Goal: Book appointment/travel/reservation

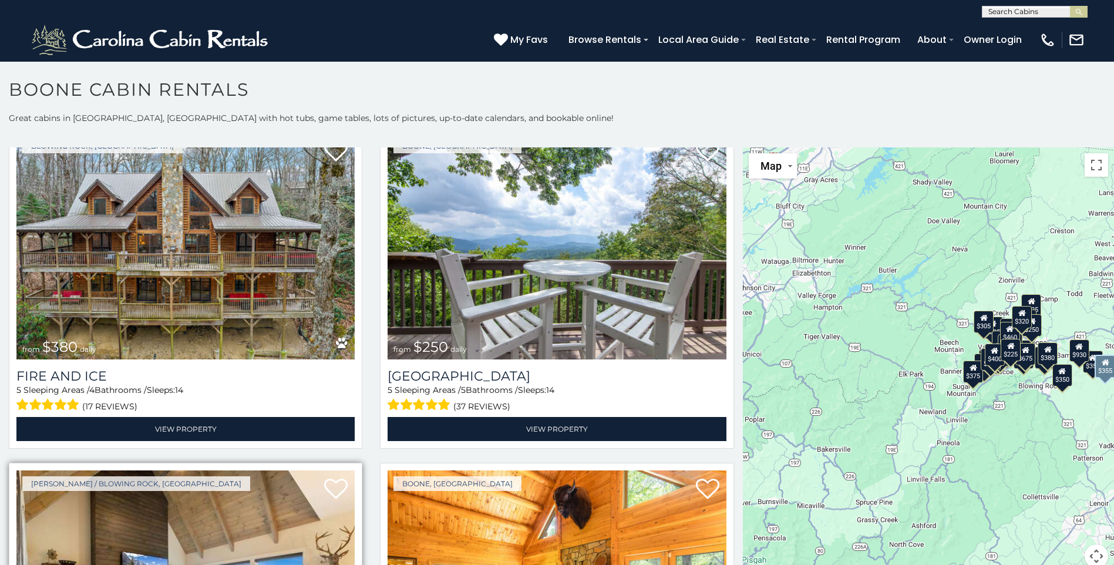
scroll to position [3407, 0]
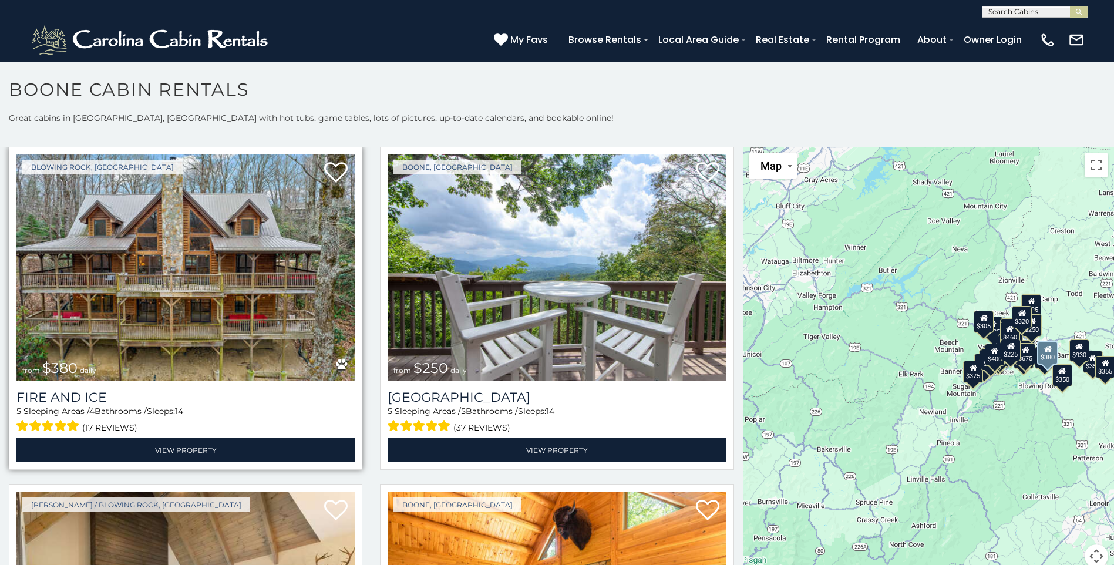
click at [246, 286] on img at bounding box center [185, 267] width 338 height 227
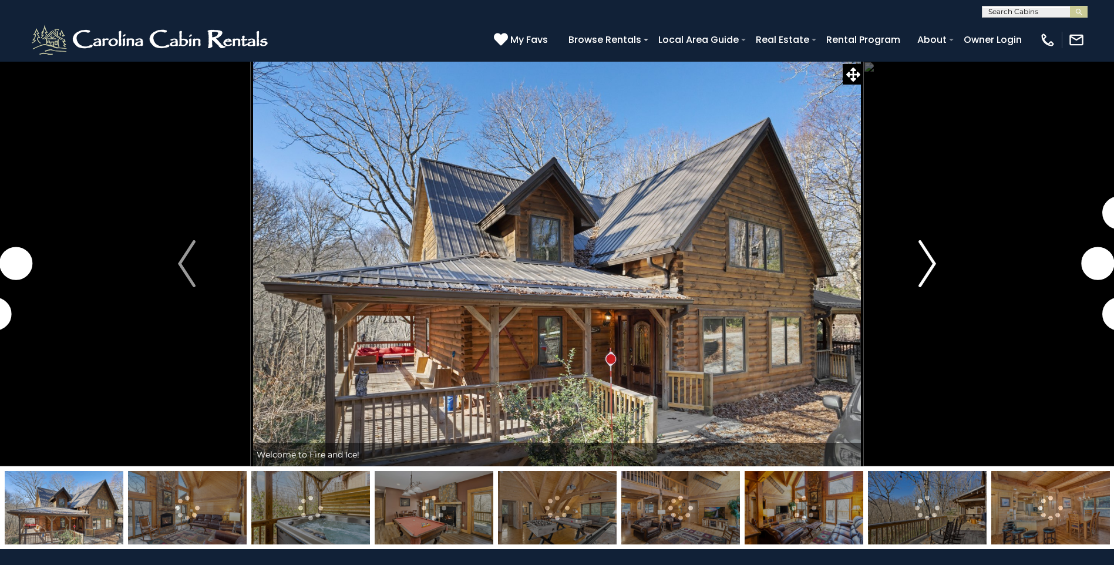
click at [923, 268] on img "Next" at bounding box center [928, 263] width 18 height 47
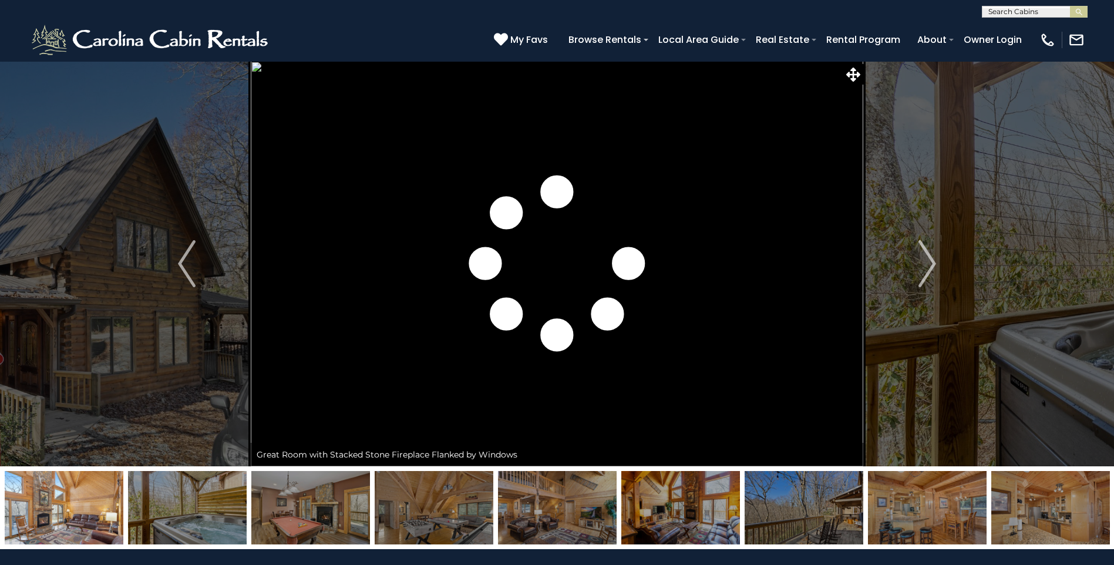
click at [97, 516] on img at bounding box center [64, 507] width 119 height 73
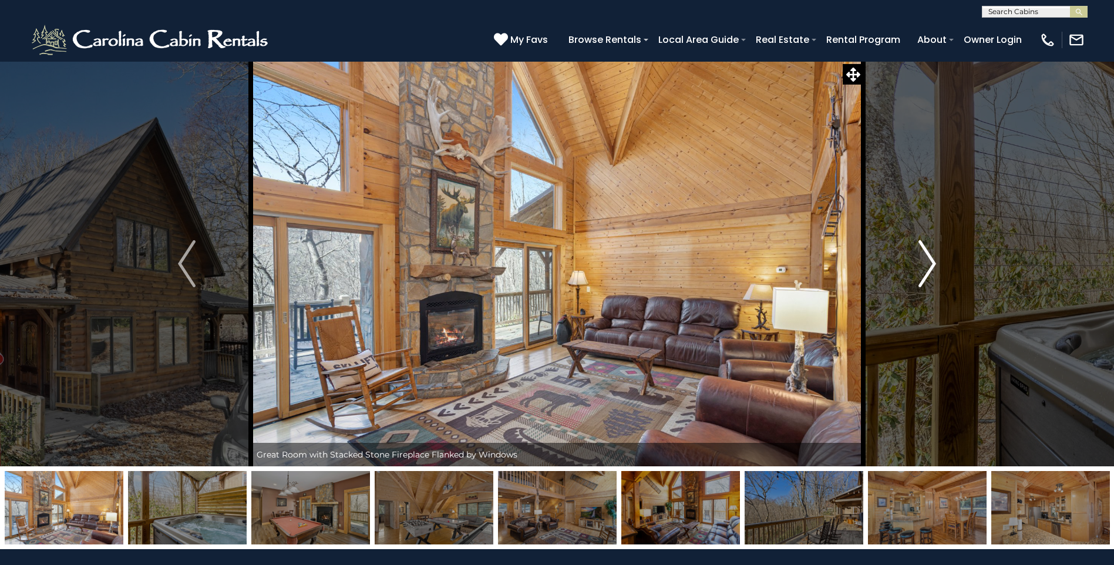
click at [937, 257] on button "Next" at bounding box center [927, 263] width 128 height 405
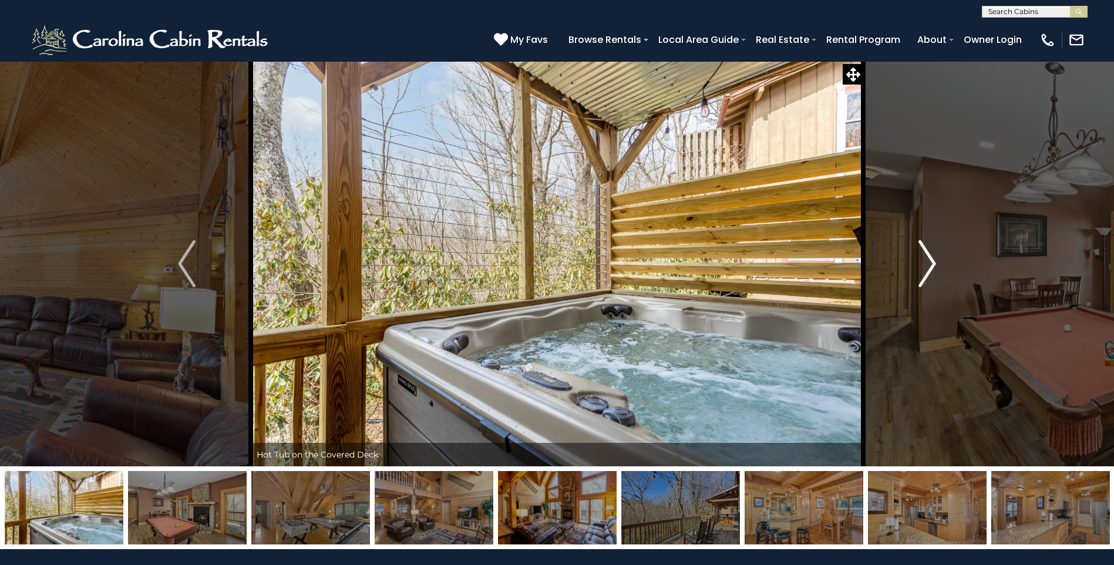
click at [937, 257] on button "Next" at bounding box center [927, 263] width 128 height 405
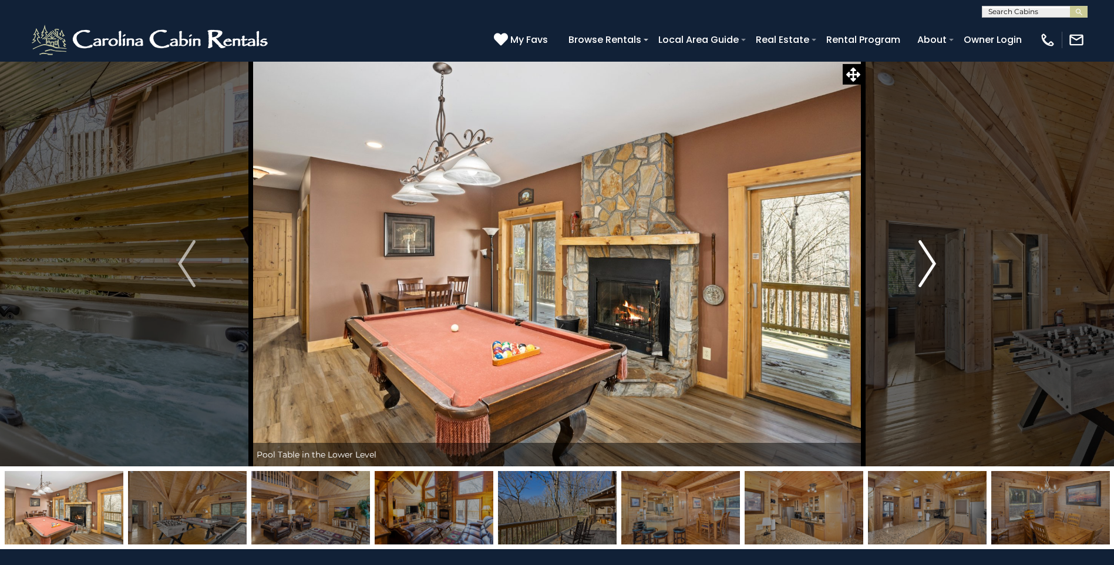
click at [937, 257] on button "Next" at bounding box center [927, 263] width 128 height 405
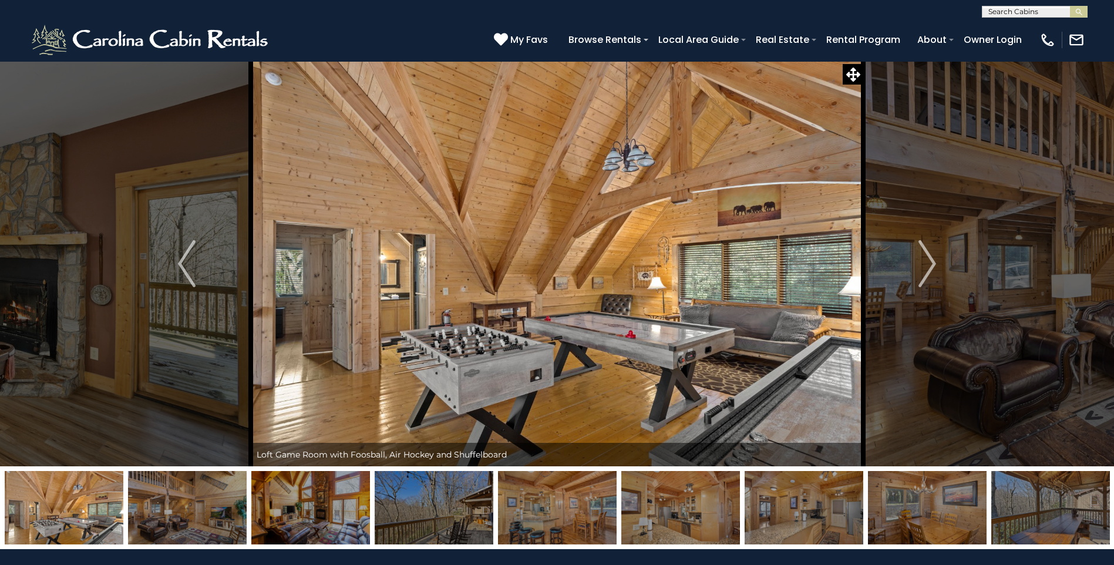
click at [682, 497] on img at bounding box center [680, 507] width 119 height 73
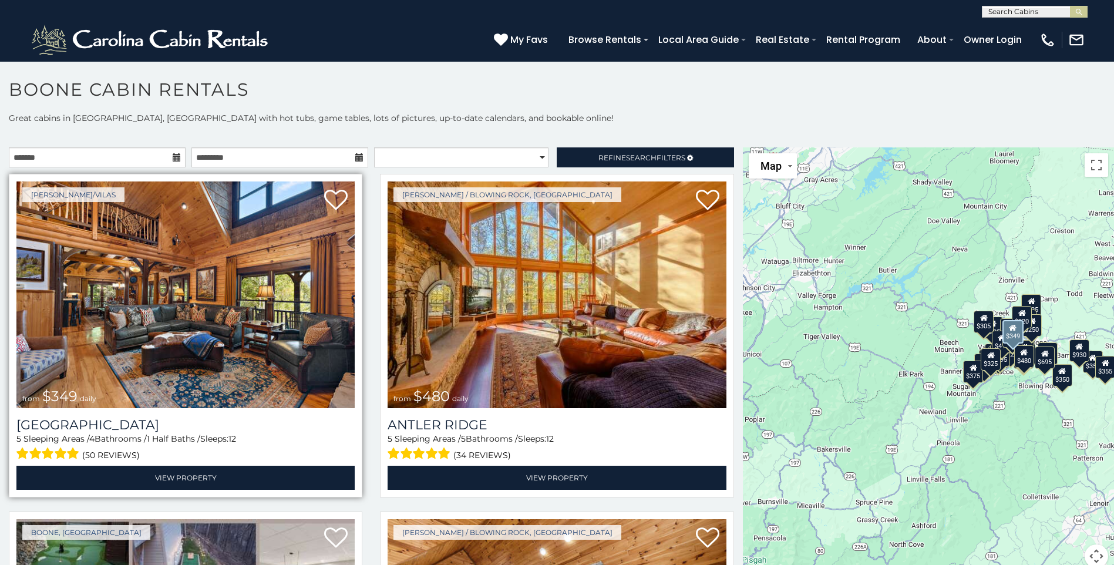
click at [215, 303] on img at bounding box center [185, 294] width 338 height 227
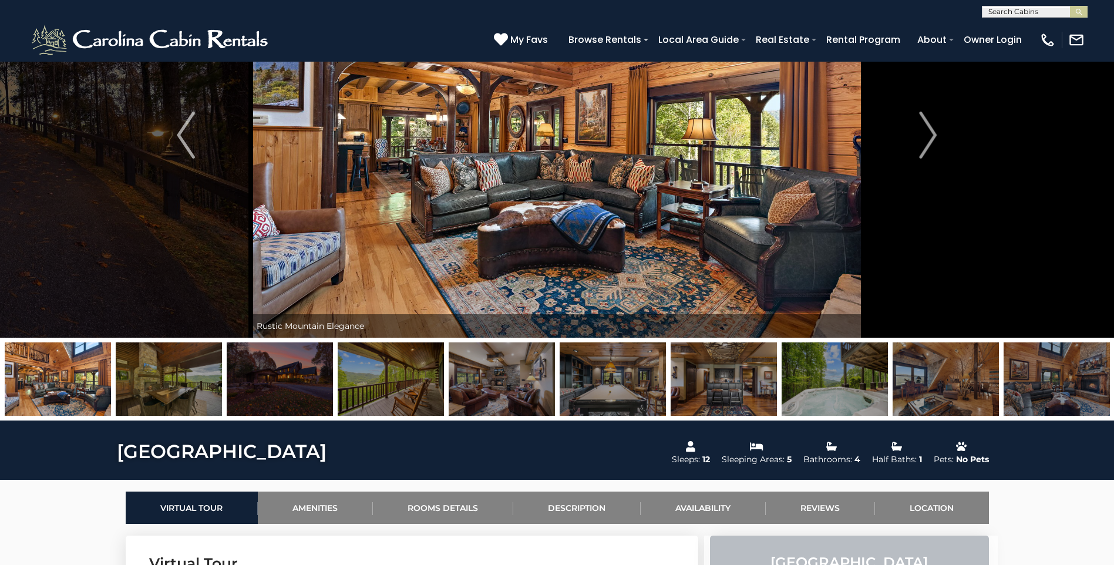
scroll to position [59, 0]
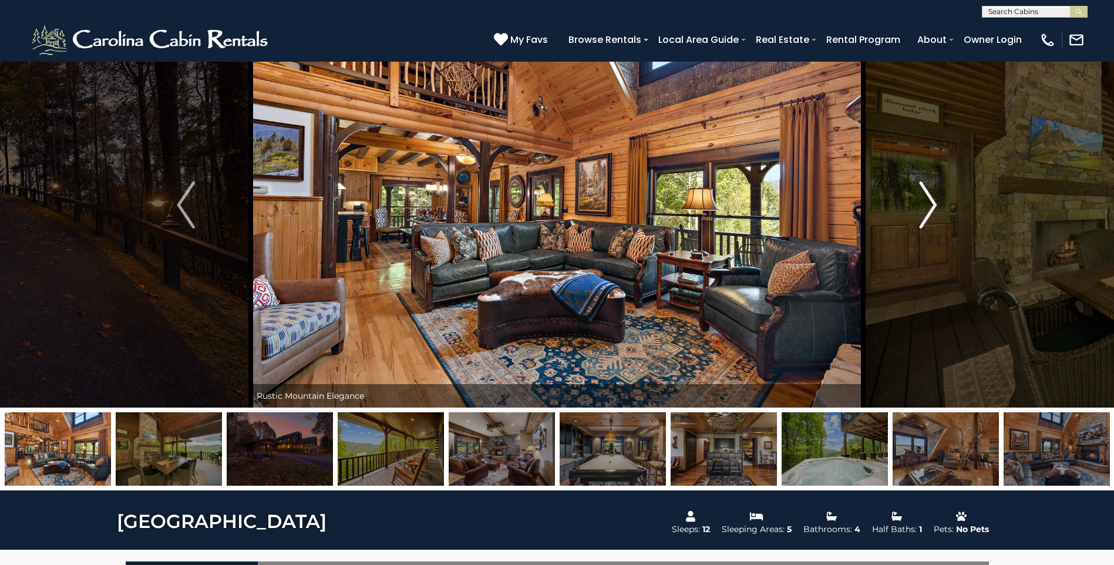
click at [929, 205] on img "Next" at bounding box center [928, 204] width 18 height 47
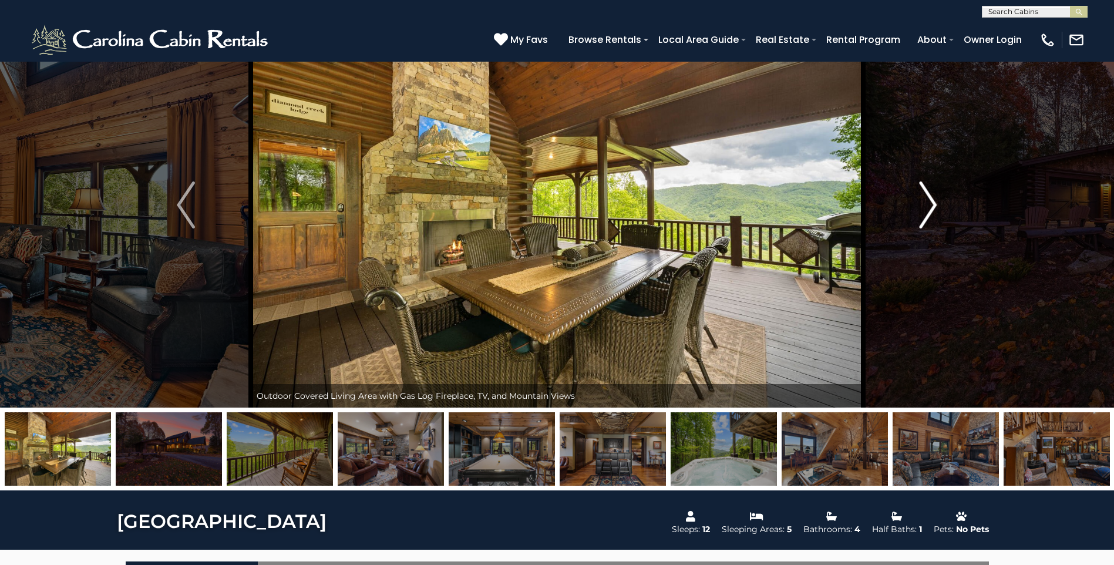
click at [924, 205] on img "Next" at bounding box center [928, 204] width 18 height 47
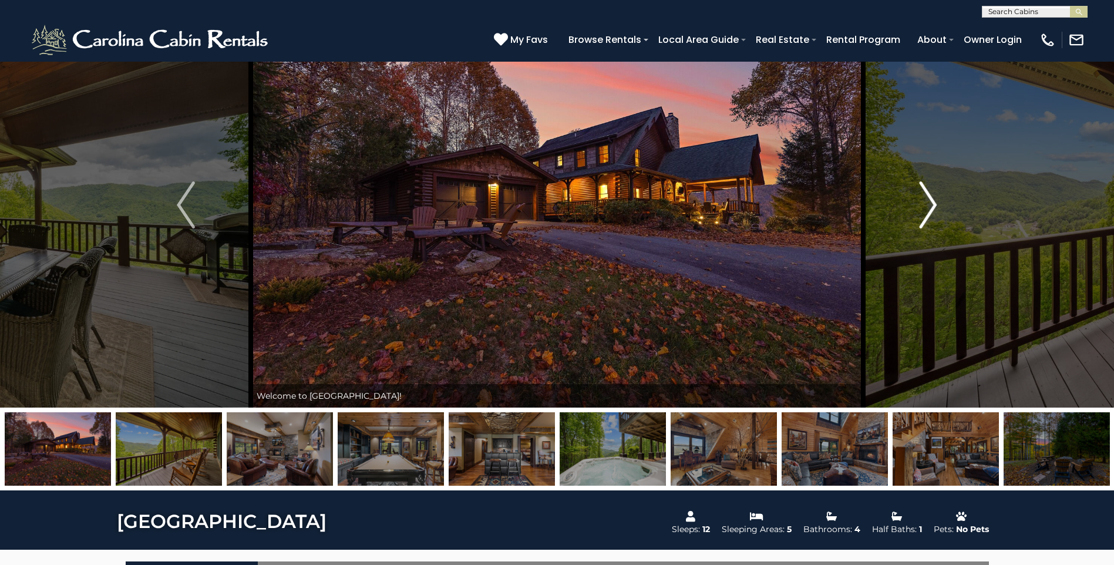
click at [924, 205] on img "Next" at bounding box center [928, 204] width 18 height 47
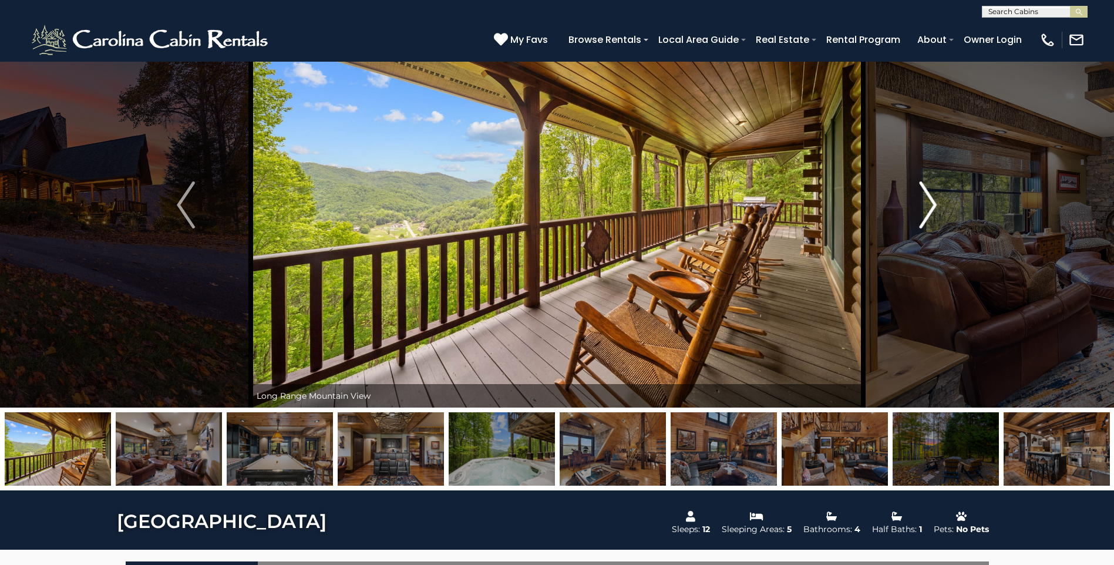
click at [924, 205] on img "Next" at bounding box center [928, 204] width 18 height 47
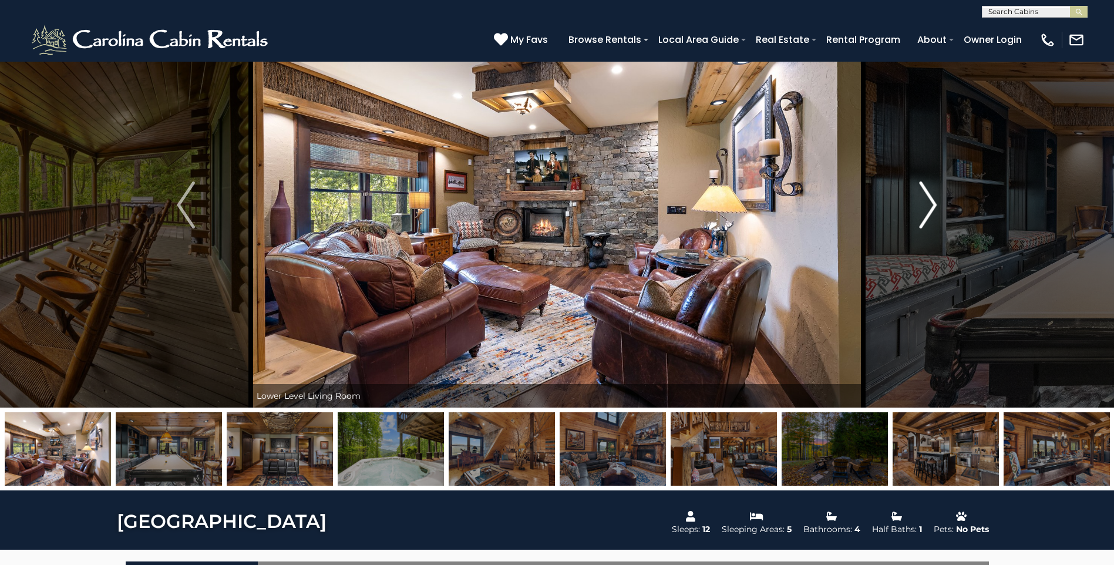
click at [928, 207] on img "Next" at bounding box center [928, 204] width 18 height 47
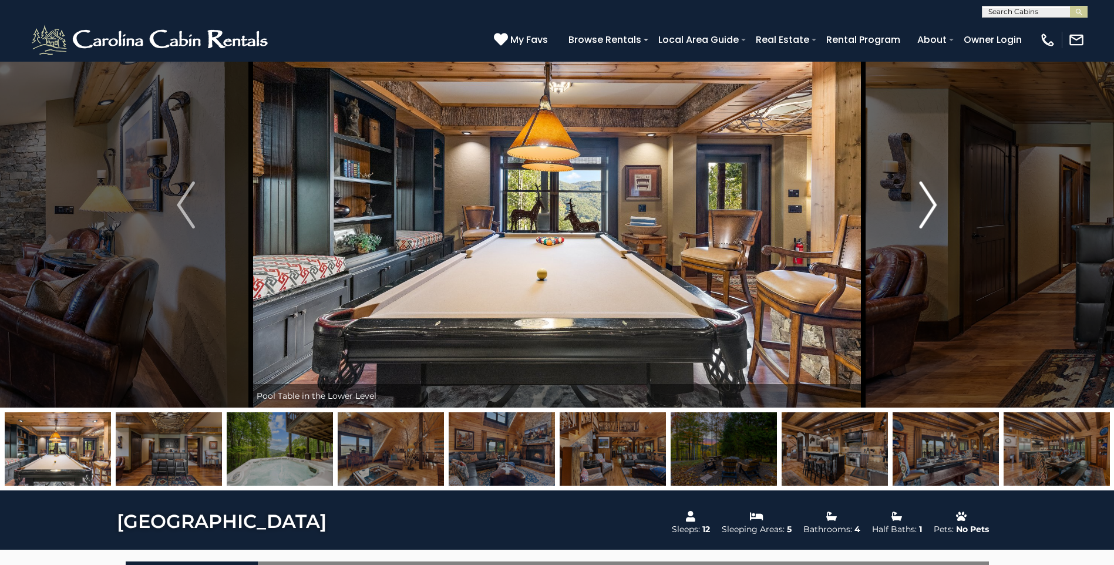
click at [928, 207] on img "Next" at bounding box center [928, 204] width 18 height 47
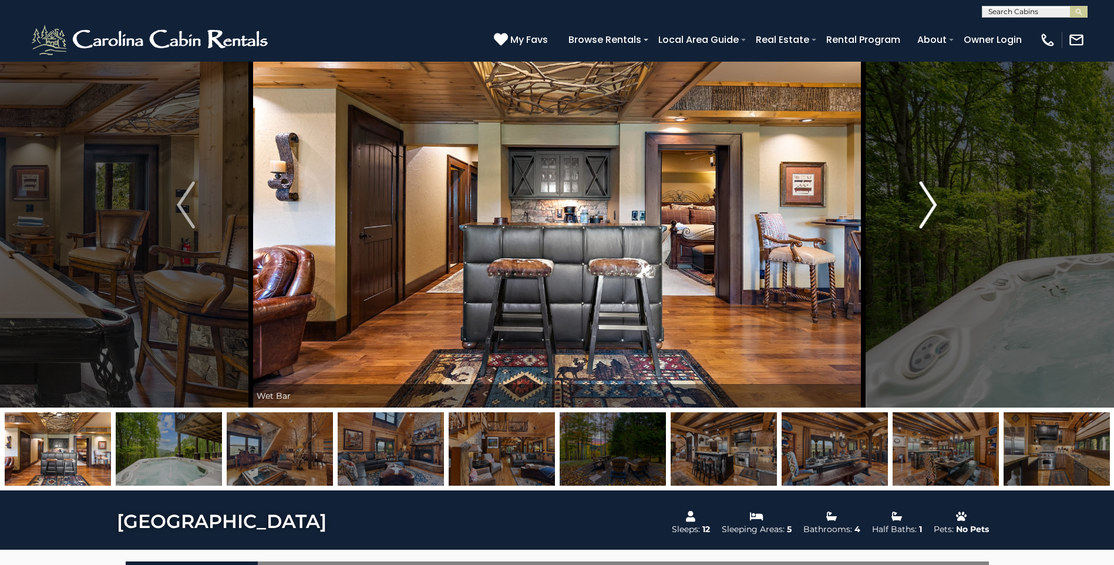
click at [928, 207] on img "Next" at bounding box center [928, 204] width 18 height 47
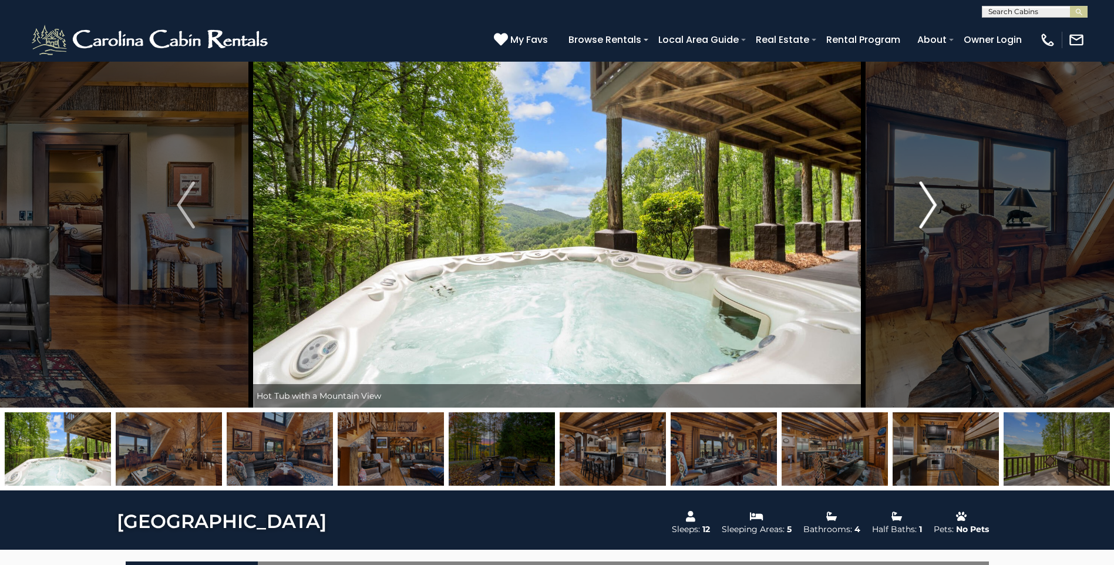
click at [928, 207] on img "Next" at bounding box center [928, 204] width 18 height 47
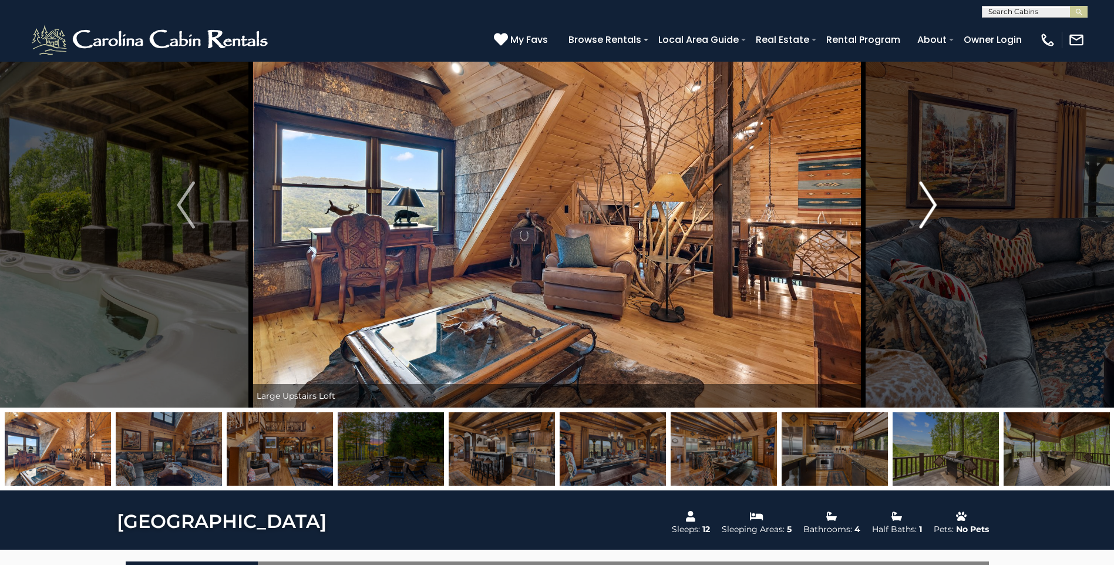
click at [928, 207] on img "Next" at bounding box center [928, 204] width 18 height 47
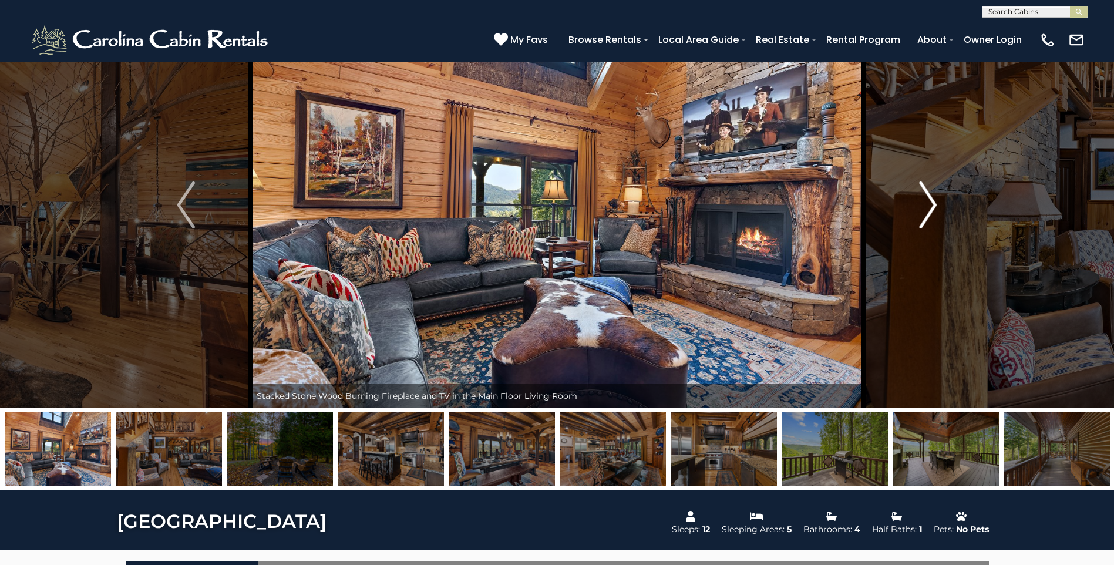
click at [928, 207] on img "Next" at bounding box center [928, 204] width 18 height 47
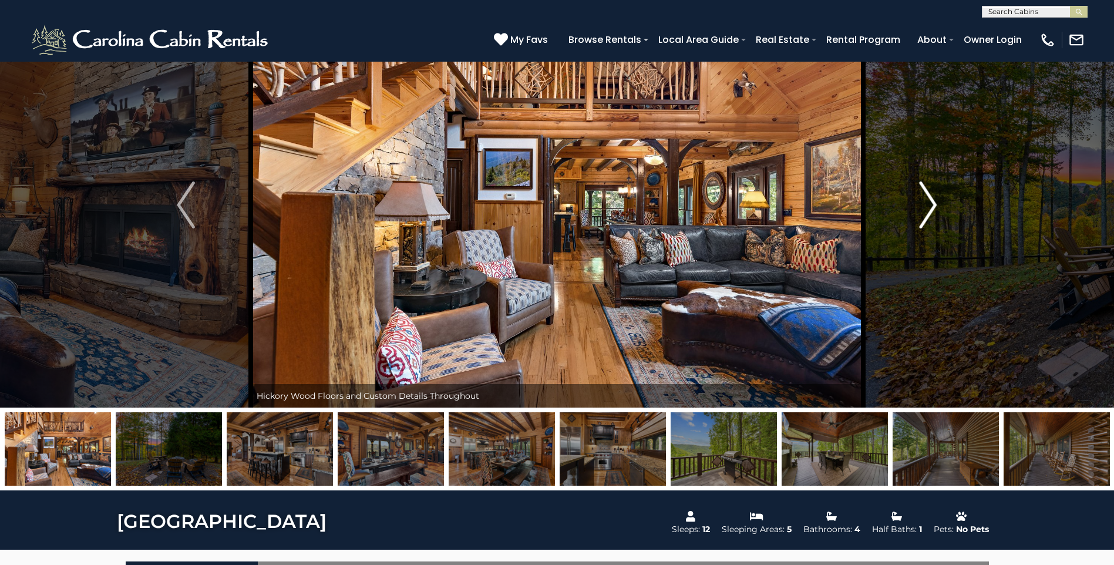
click at [928, 207] on img "Next" at bounding box center [928, 204] width 18 height 47
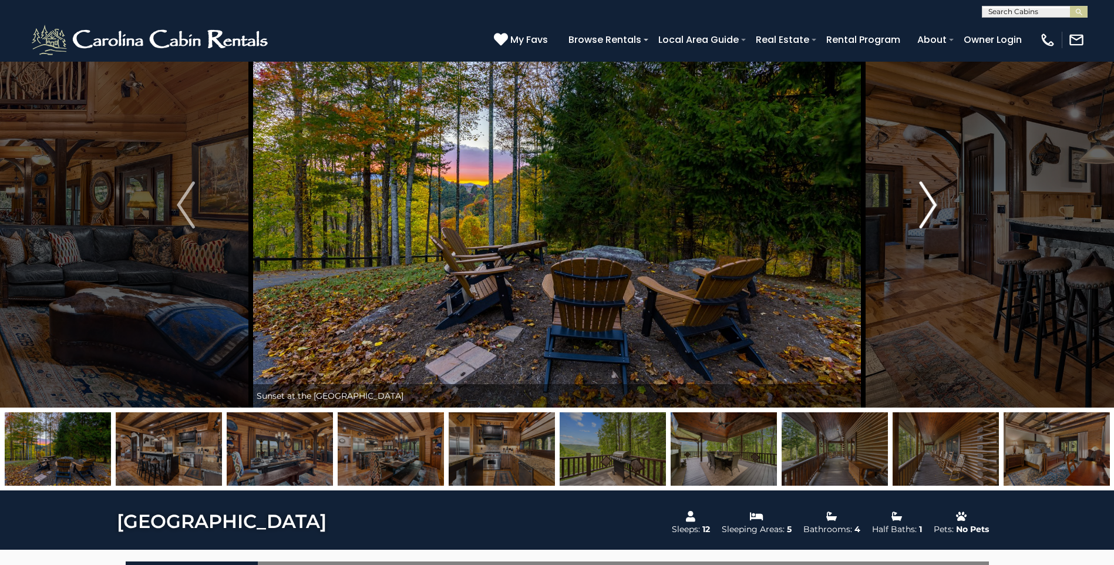
click at [928, 207] on img "Next" at bounding box center [928, 204] width 18 height 47
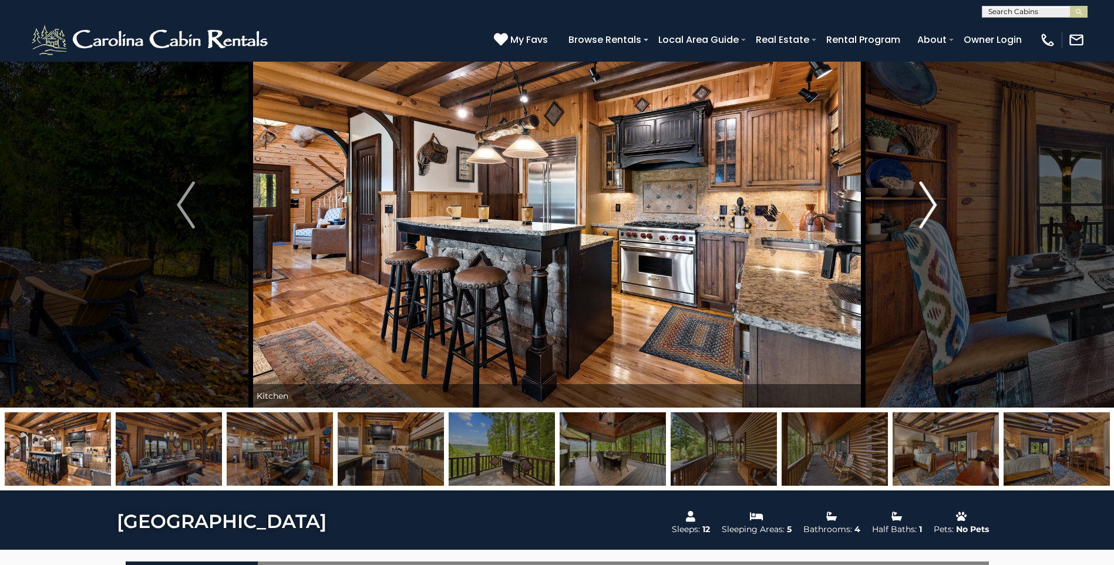
click at [928, 207] on img "Next" at bounding box center [928, 204] width 18 height 47
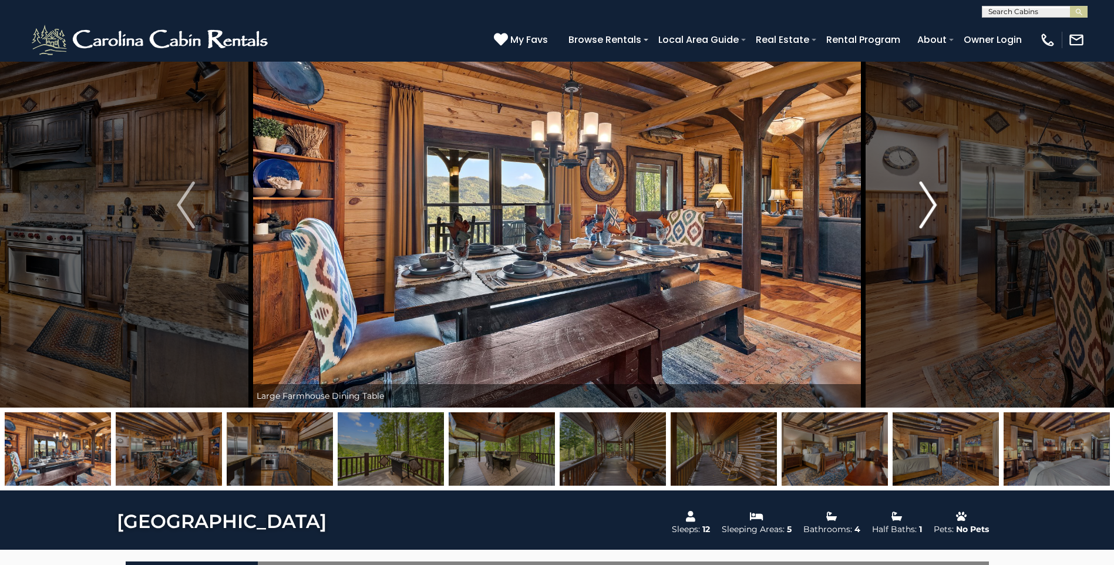
click at [928, 207] on img "Next" at bounding box center [928, 204] width 18 height 47
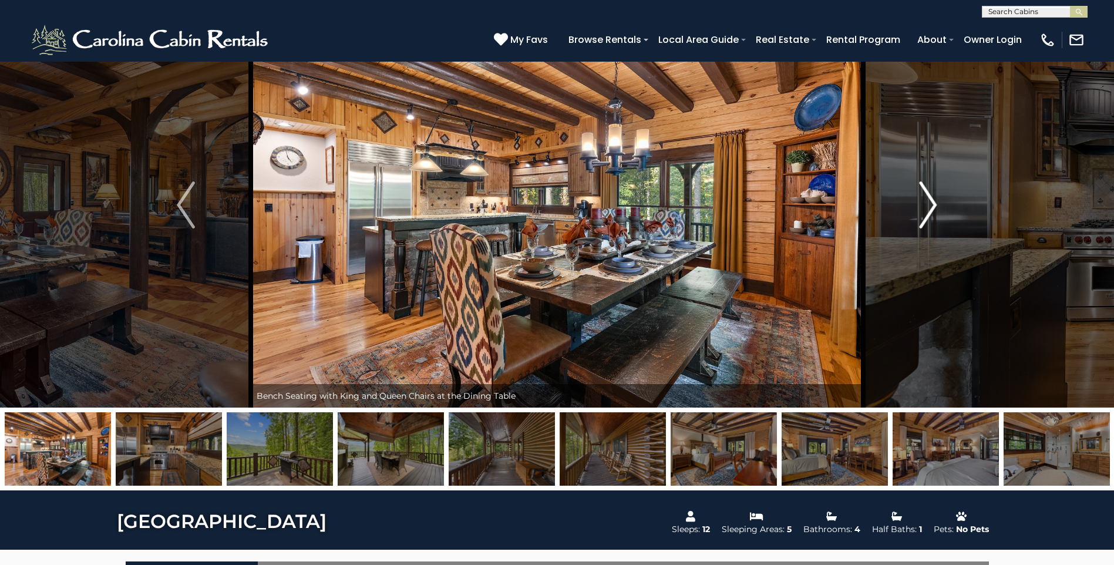
click at [928, 207] on img "Next" at bounding box center [928, 204] width 18 height 47
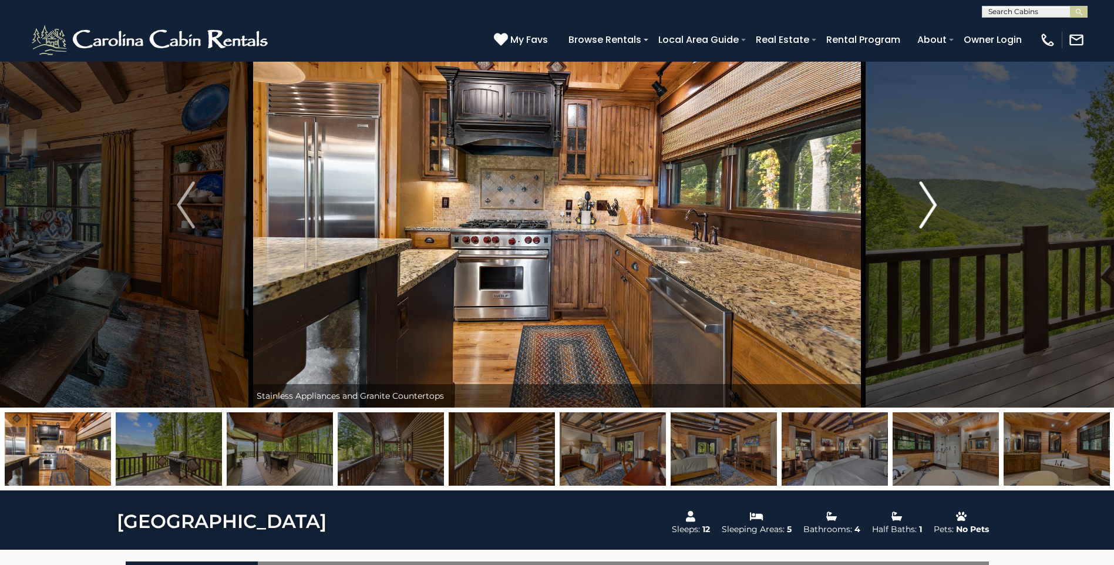
click at [928, 207] on img "Next" at bounding box center [928, 204] width 18 height 47
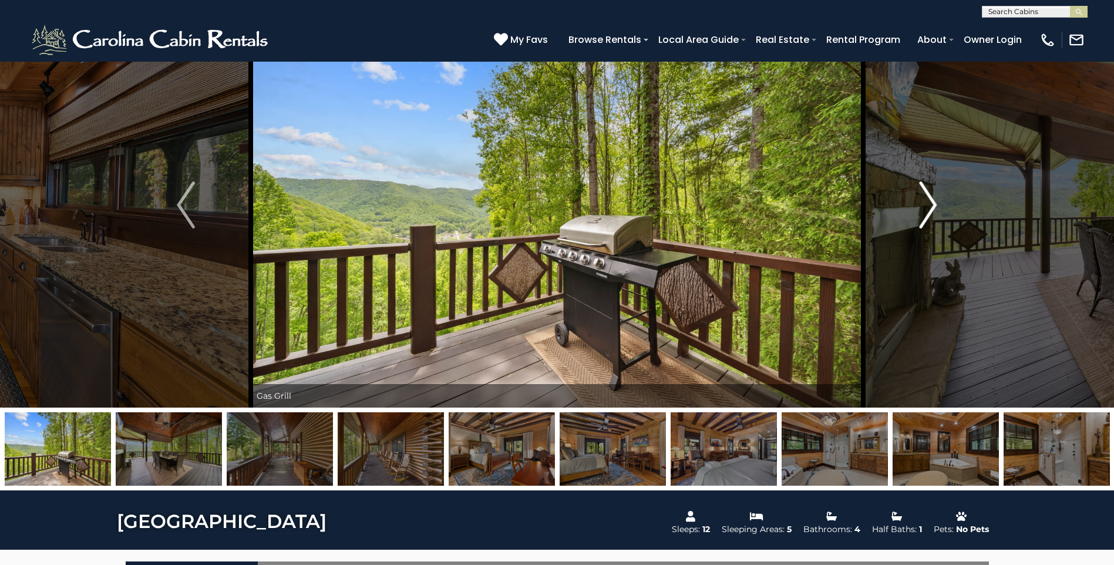
click at [928, 207] on img "Next" at bounding box center [928, 204] width 18 height 47
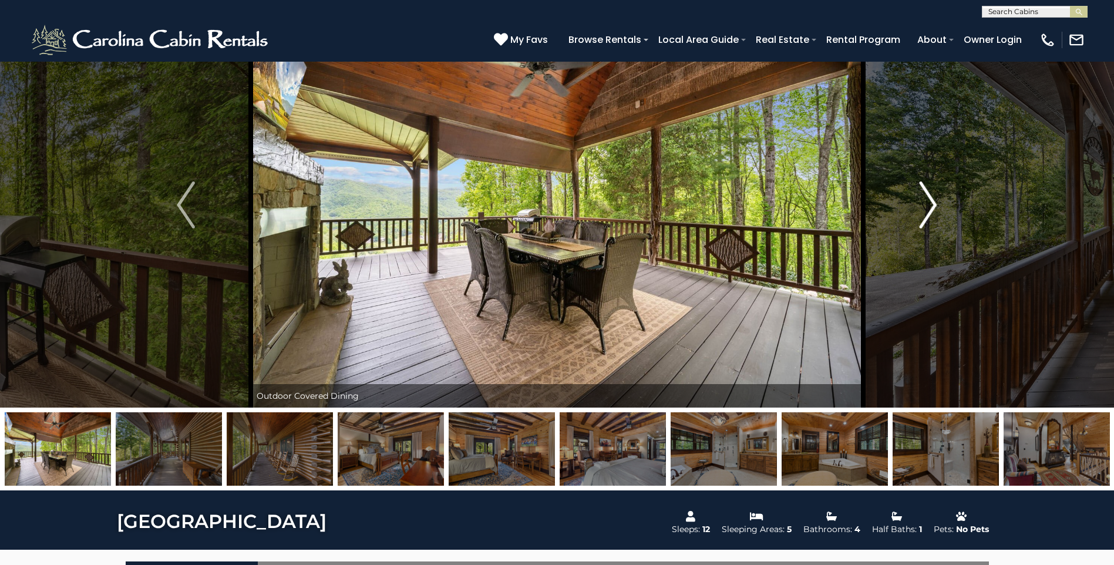
click at [928, 207] on img "Next" at bounding box center [928, 204] width 18 height 47
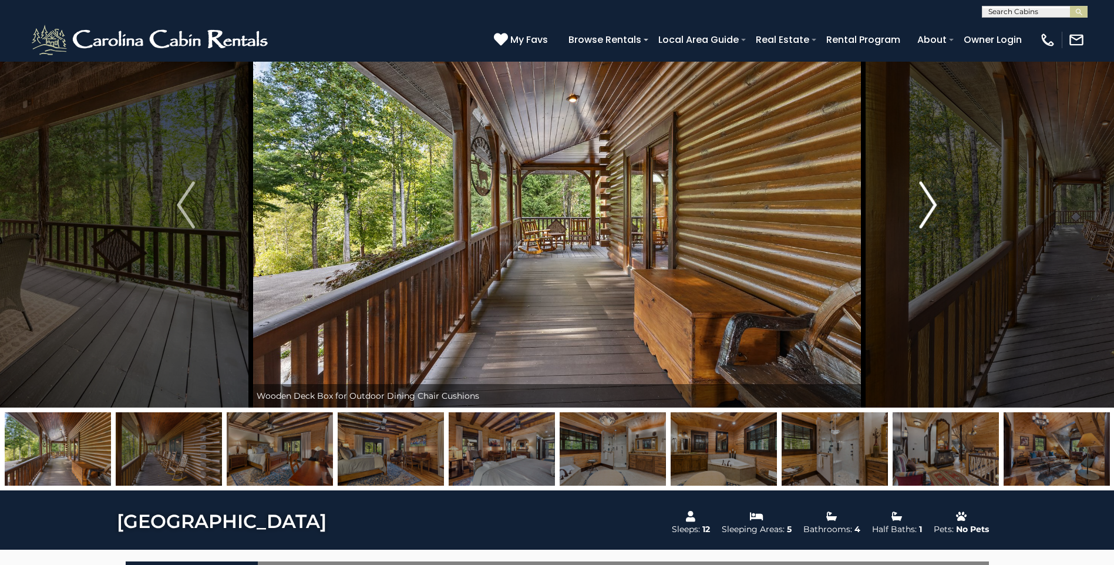
click at [928, 210] on img "Next" at bounding box center [928, 204] width 18 height 47
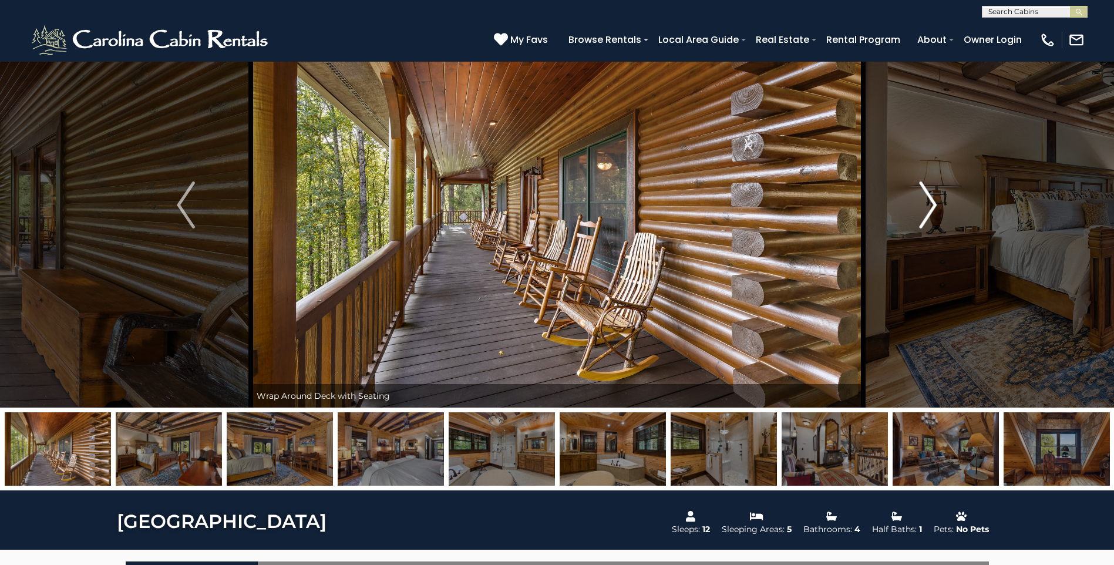
click at [928, 210] on img "Next" at bounding box center [928, 204] width 18 height 47
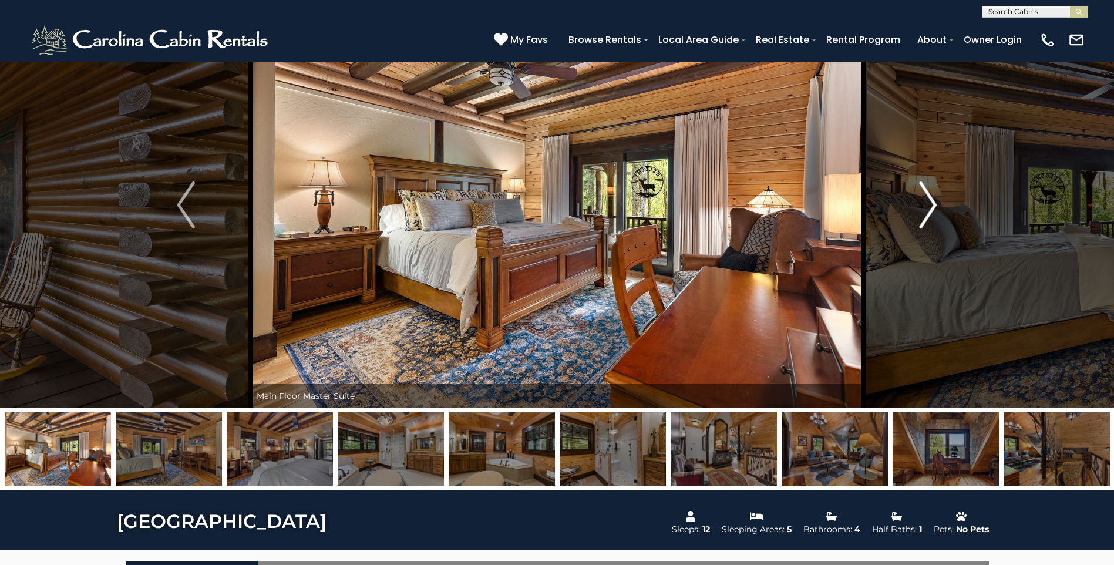
click at [929, 210] on img "Next" at bounding box center [928, 204] width 18 height 47
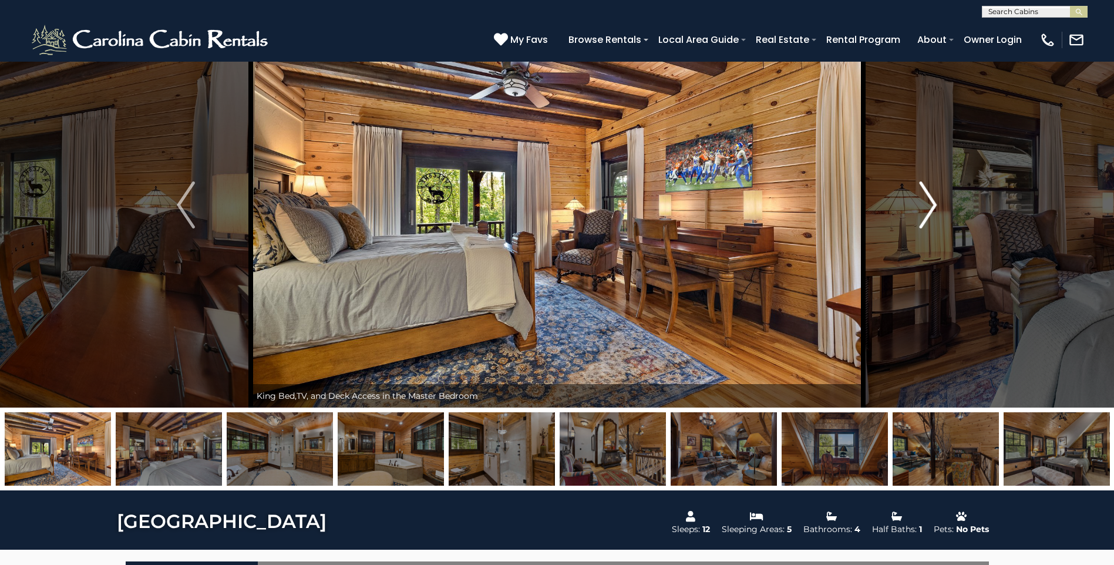
click at [929, 201] on img "Next" at bounding box center [928, 204] width 18 height 47
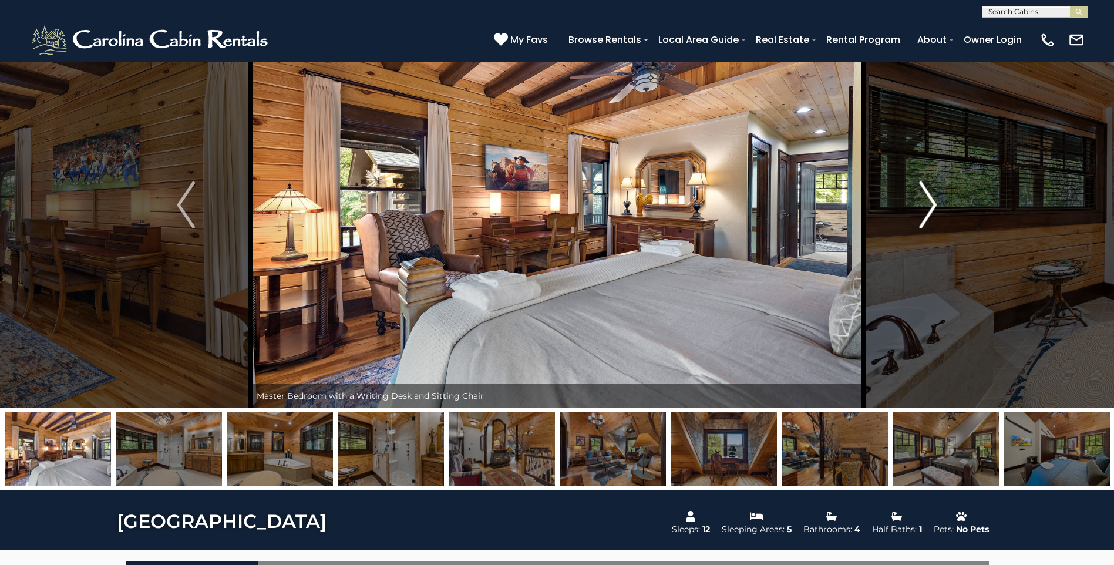
click at [929, 201] on img "Next" at bounding box center [928, 204] width 18 height 47
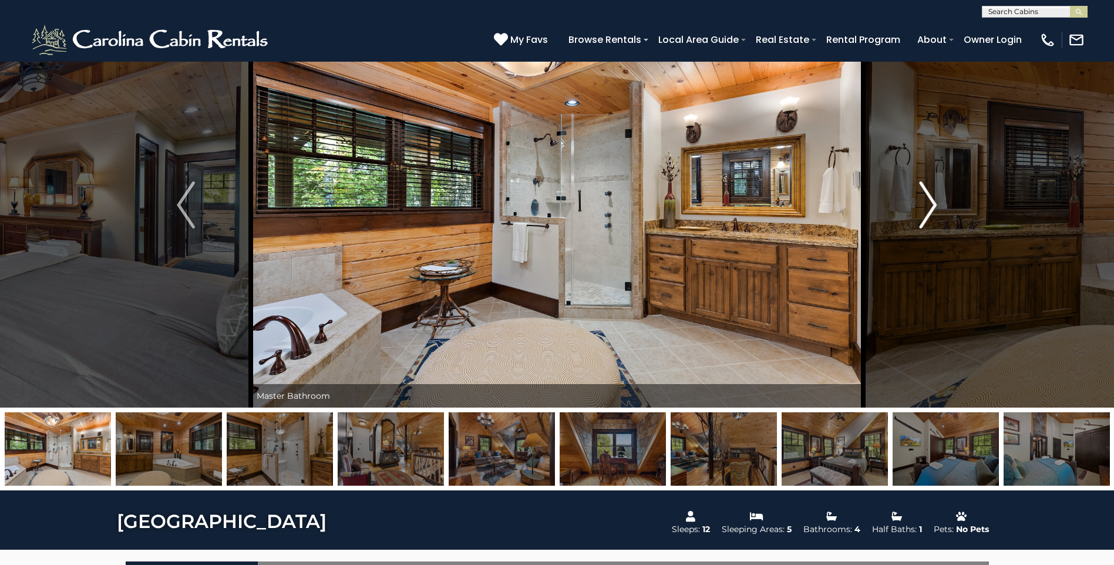
click at [929, 201] on img "Next" at bounding box center [928, 204] width 18 height 47
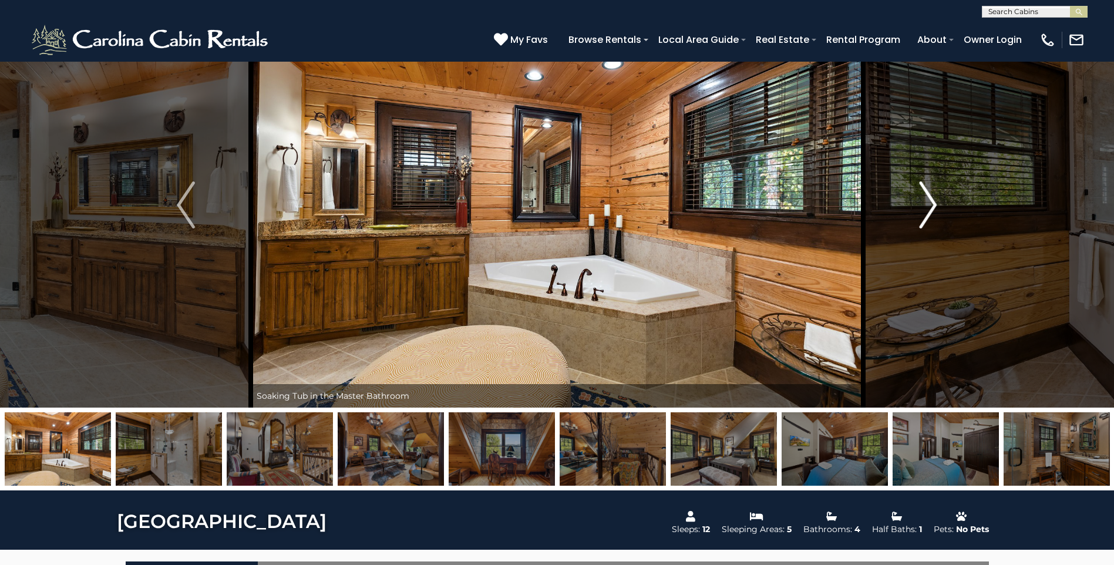
click at [929, 201] on img "Next" at bounding box center [928, 204] width 18 height 47
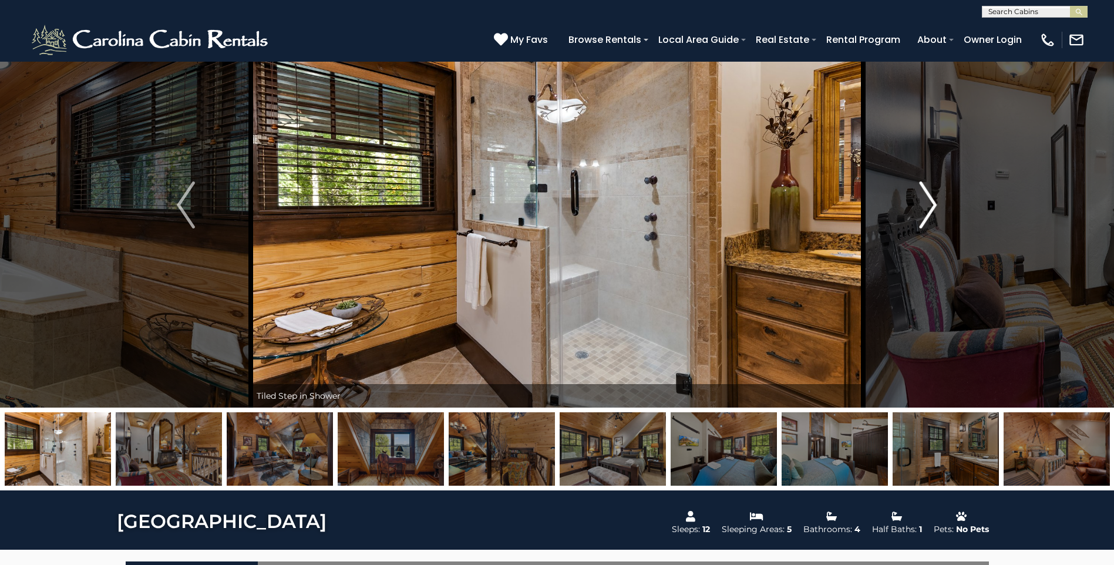
click at [929, 201] on img "Next" at bounding box center [928, 204] width 18 height 47
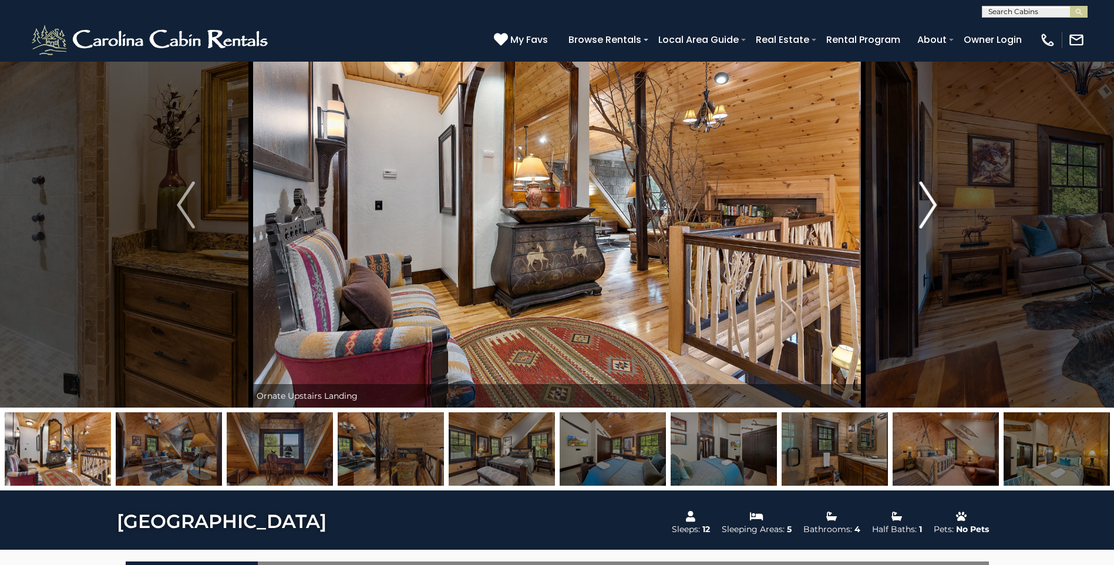
click at [929, 201] on img "Next" at bounding box center [928, 204] width 18 height 47
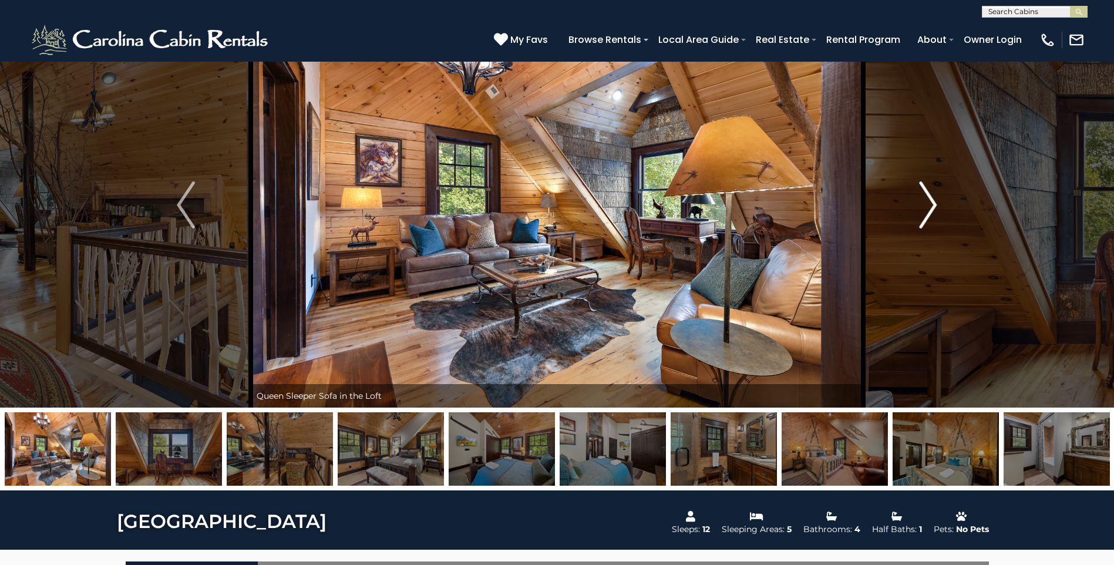
click at [929, 201] on img "Next" at bounding box center [928, 204] width 18 height 47
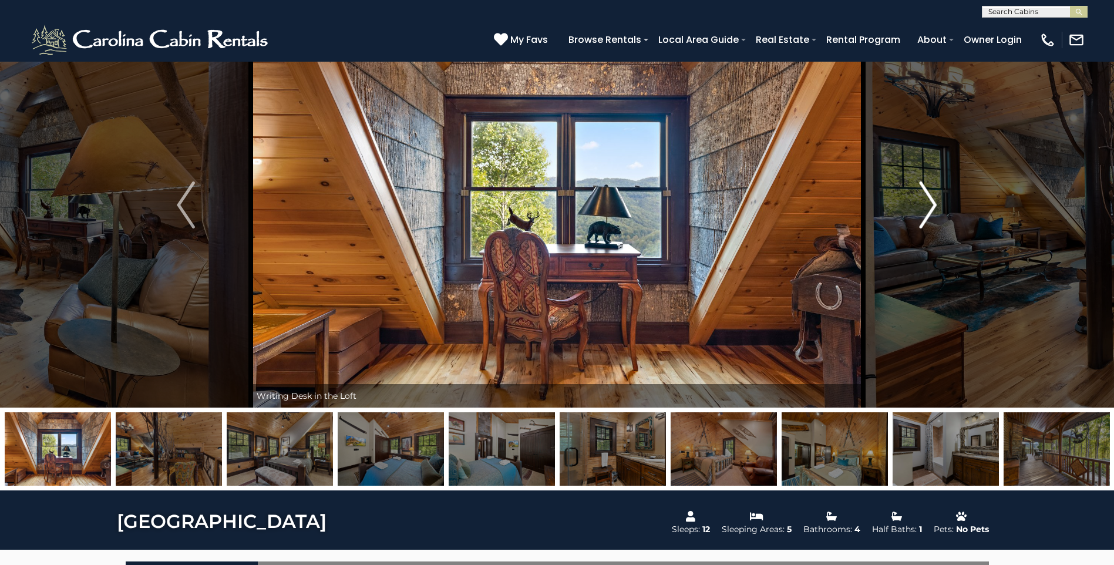
click at [929, 201] on img "Next" at bounding box center [928, 204] width 18 height 47
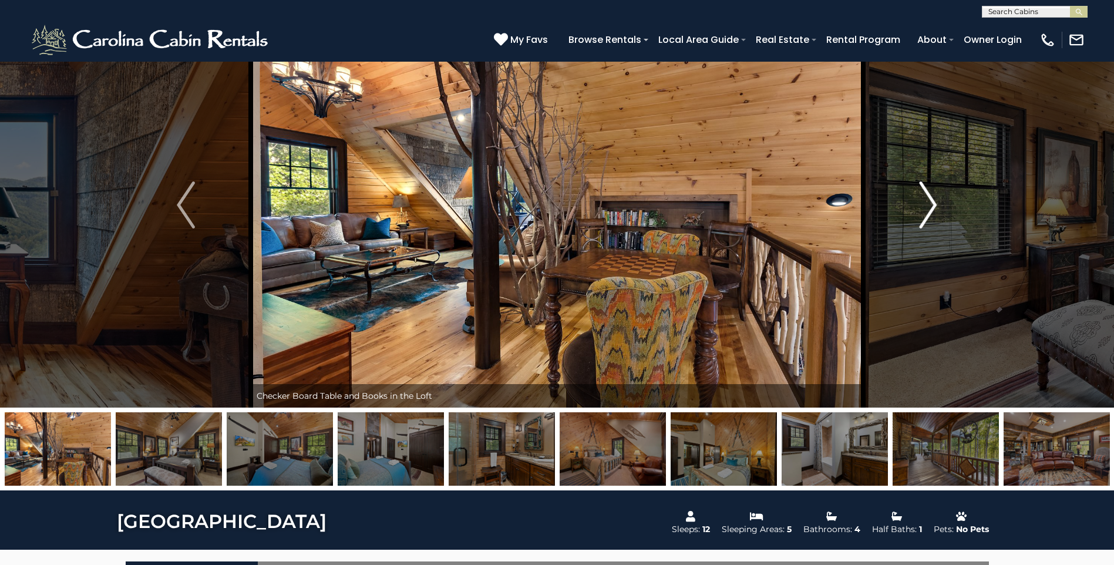
click at [929, 201] on img "Next" at bounding box center [928, 204] width 18 height 47
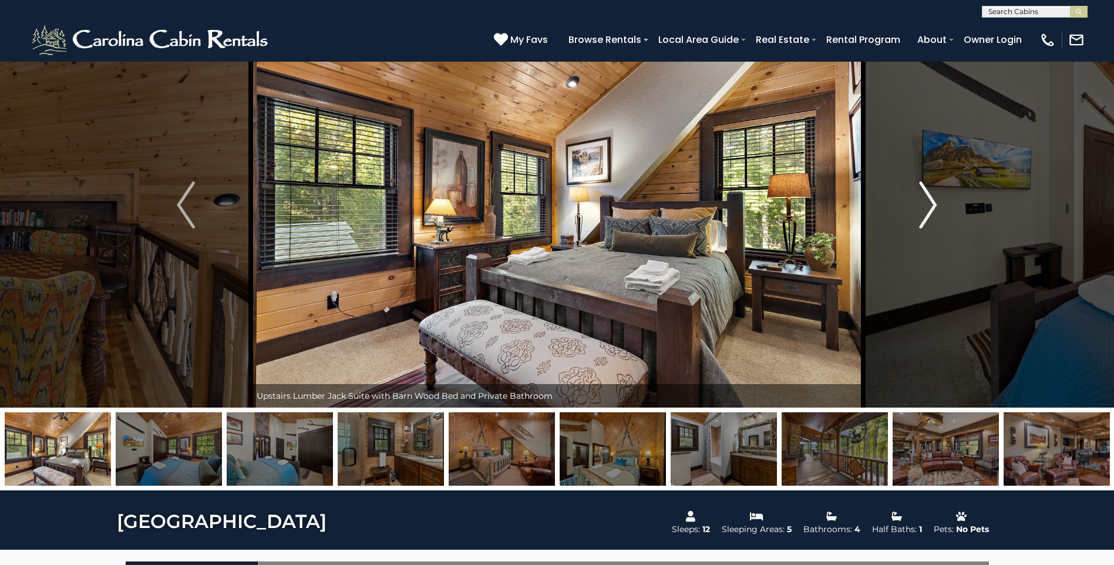
click at [929, 201] on img "Next" at bounding box center [928, 204] width 18 height 47
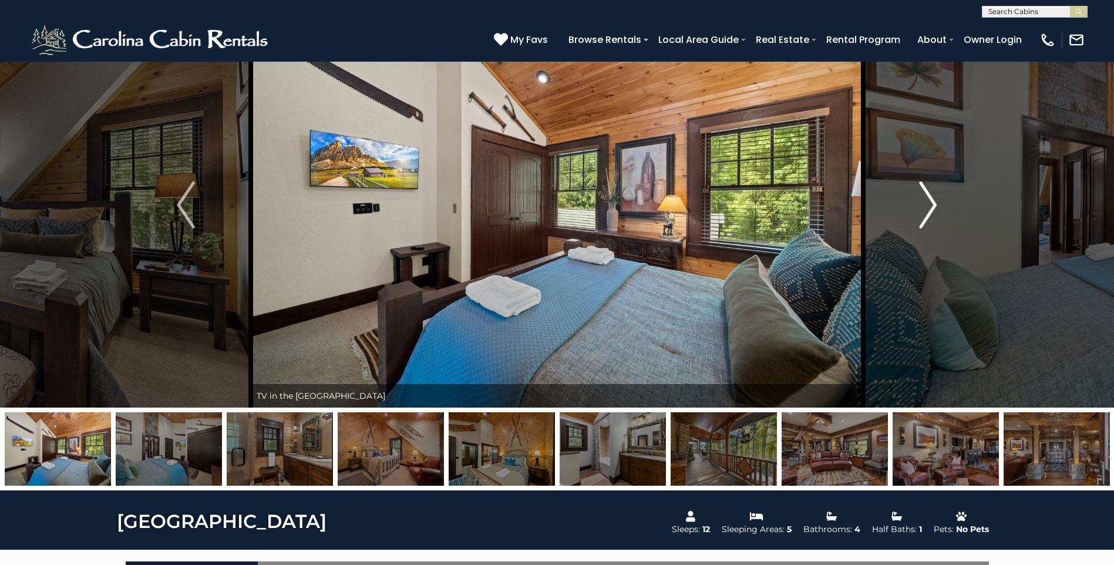
click at [929, 196] on img "Next" at bounding box center [928, 204] width 18 height 47
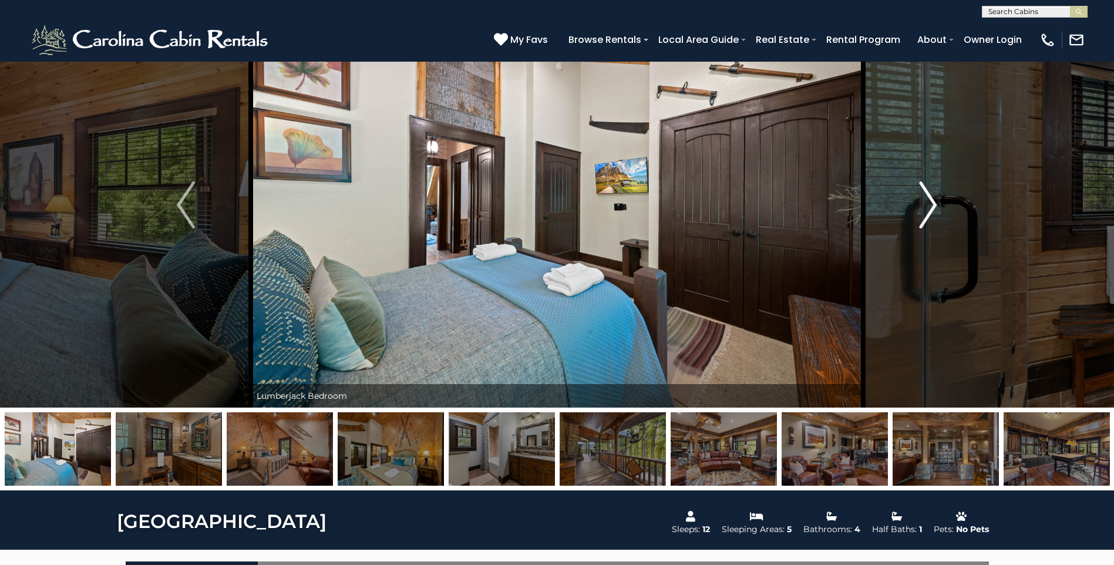
click at [929, 197] on img "Next" at bounding box center [928, 204] width 18 height 47
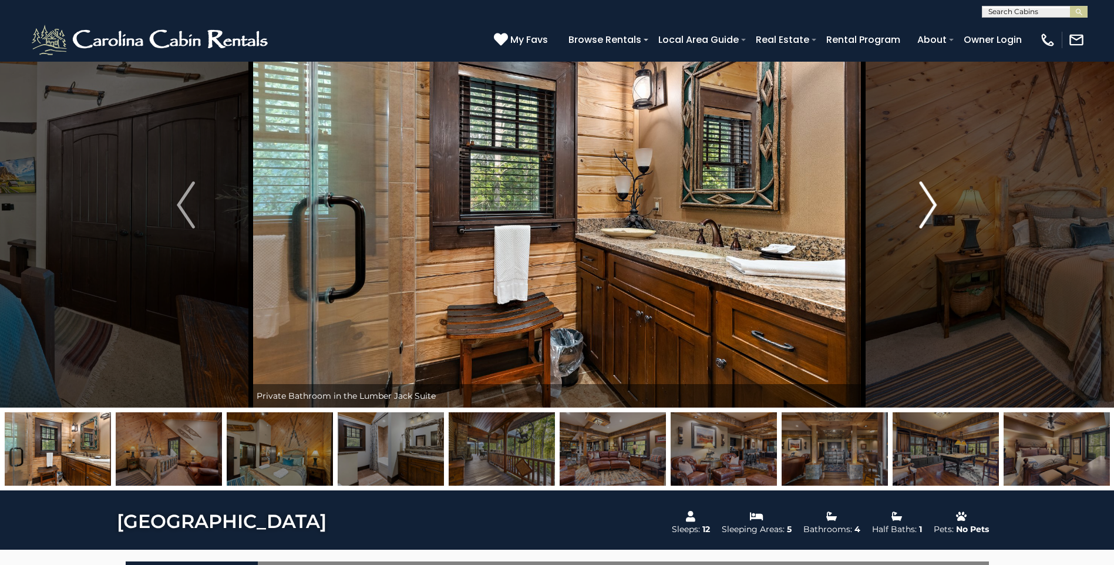
click at [929, 197] on img "Next" at bounding box center [928, 204] width 18 height 47
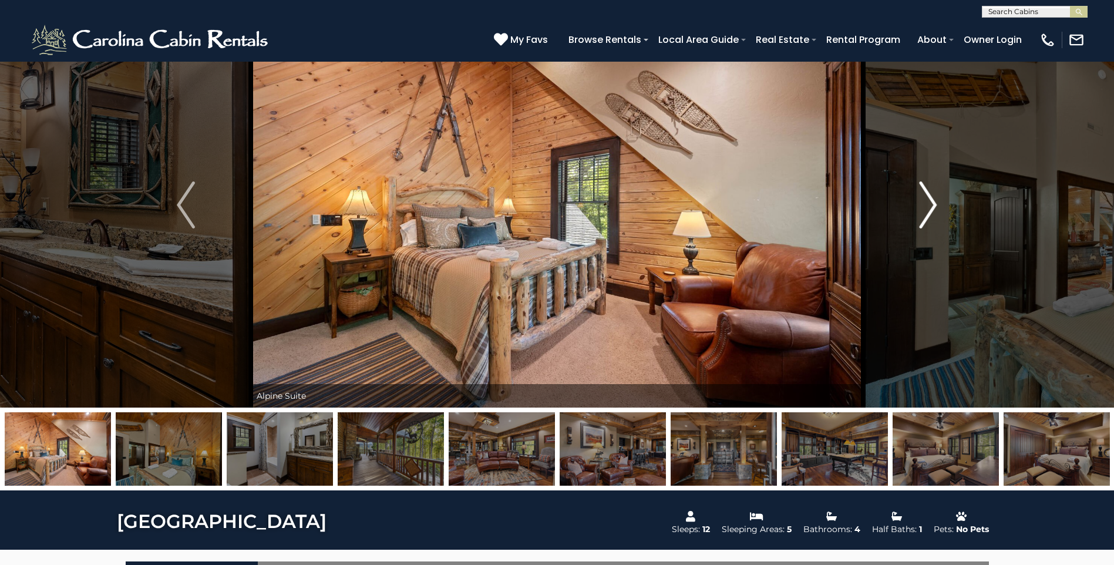
click at [929, 197] on img "Next" at bounding box center [928, 204] width 18 height 47
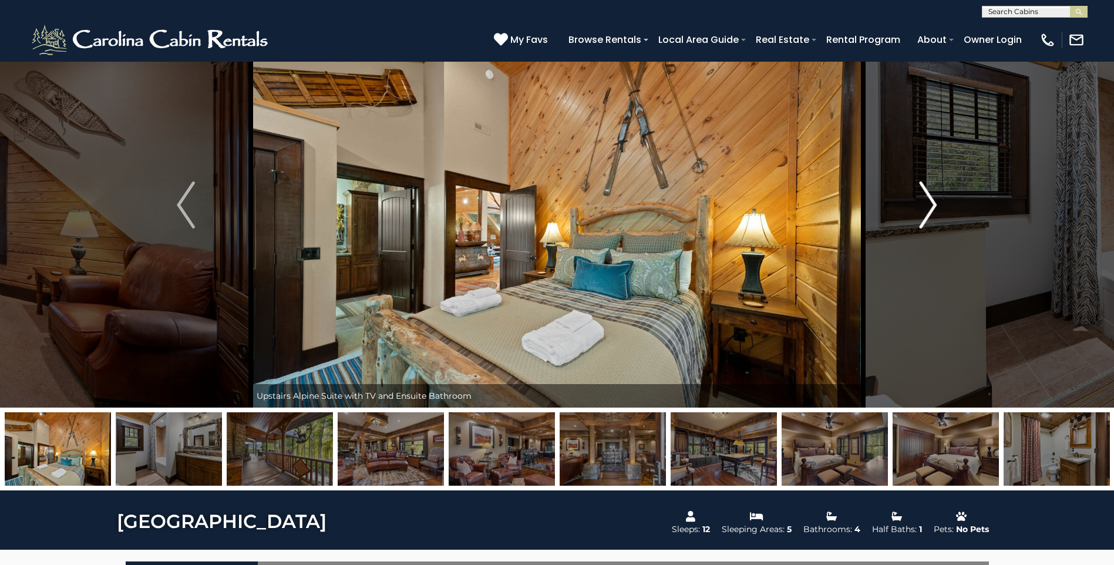
click at [929, 197] on img "Next" at bounding box center [928, 204] width 18 height 47
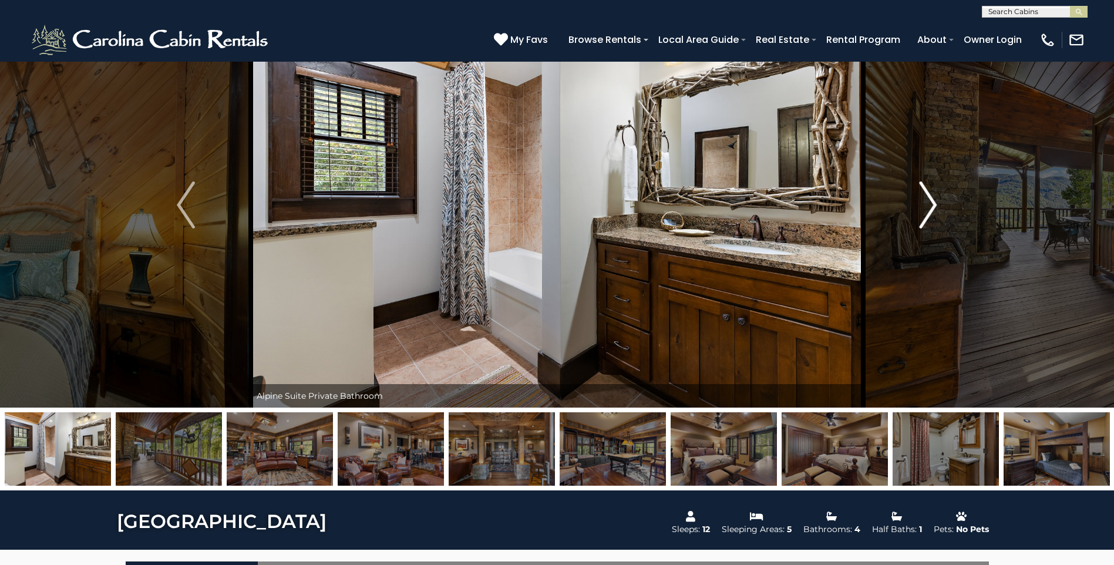
click at [929, 197] on img "Next" at bounding box center [928, 204] width 18 height 47
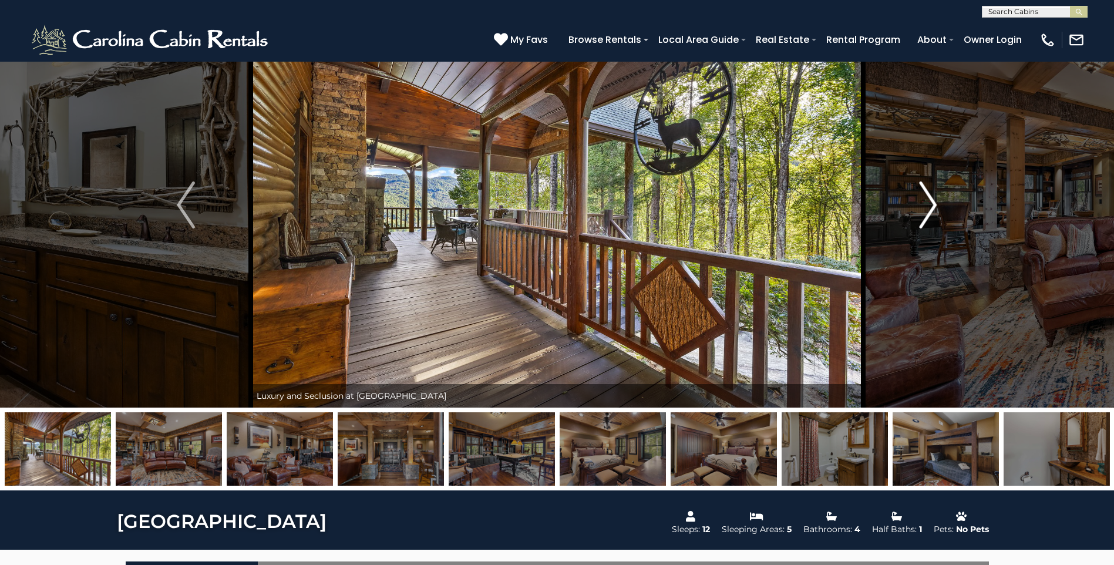
click at [929, 197] on img "Next" at bounding box center [928, 204] width 18 height 47
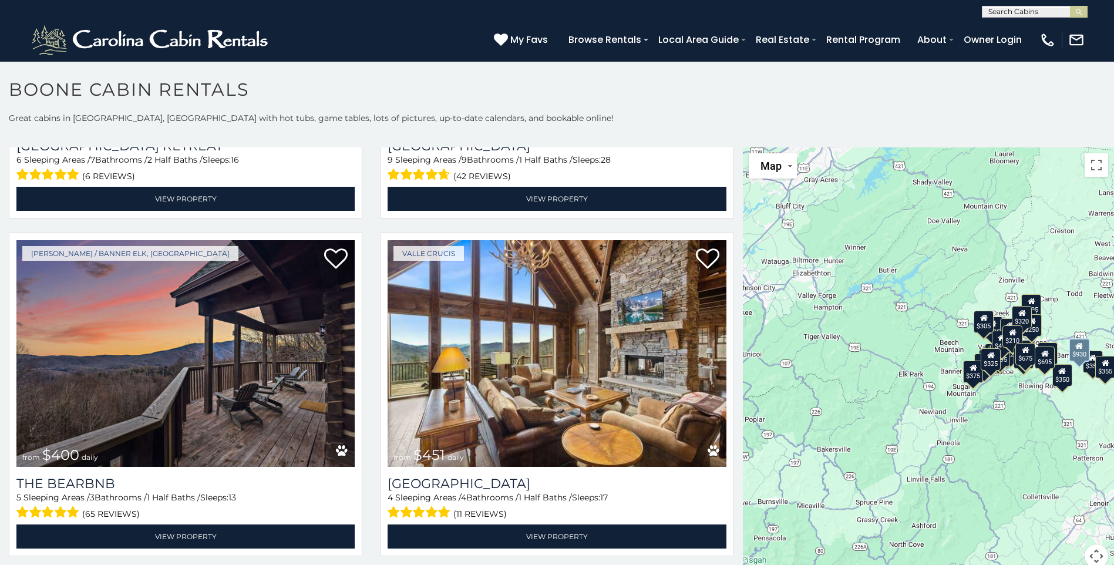
scroll to position [1351, 0]
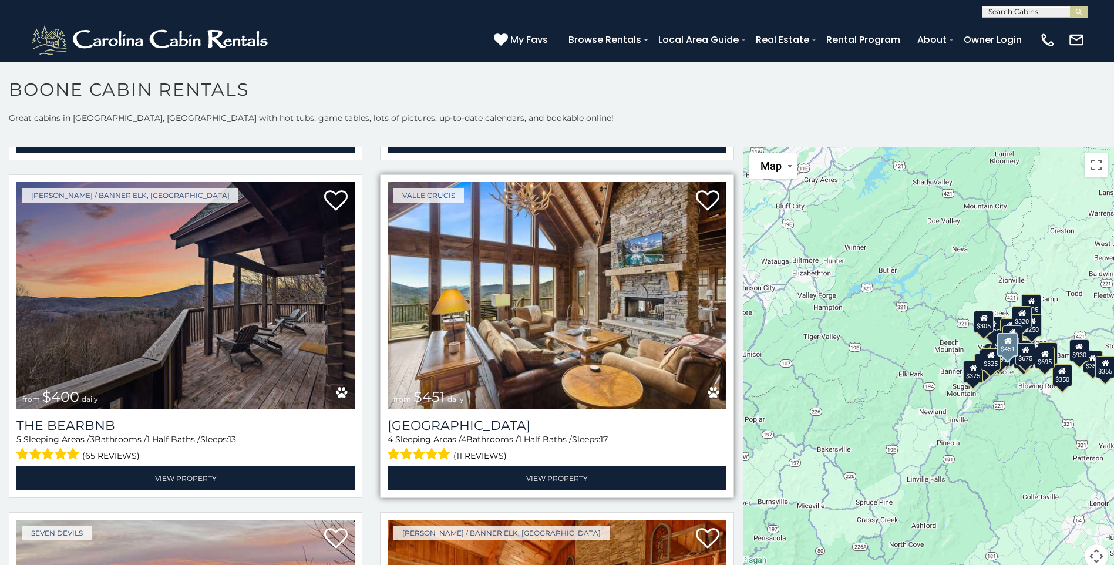
click at [655, 306] on img at bounding box center [557, 295] width 338 height 227
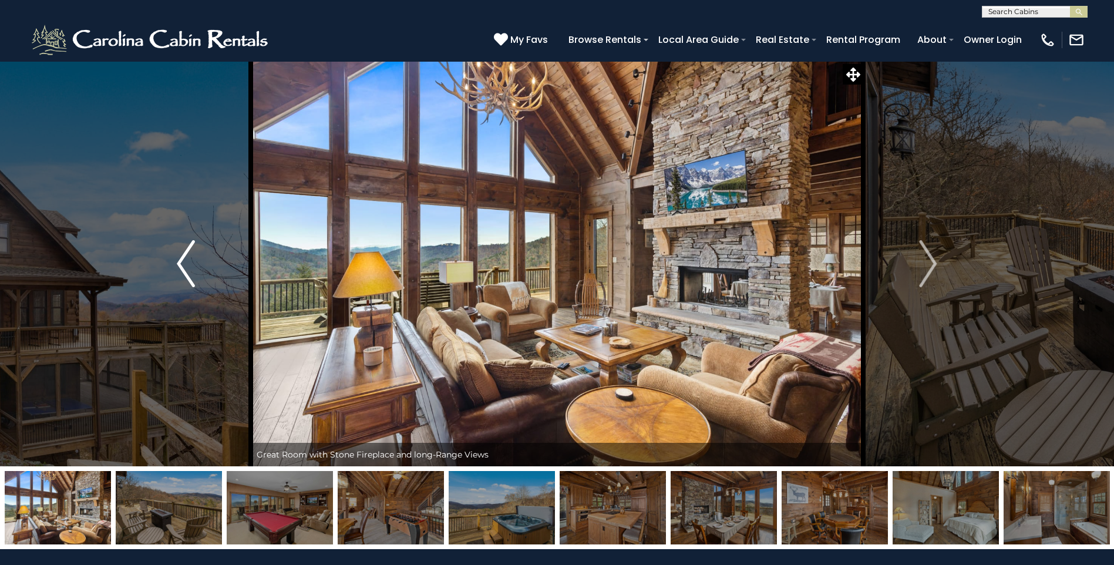
click at [179, 262] on img "Previous" at bounding box center [186, 263] width 18 height 47
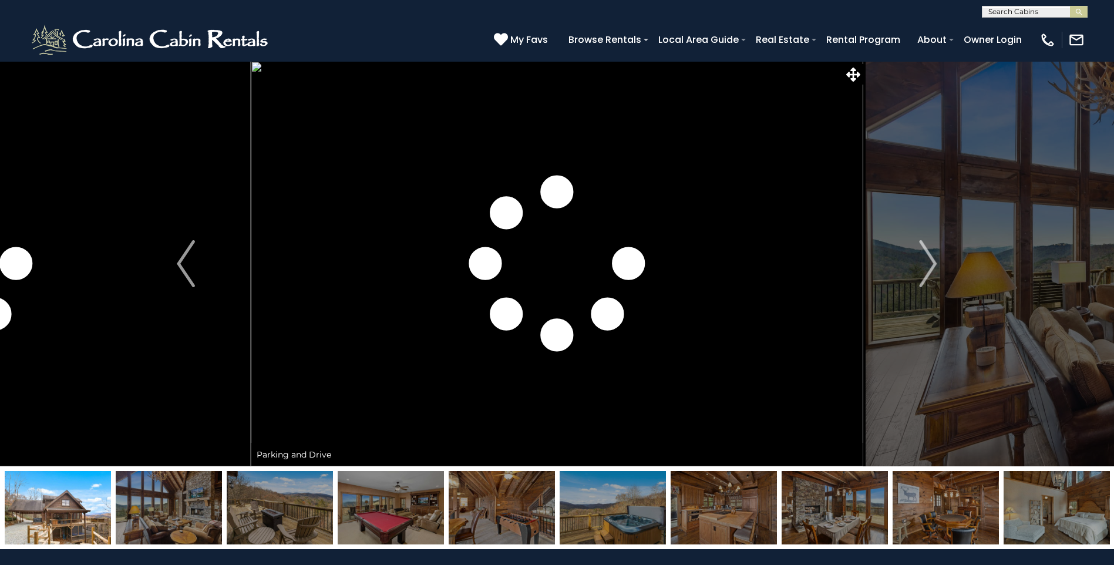
click at [92, 505] on img at bounding box center [58, 507] width 106 height 73
click at [933, 271] on img "Next" at bounding box center [928, 263] width 18 height 47
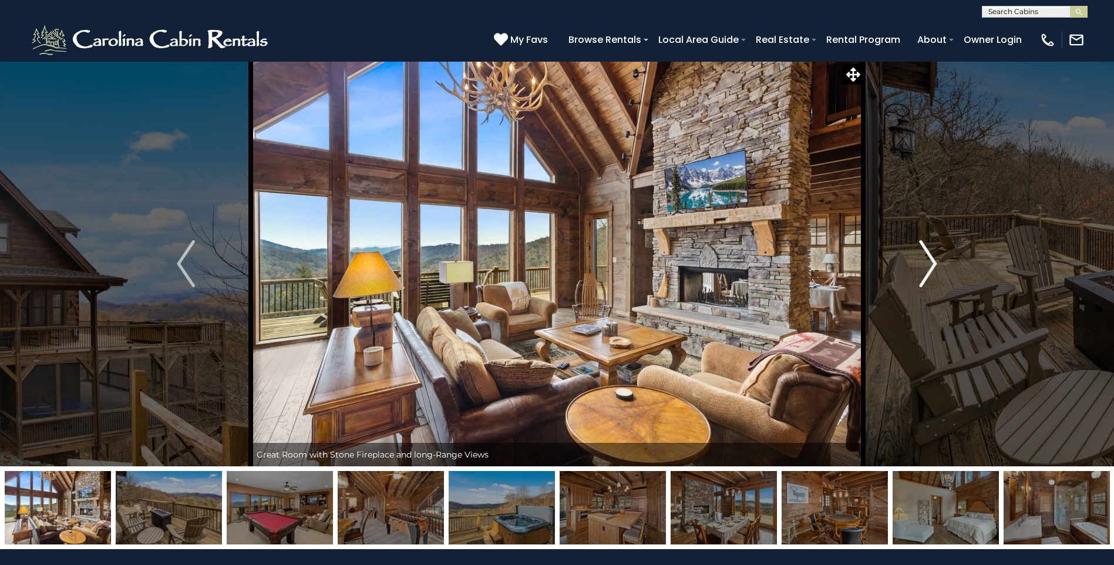
click at [932, 271] on img "Next" at bounding box center [928, 263] width 18 height 47
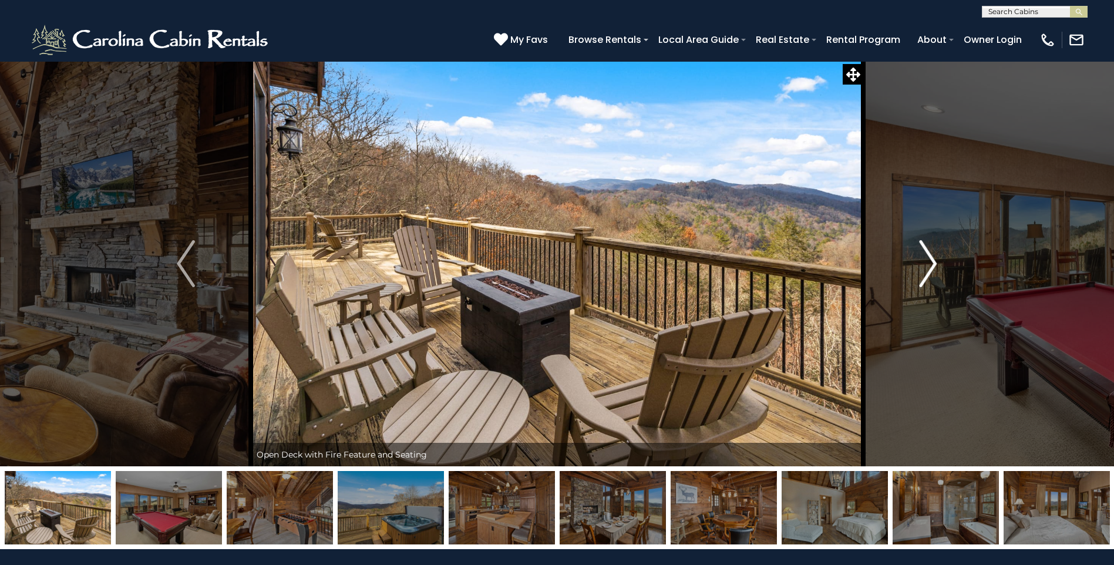
click at [932, 271] on img "Next" at bounding box center [928, 263] width 18 height 47
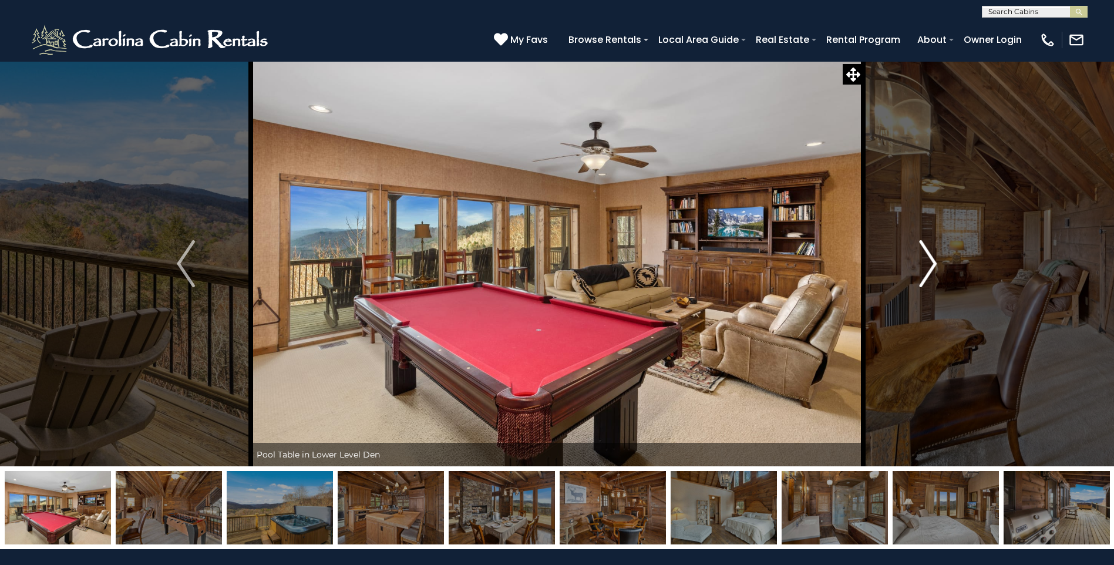
click at [932, 271] on img "Next" at bounding box center [928, 263] width 18 height 47
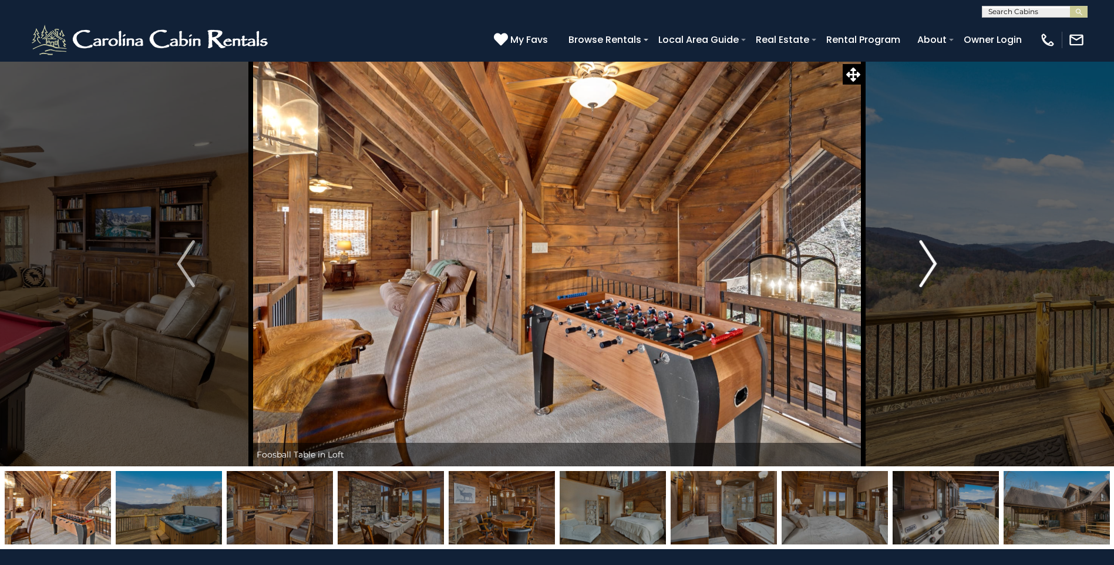
click at [932, 271] on img "Next" at bounding box center [928, 263] width 18 height 47
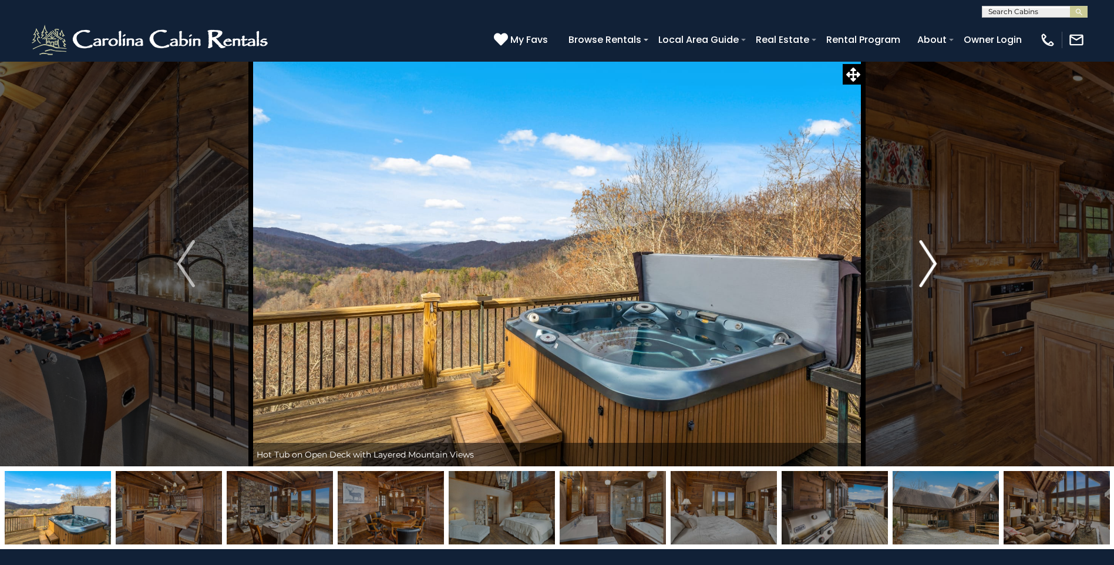
click at [932, 271] on img "Next" at bounding box center [928, 263] width 18 height 47
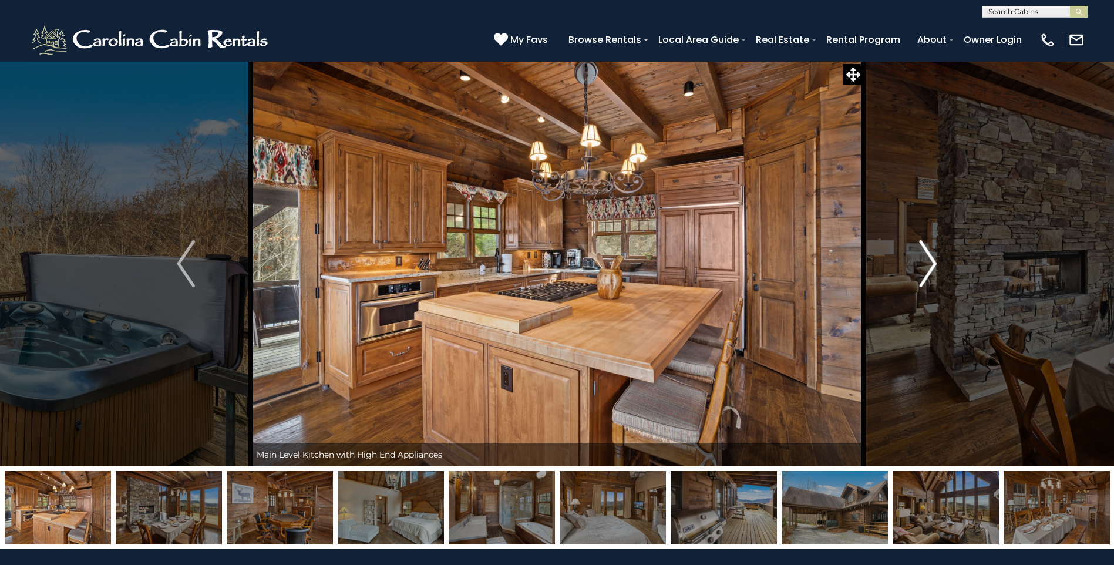
click at [932, 271] on img "Next" at bounding box center [928, 263] width 18 height 47
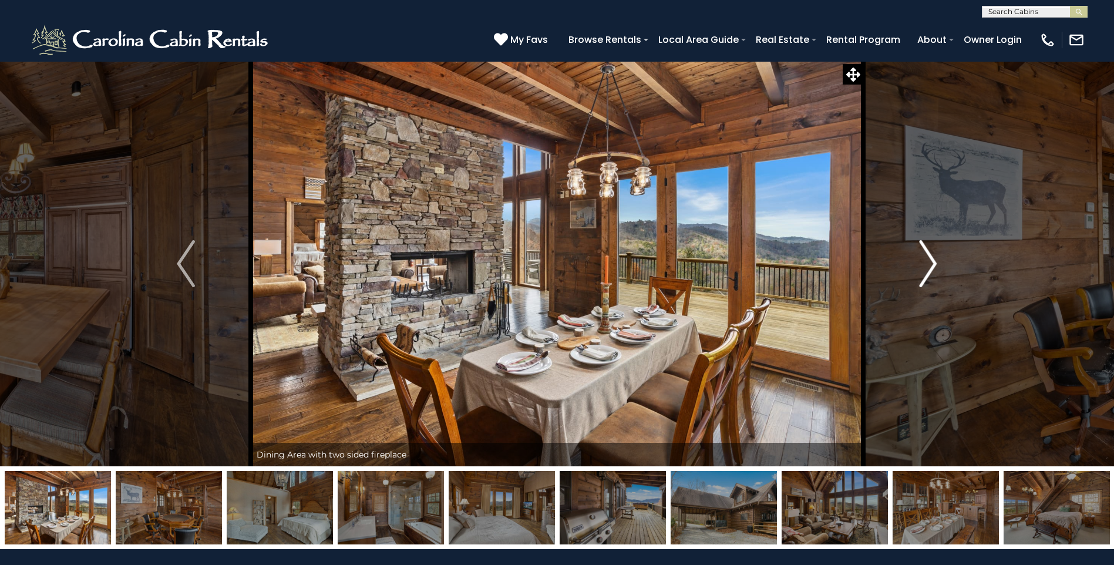
click at [932, 271] on img "Next" at bounding box center [928, 263] width 18 height 47
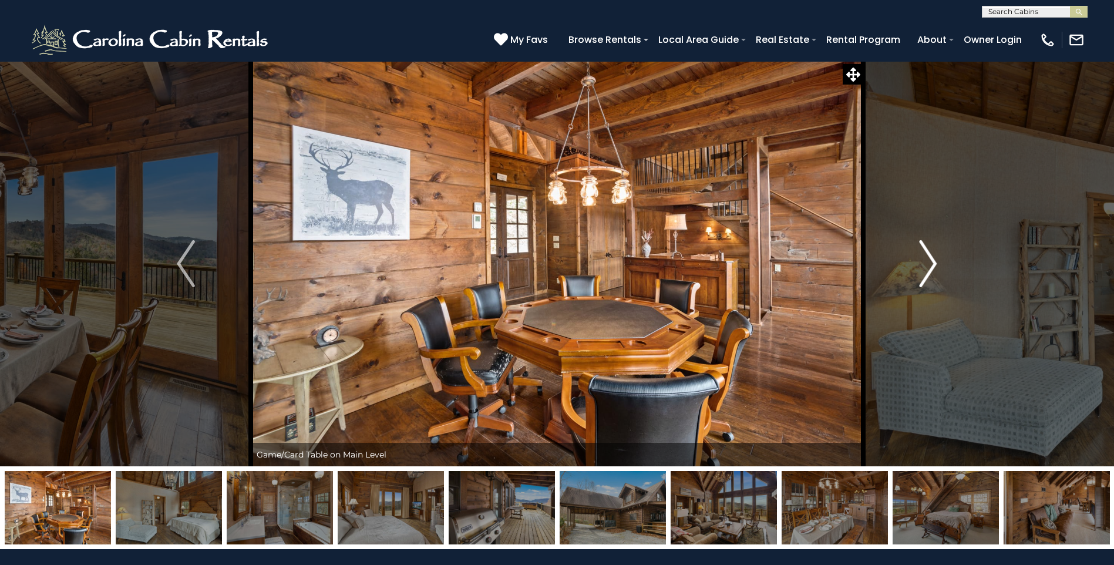
click at [932, 271] on img "Next" at bounding box center [928, 263] width 18 height 47
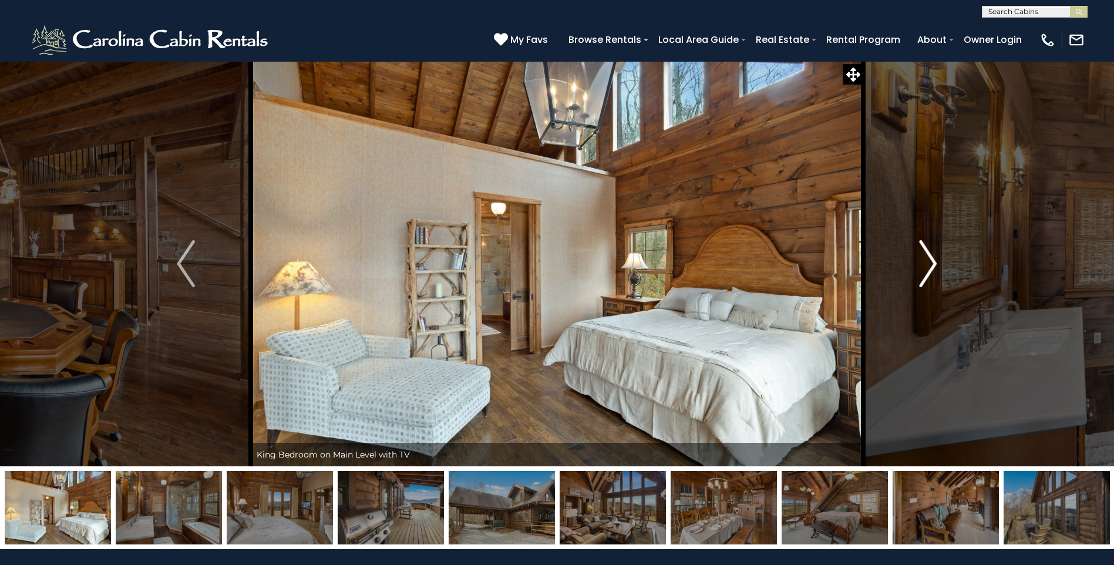
click at [932, 271] on img "Next" at bounding box center [928, 263] width 18 height 47
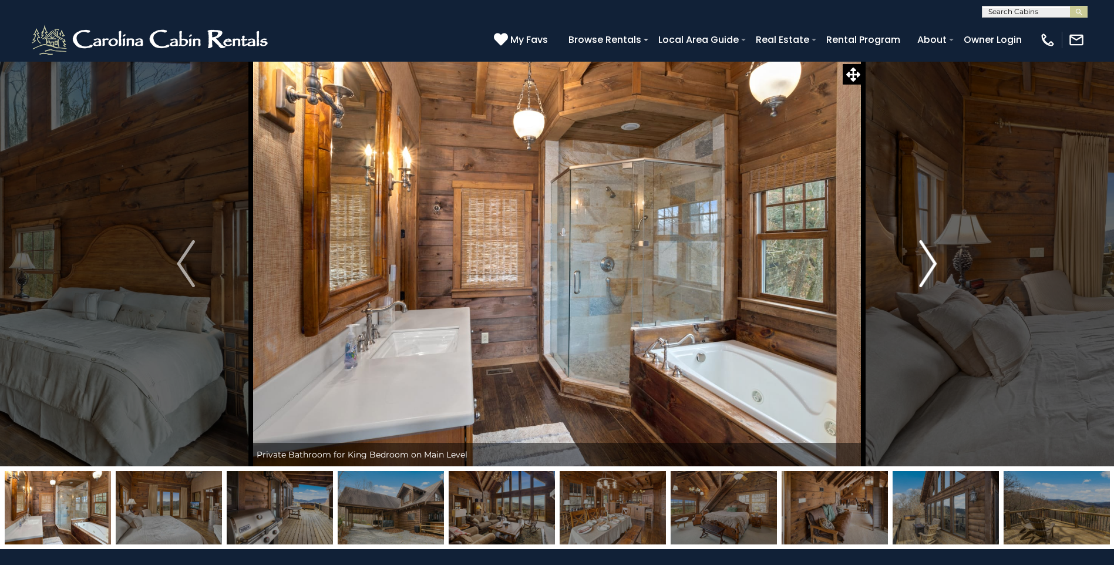
click at [932, 271] on img "Next" at bounding box center [928, 263] width 18 height 47
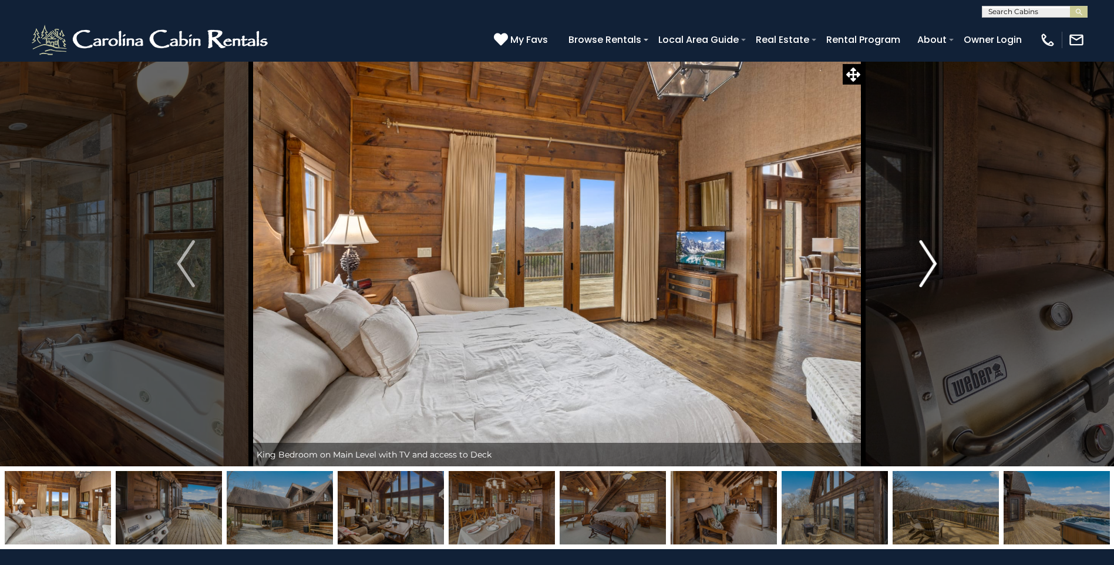
click at [932, 271] on img "Next" at bounding box center [928, 263] width 18 height 47
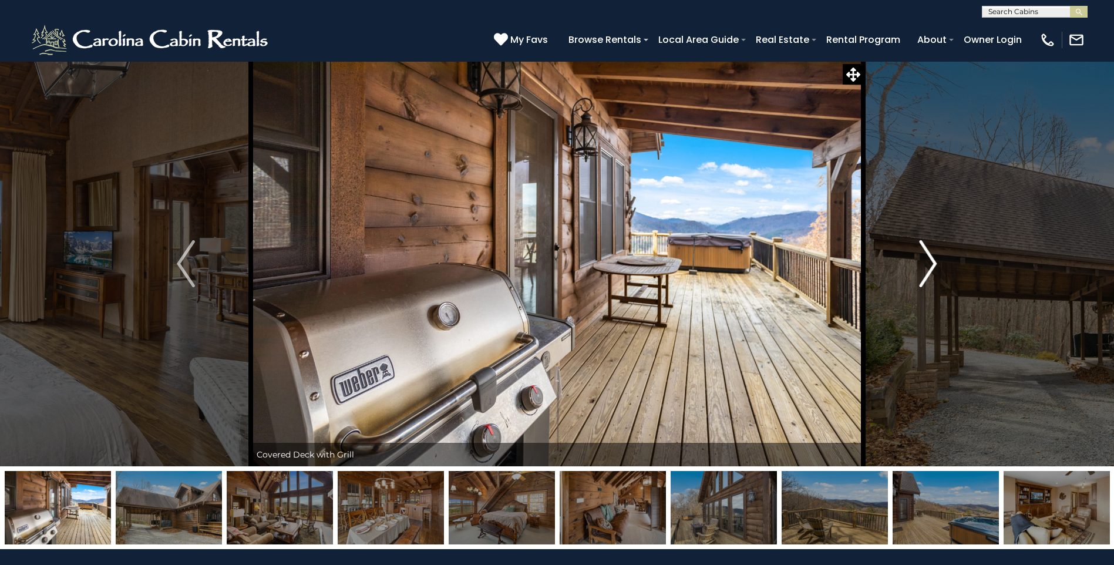
click at [932, 271] on img "Next" at bounding box center [928, 263] width 18 height 47
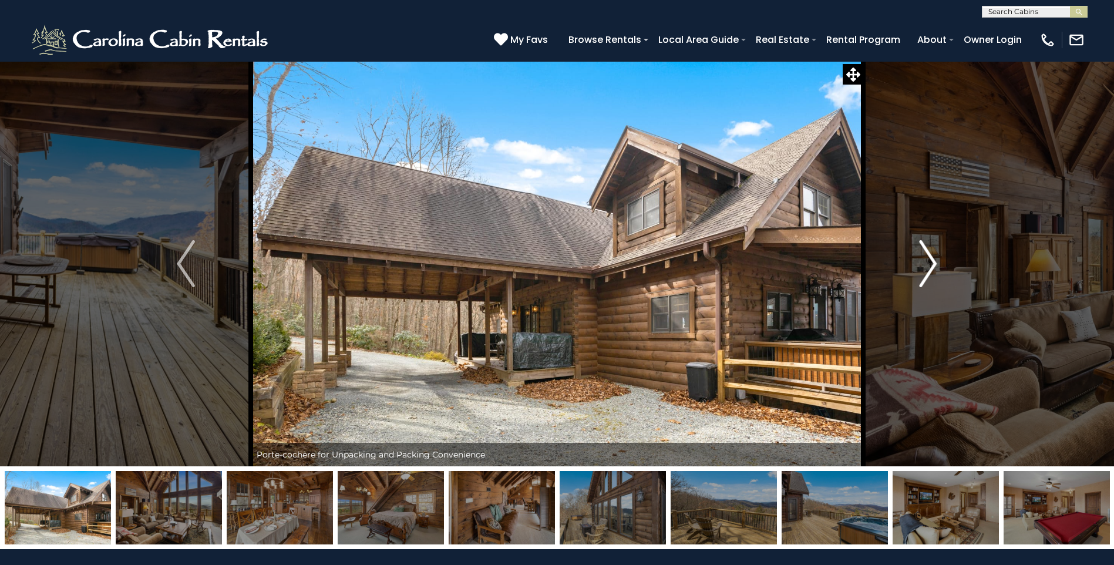
click at [926, 258] on img "Next" at bounding box center [928, 263] width 18 height 47
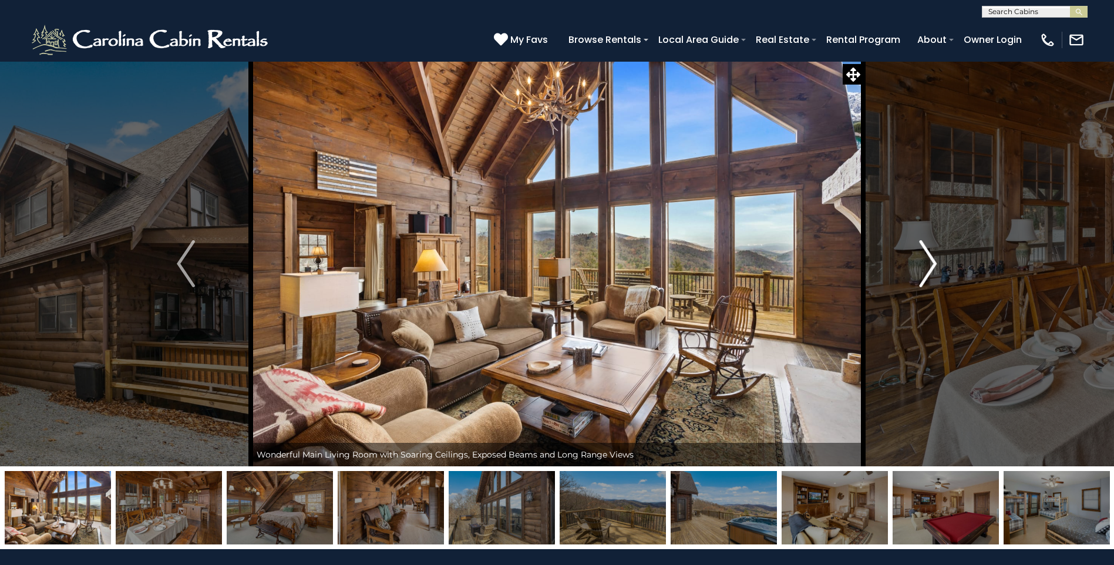
click at [933, 262] on img "Next" at bounding box center [928, 263] width 18 height 47
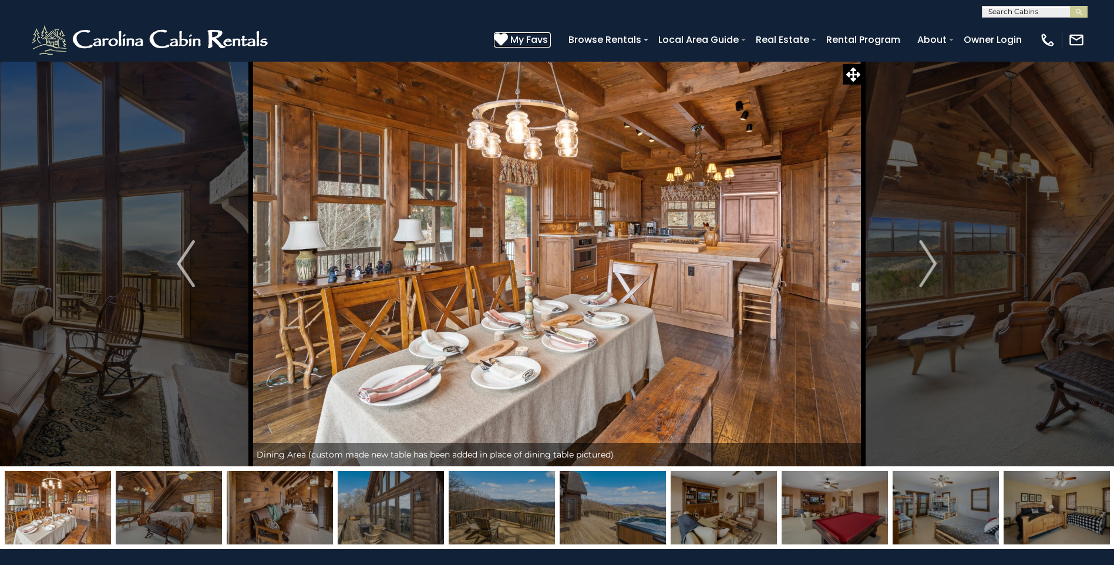
click at [508, 39] on icon at bounding box center [501, 39] width 14 height 14
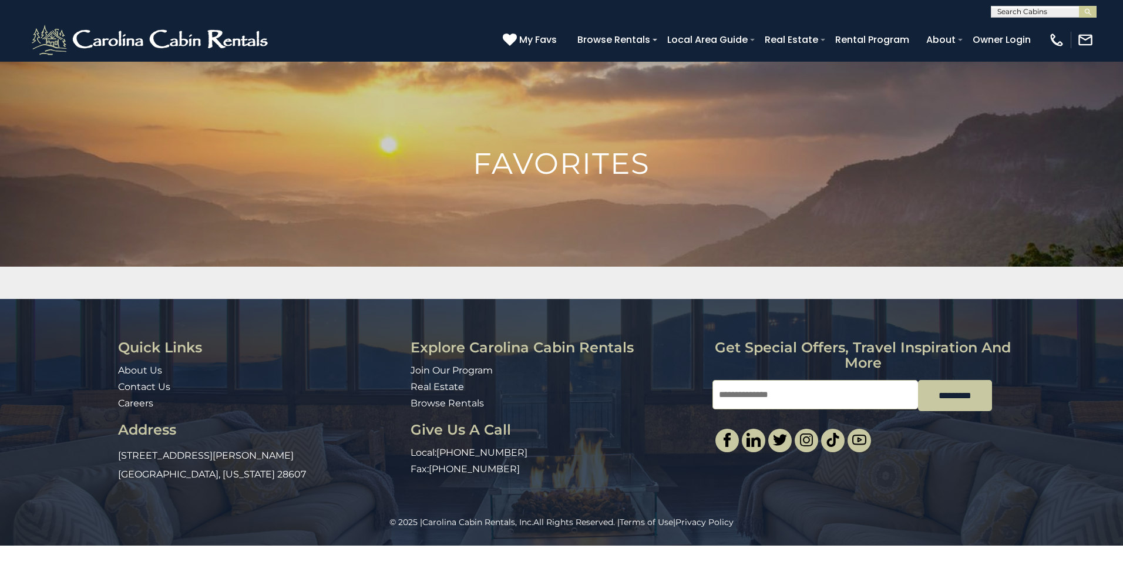
click at [733, 395] on input "Email" at bounding box center [815, 394] width 206 height 29
type input "**********"
click at [940, 394] on input "*********" at bounding box center [955, 395] width 74 height 31
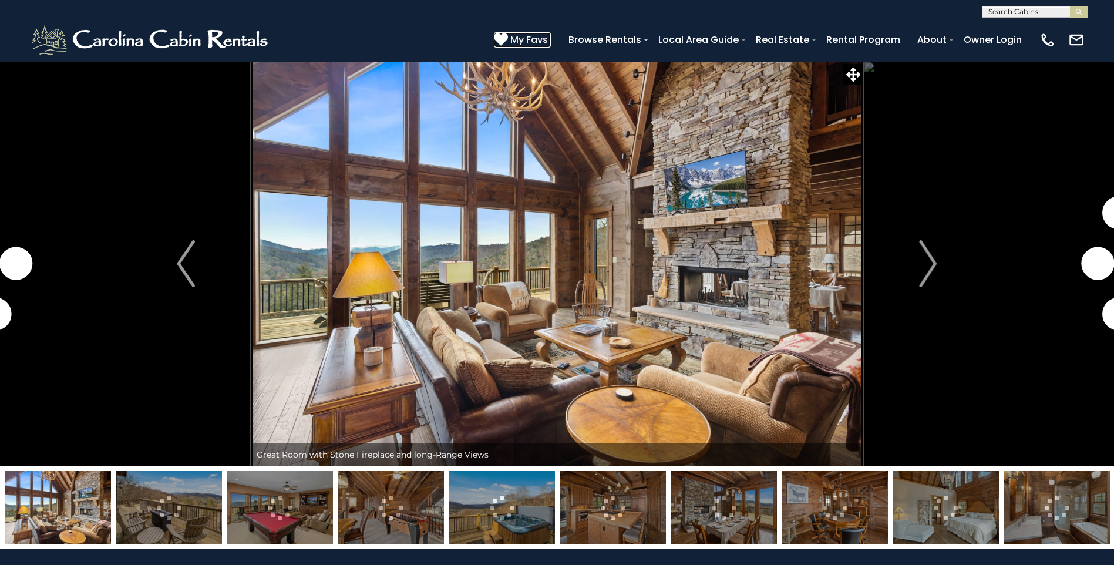
click at [504, 38] on icon at bounding box center [501, 39] width 14 height 14
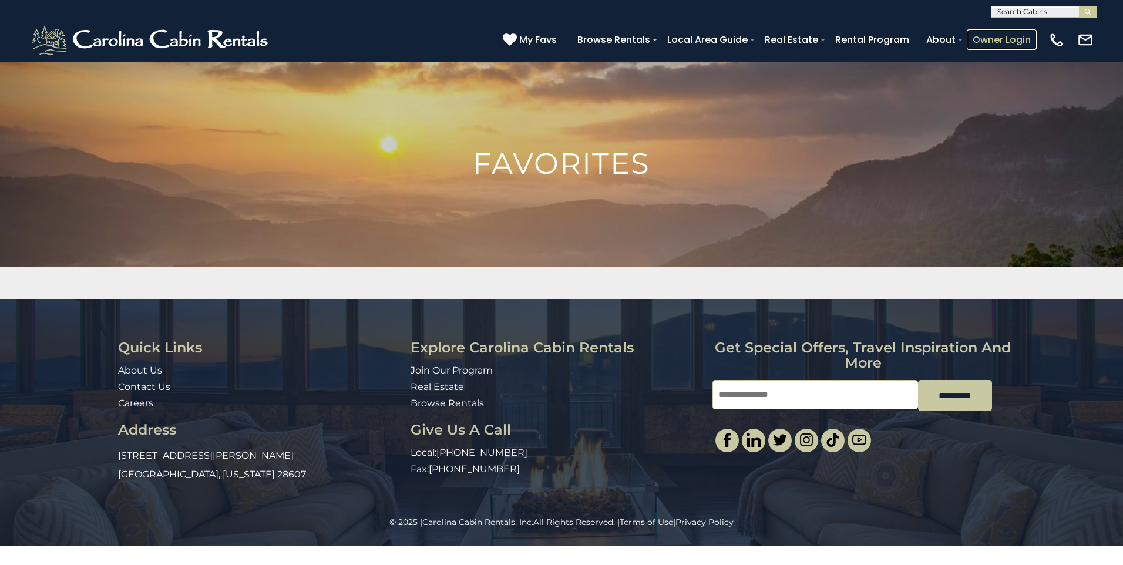
click at [1006, 38] on link "Owner Login" at bounding box center [1002, 39] width 70 height 21
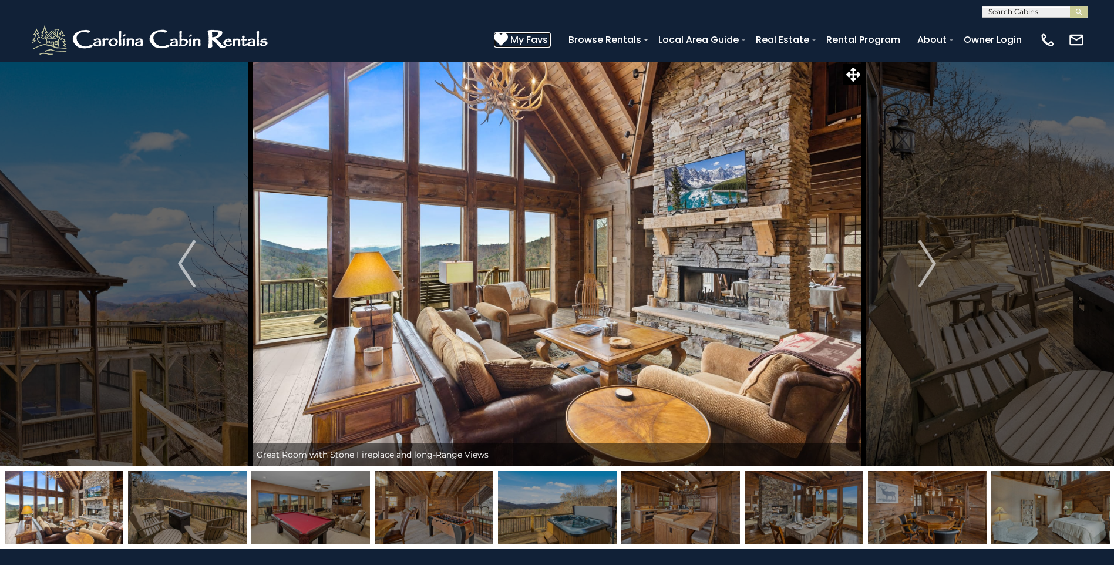
click at [523, 39] on span "My Favs" at bounding box center [529, 39] width 38 height 15
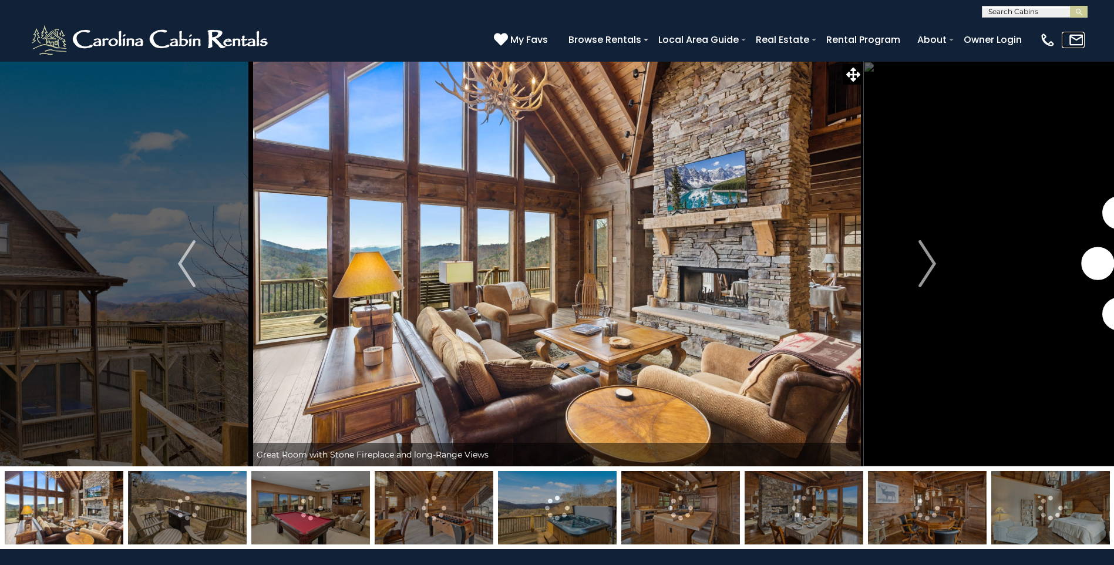
click at [1080, 40] on img at bounding box center [1076, 40] width 16 height 16
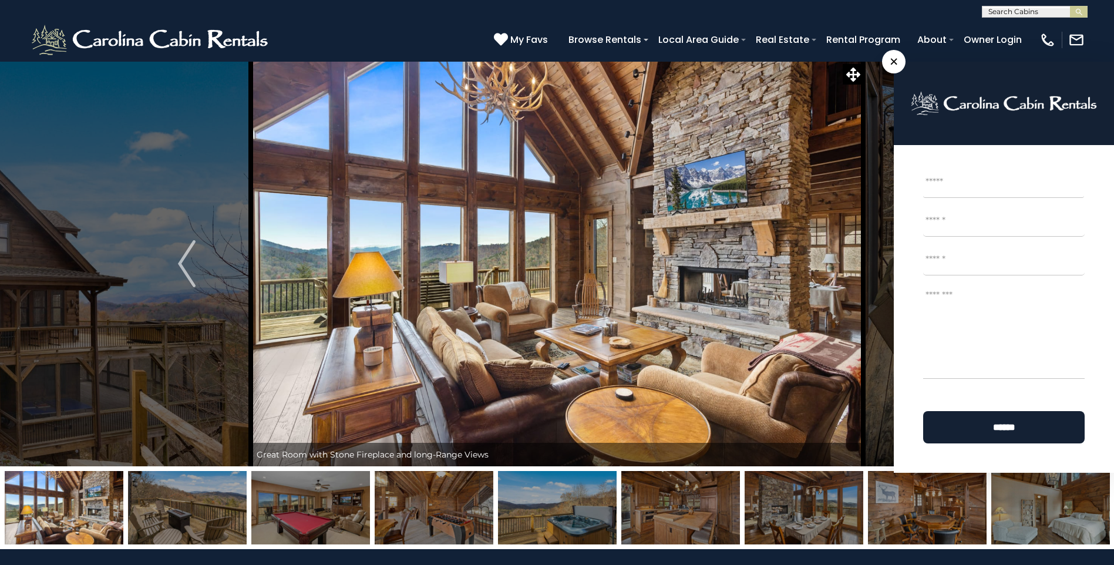
click at [824, 354] on img at bounding box center [557, 263] width 613 height 405
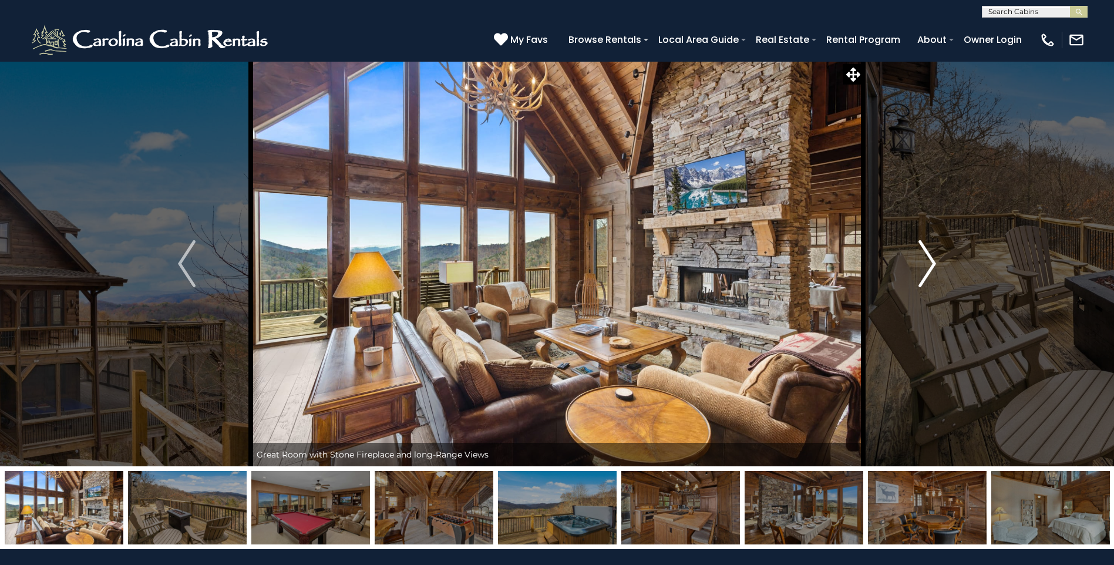
click at [922, 261] on img "Next" at bounding box center [928, 263] width 18 height 47
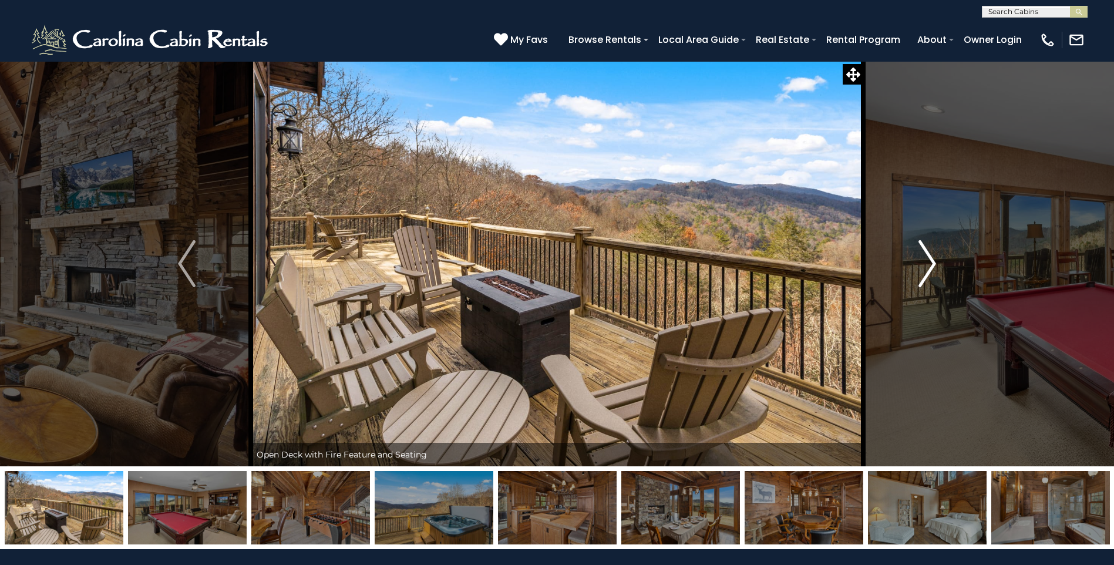
click at [922, 261] on img "Next" at bounding box center [928, 263] width 18 height 47
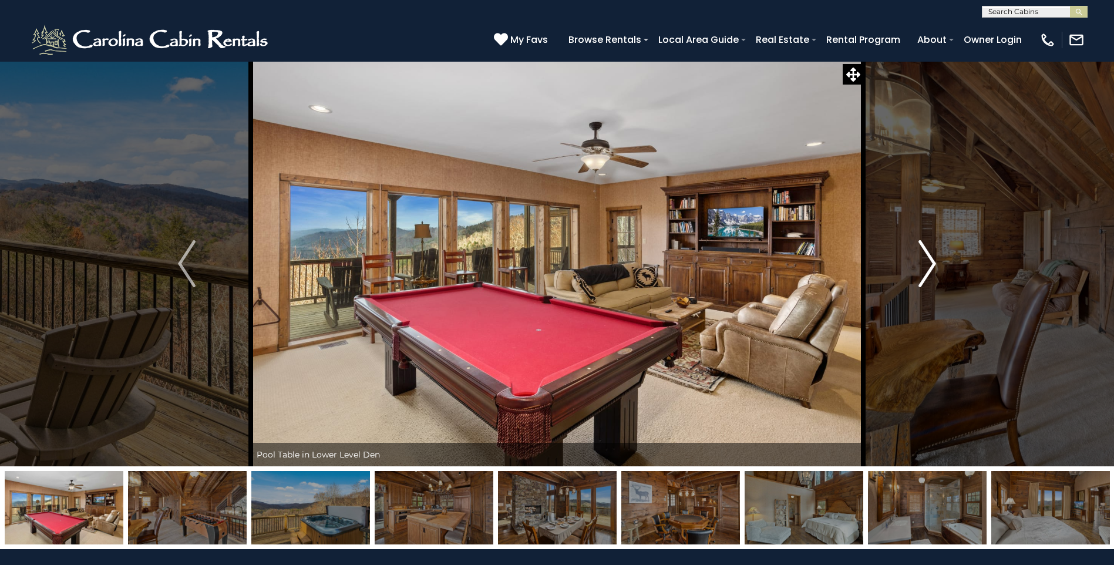
click at [920, 261] on img "Next" at bounding box center [928, 263] width 18 height 47
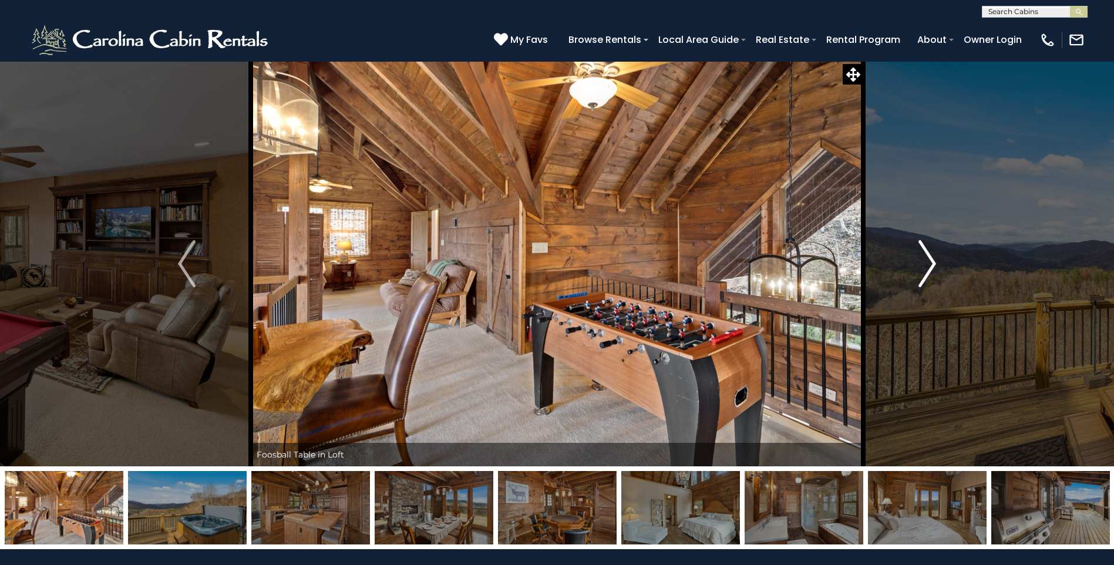
click at [920, 261] on img "Next" at bounding box center [928, 263] width 18 height 47
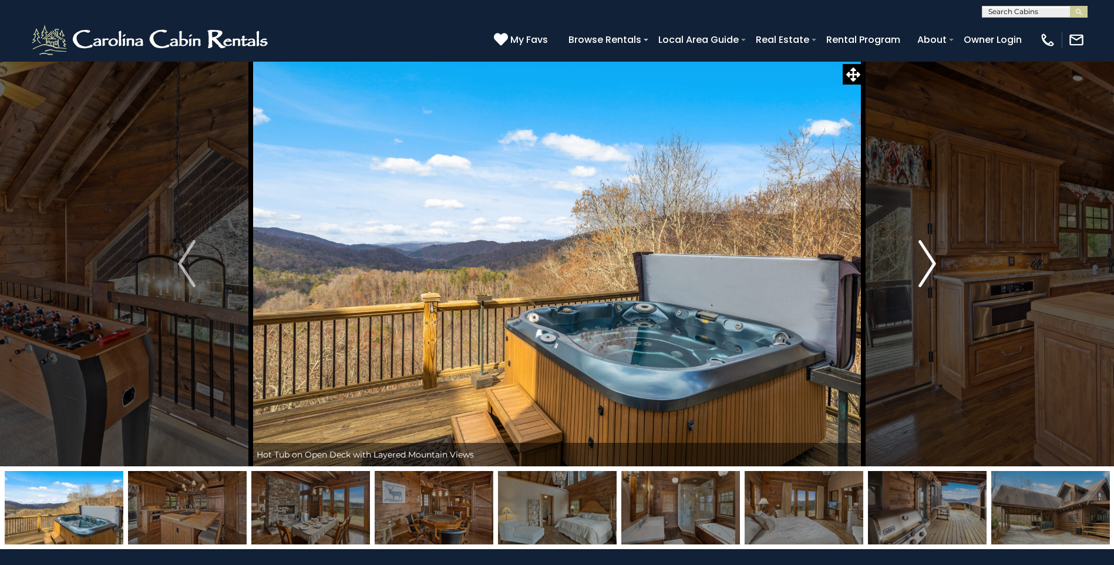
click at [920, 261] on img "Next" at bounding box center [928, 263] width 18 height 47
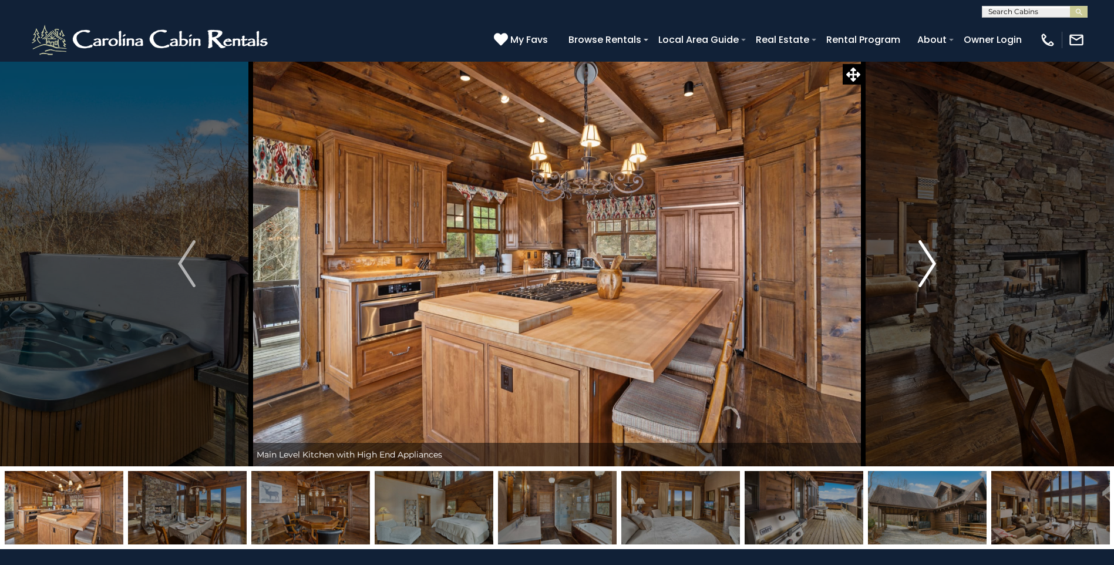
click at [920, 261] on img "Next" at bounding box center [928, 263] width 18 height 47
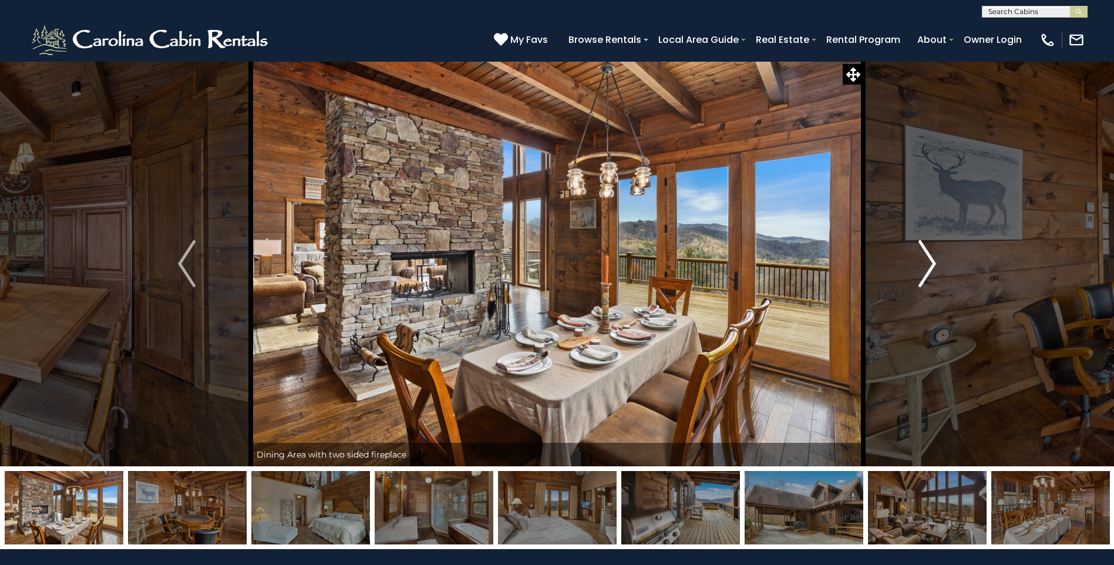
click at [919, 261] on img "Next" at bounding box center [928, 263] width 18 height 47
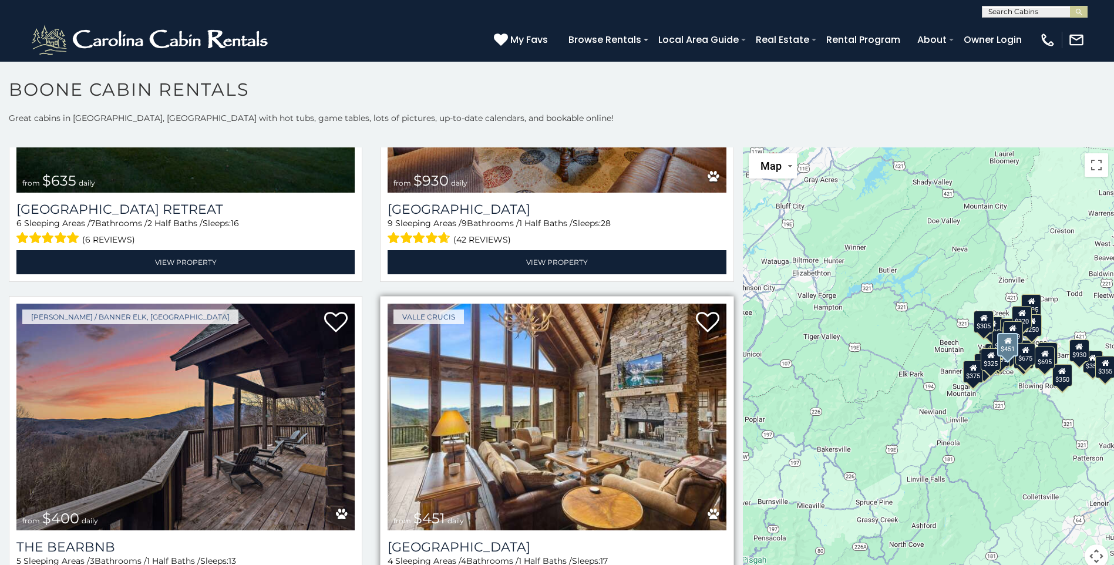
scroll to position [1292, 0]
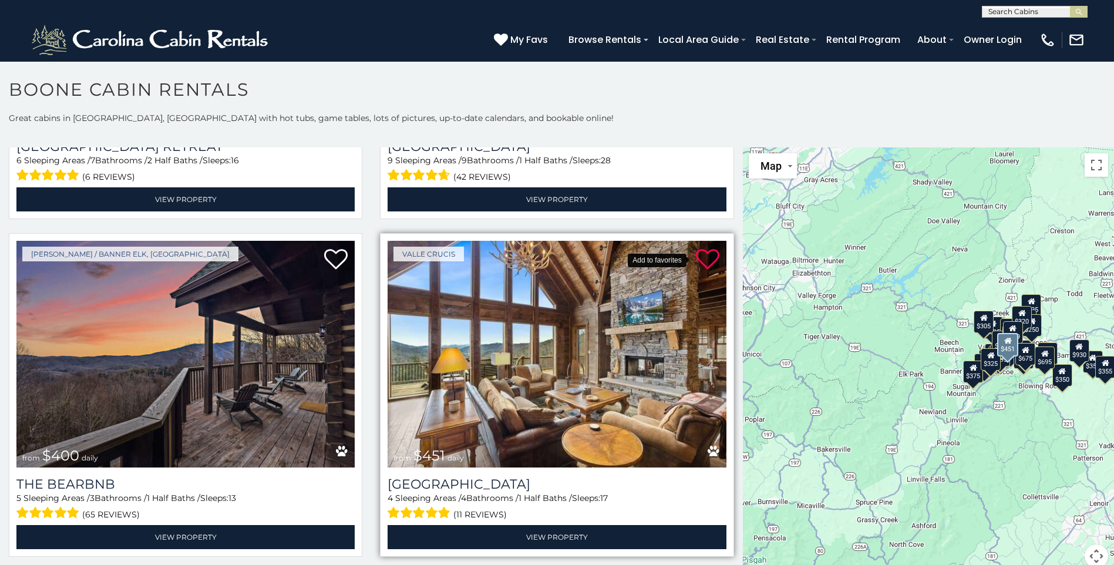
click at [707, 248] on icon at bounding box center [707, 259] width 23 height 23
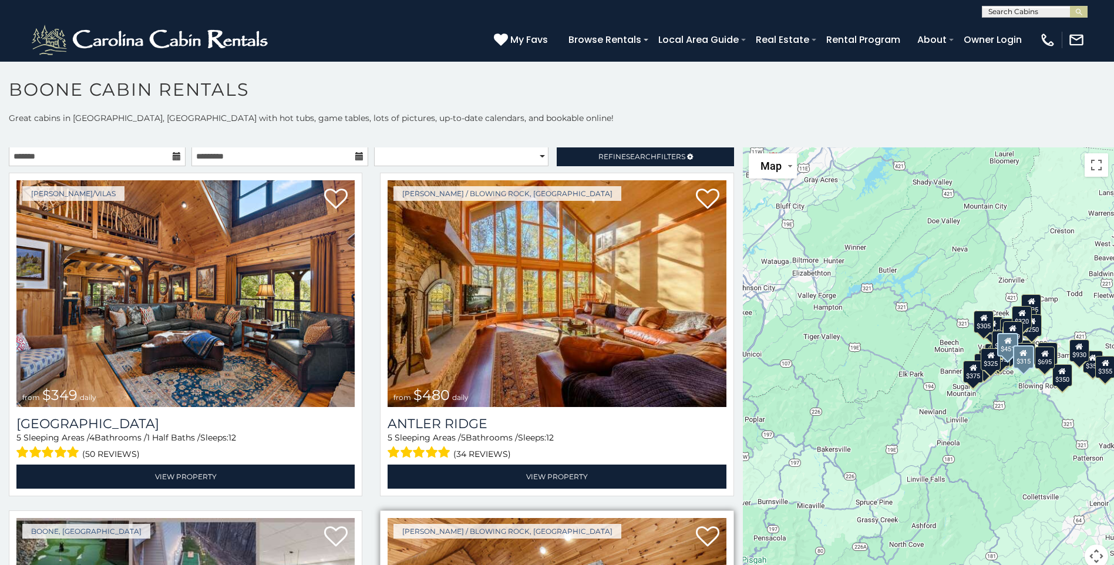
scroll to position [0, 0]
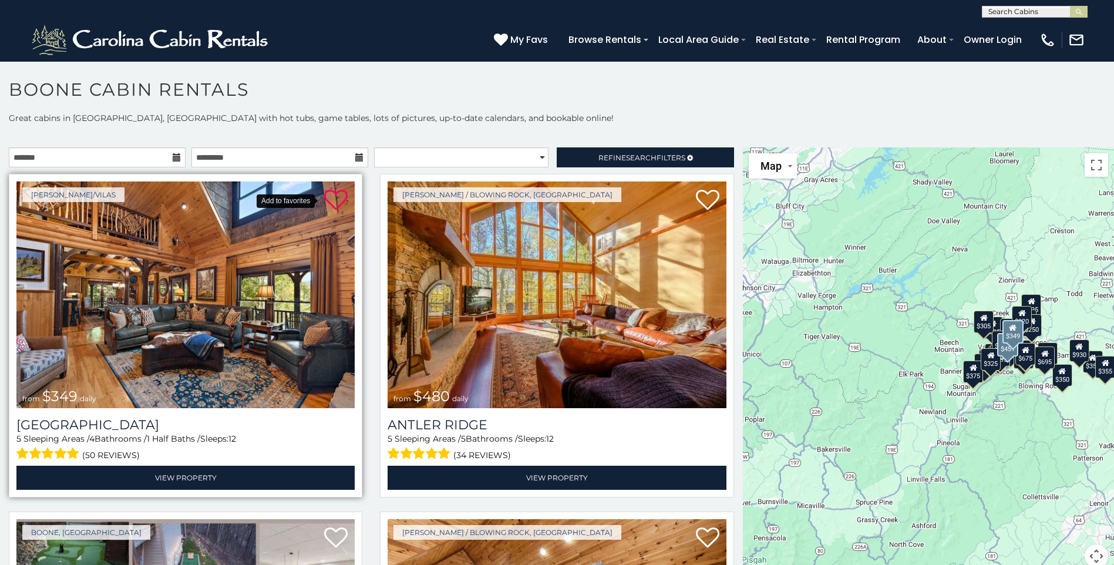
click at [334, 199] on icon at bounding box center [335, 200] width 23 height 23
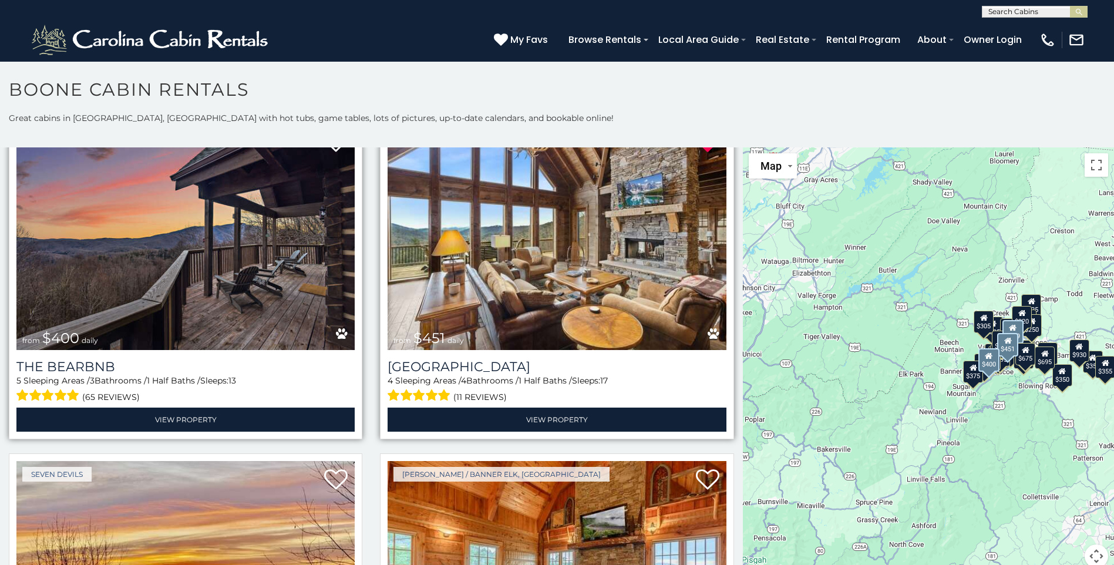
scroll to position [1351, 0]
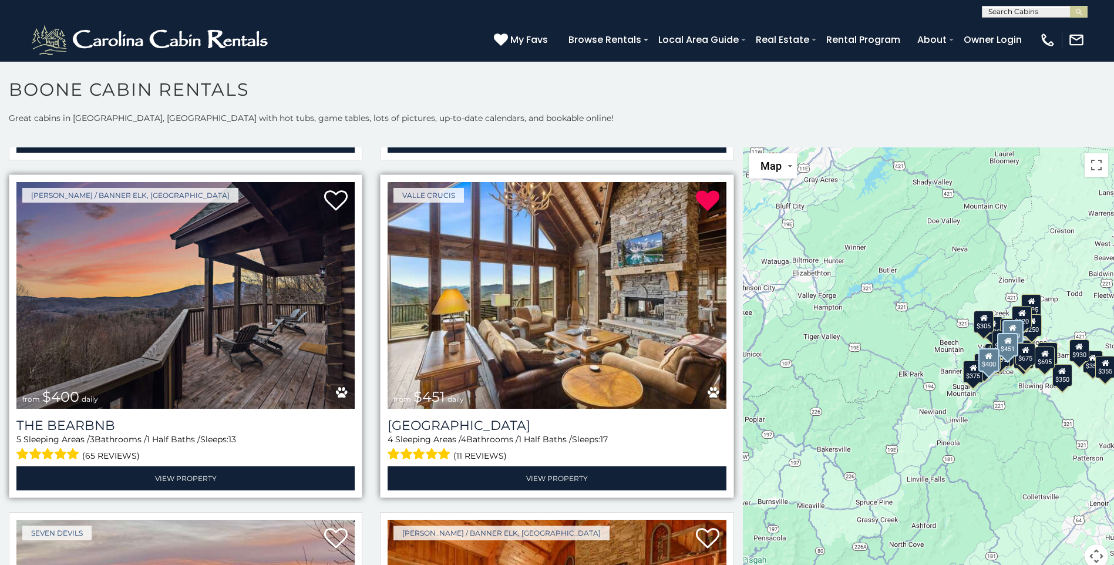
click at [259, 307] on img at bounding box center [185, 295] width 338 height 227
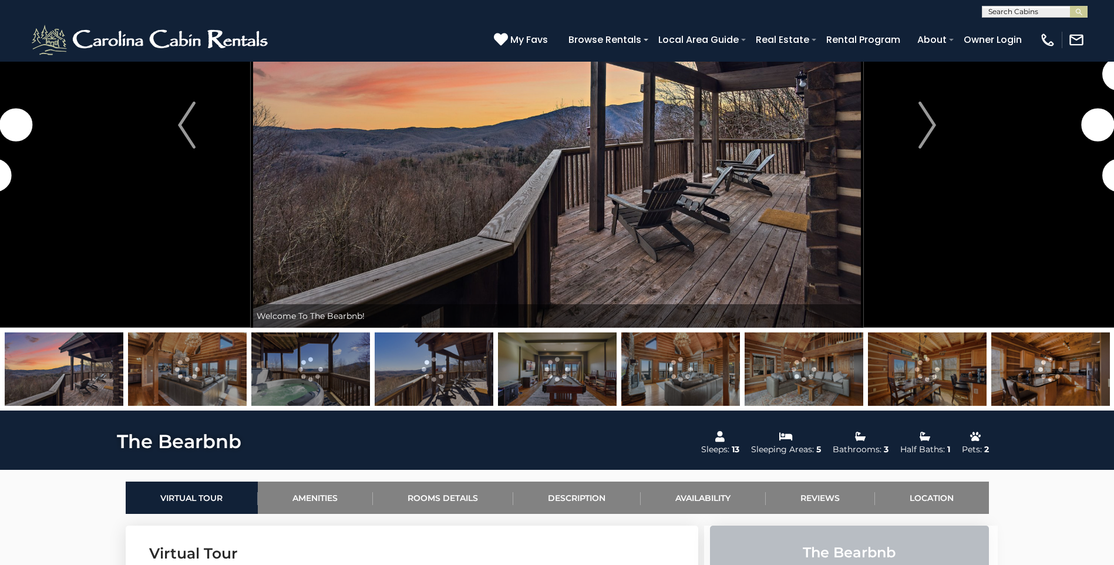
scroll to position [176, 0]
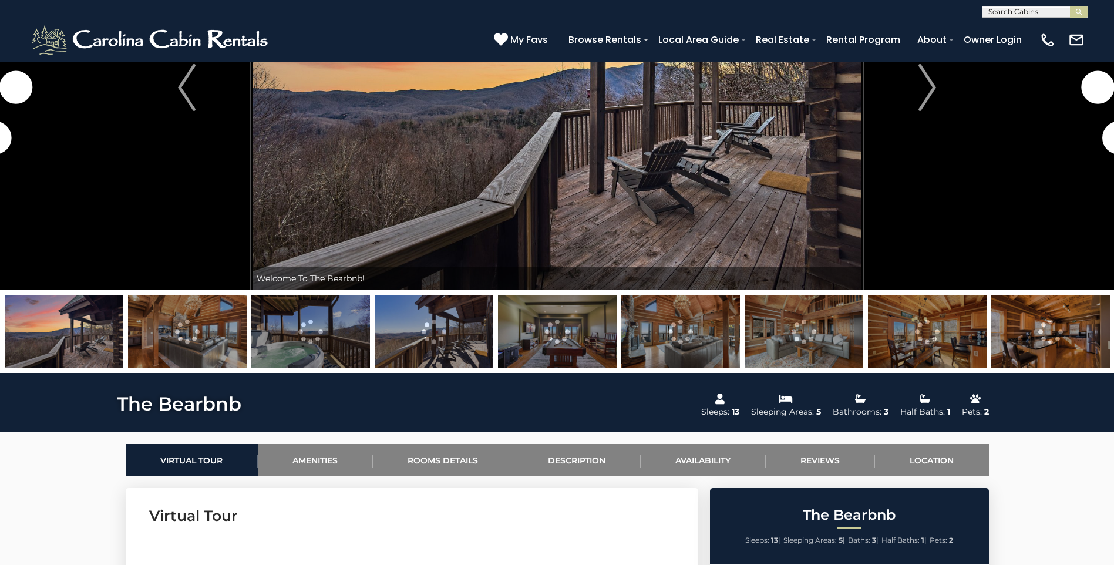
click at [691, 347] on img at bounding box center [680, 331] width 119 height 73
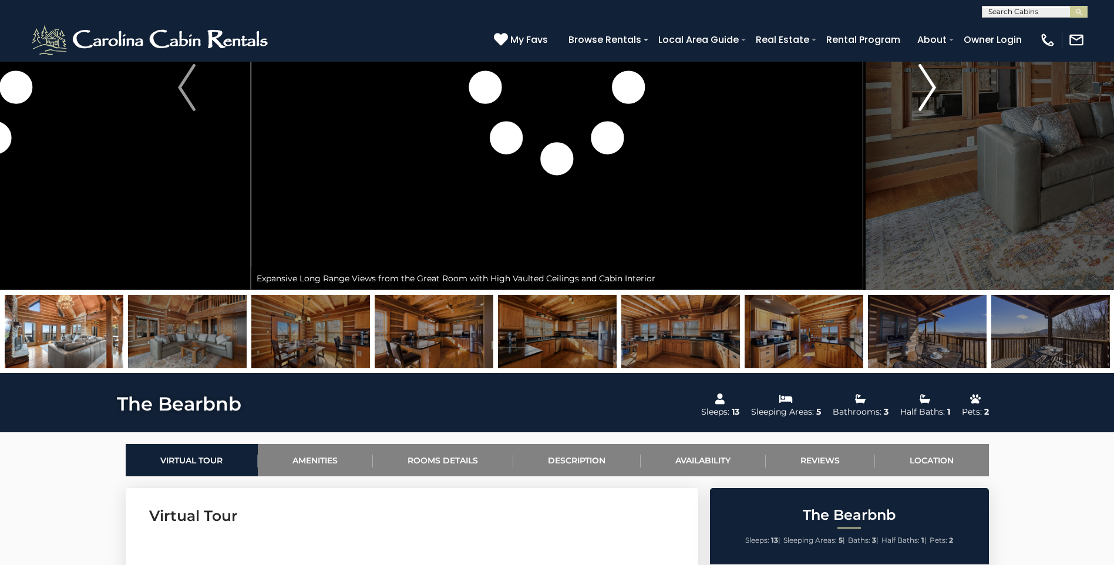
click at [907, 214] on button "Next" at bounding box center [927, 87] width 128 height 405
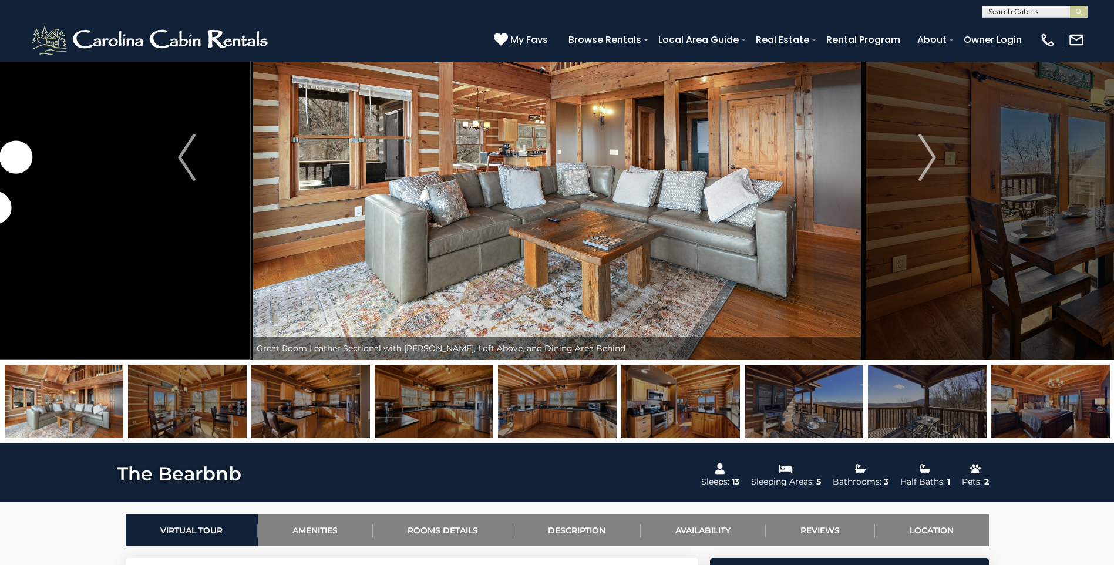
scroll to position [0, 0]
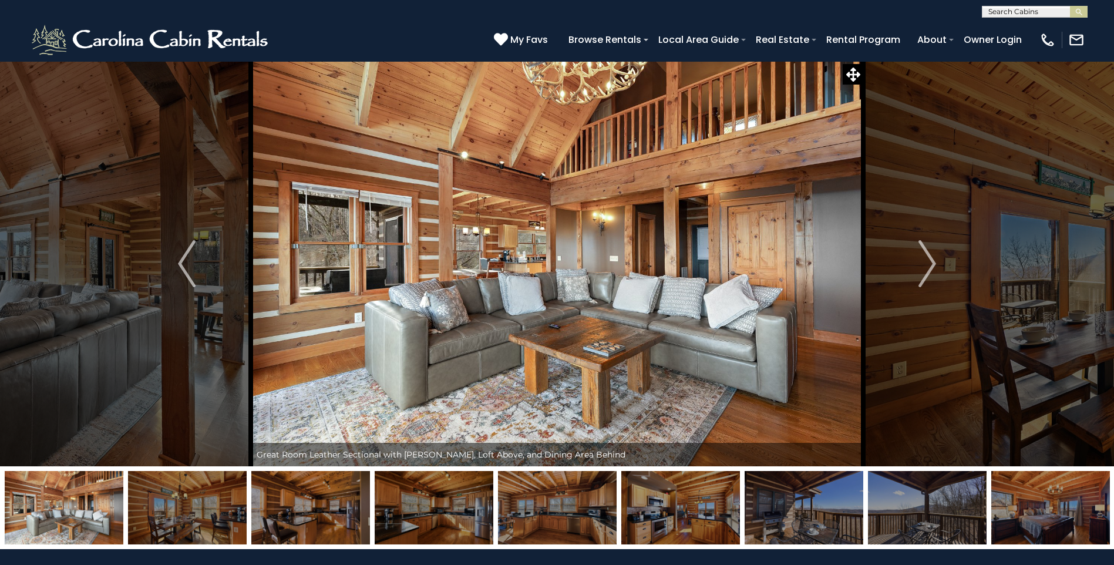
click at [594, 507] on img at bounding box center [557, 507] width 119 height 73
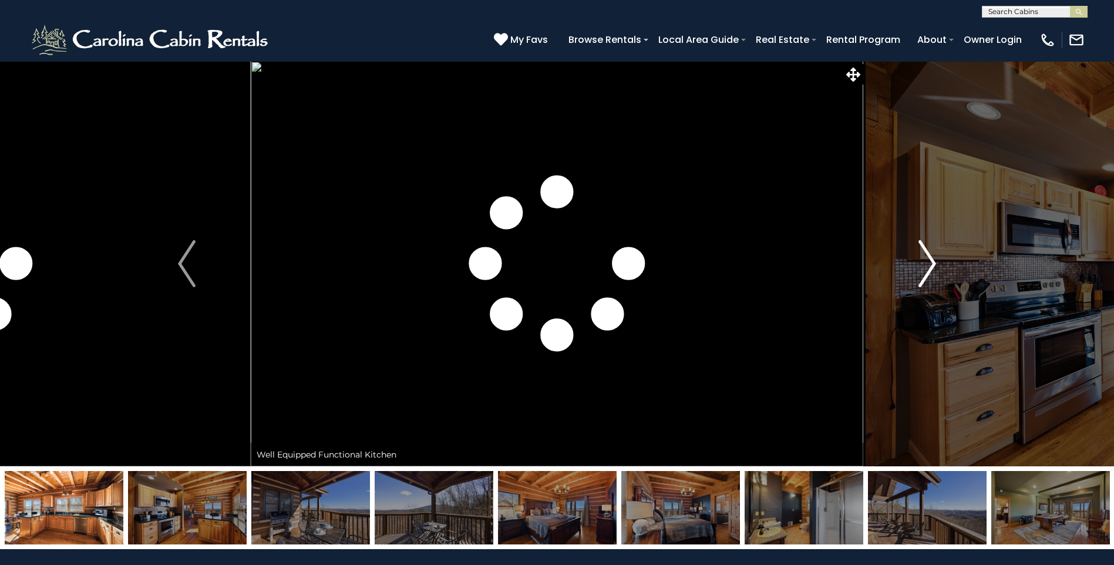
click at [933, 325] on button "Next" at bounding box center [927, 263] width 128 height 405
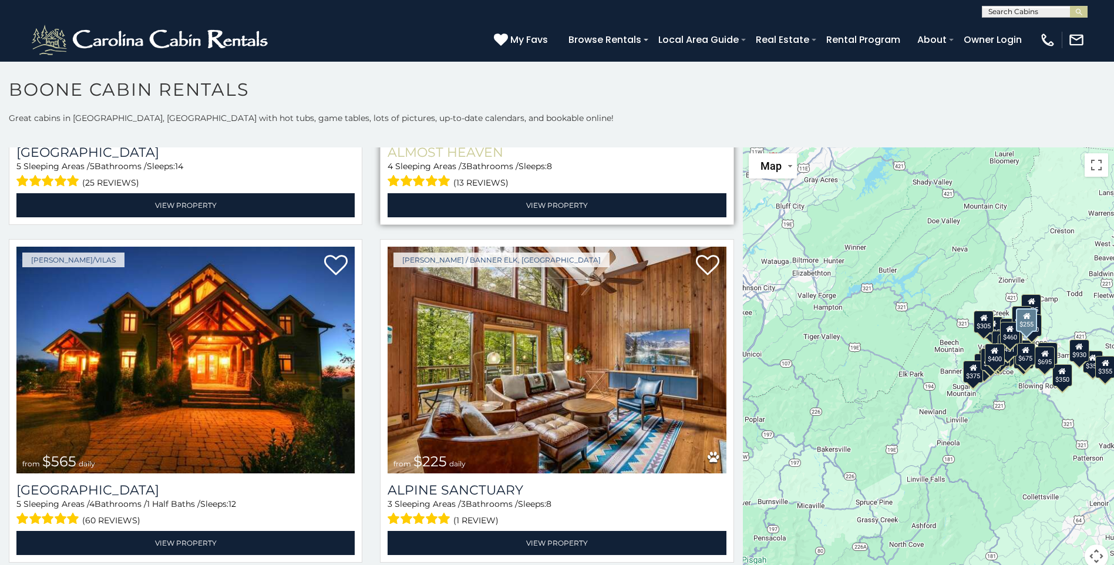
scroll to position [2643, 0]
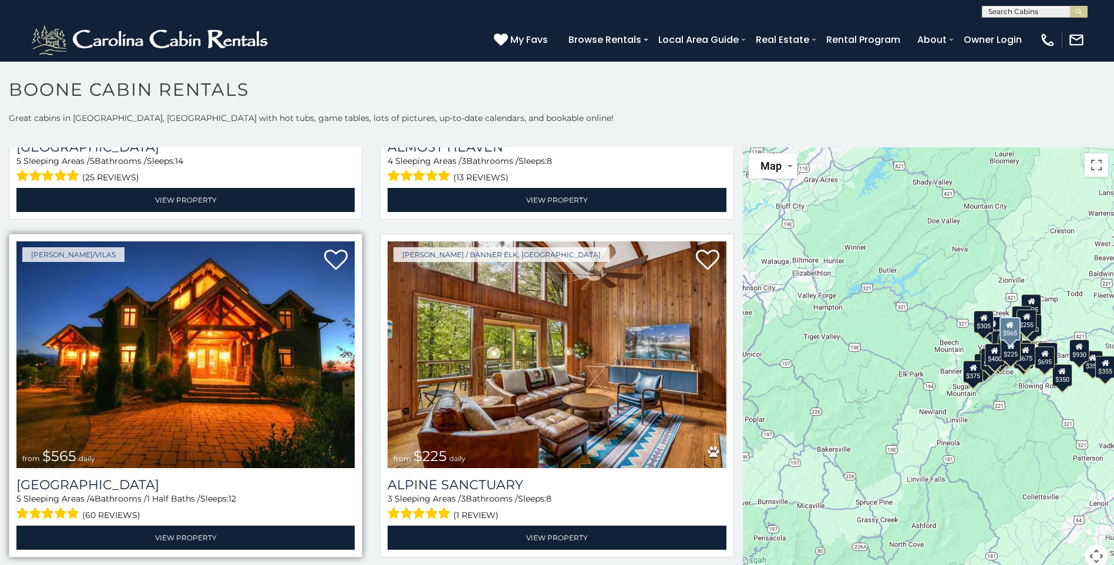
click at [285, 369] on img at bounding box center [185, 354] width 338 height 227
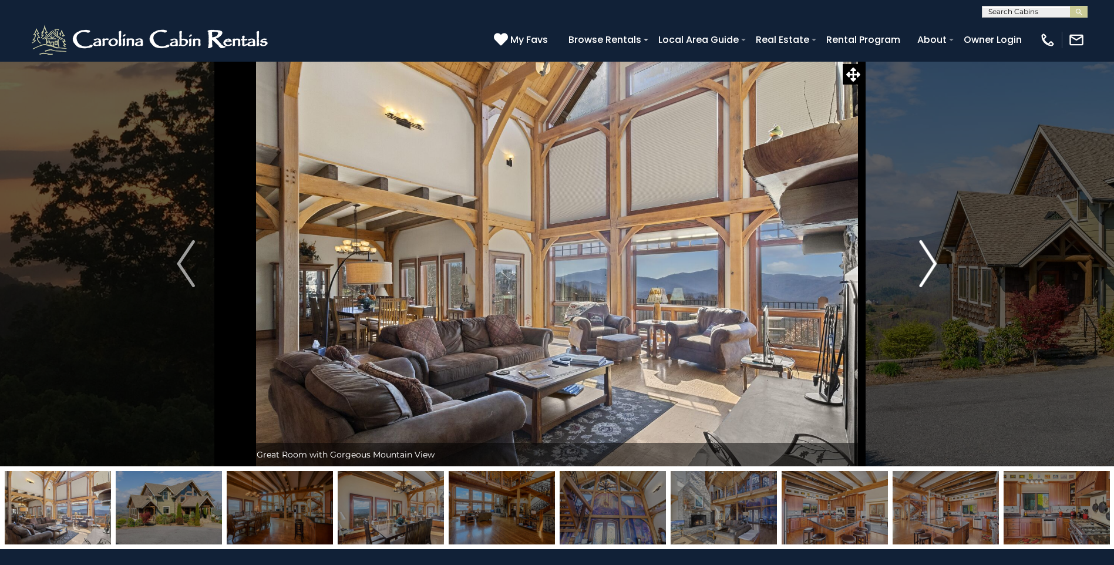
click at [926, 266] on img "Next" at bounding box center [928, 263] width 18 height 47
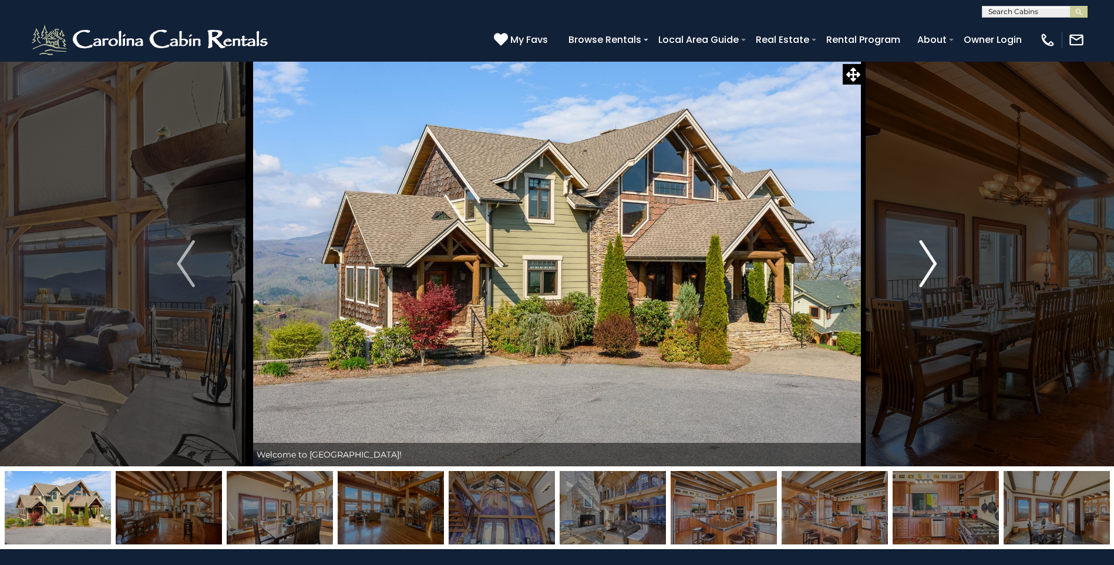
click at [925, 266] on img "Next" at bounding box center [928, 263] width 18 height 47
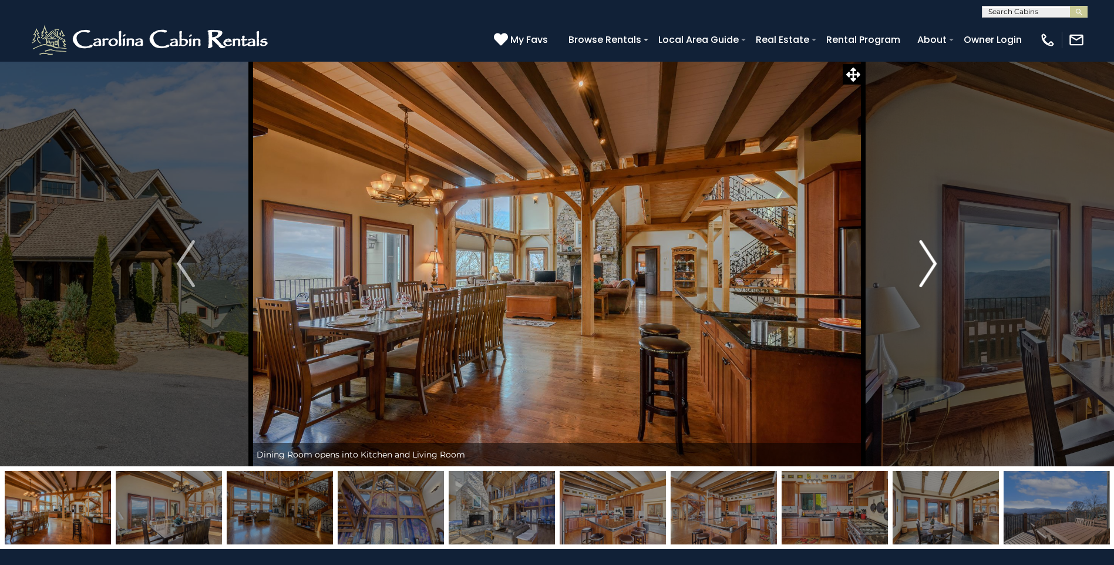
click at [925, 266] on img "Next" at bounding box center [928, 263] width 18 height 47
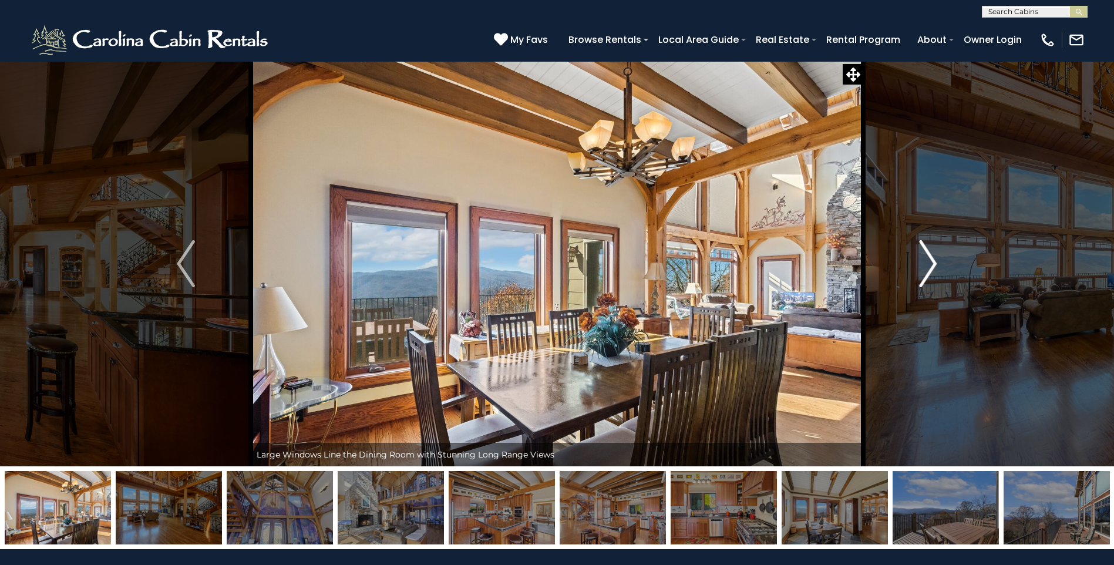
click at [925, 266] on img "Next" at bounding box center [928, 263] width 18 height 47
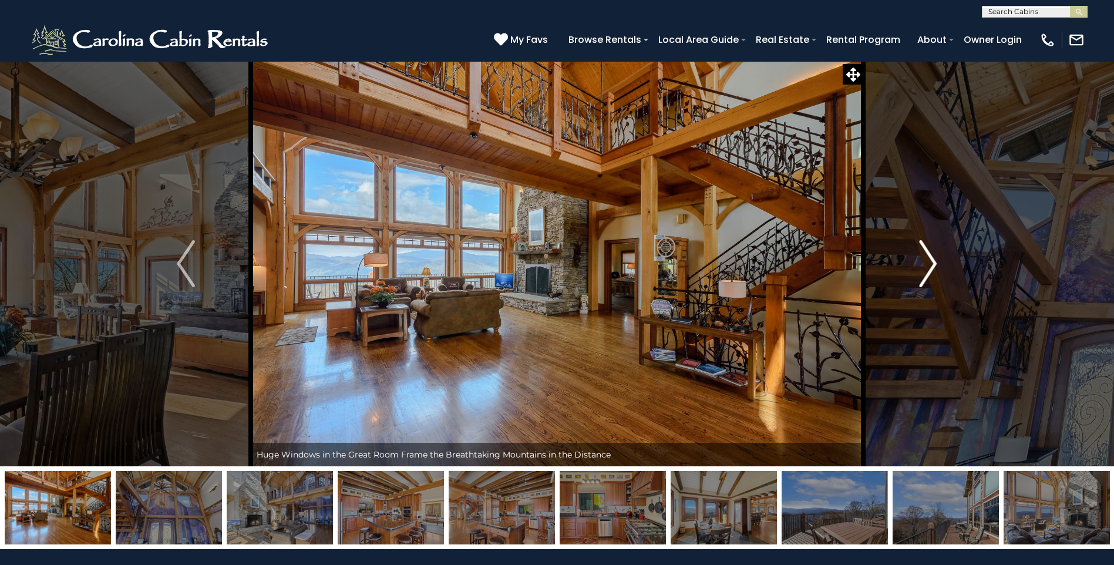
click at [925, 266] on img "Next" at bounding box center [928, 263] width 18 height 47
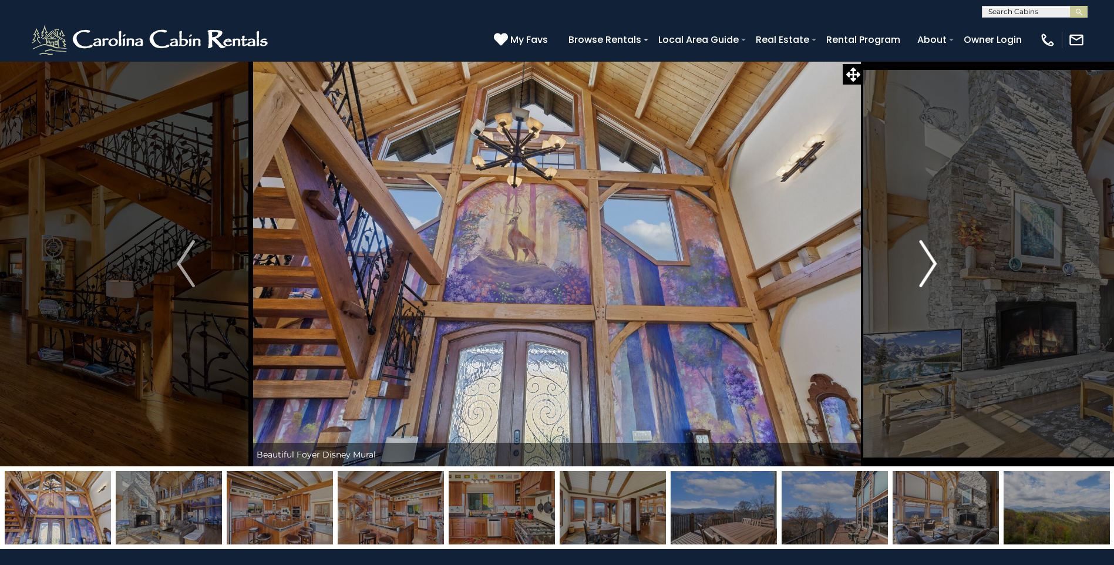
click at [925, 266] on img "Next" at bounding box center [928, 263] width 18 height 47
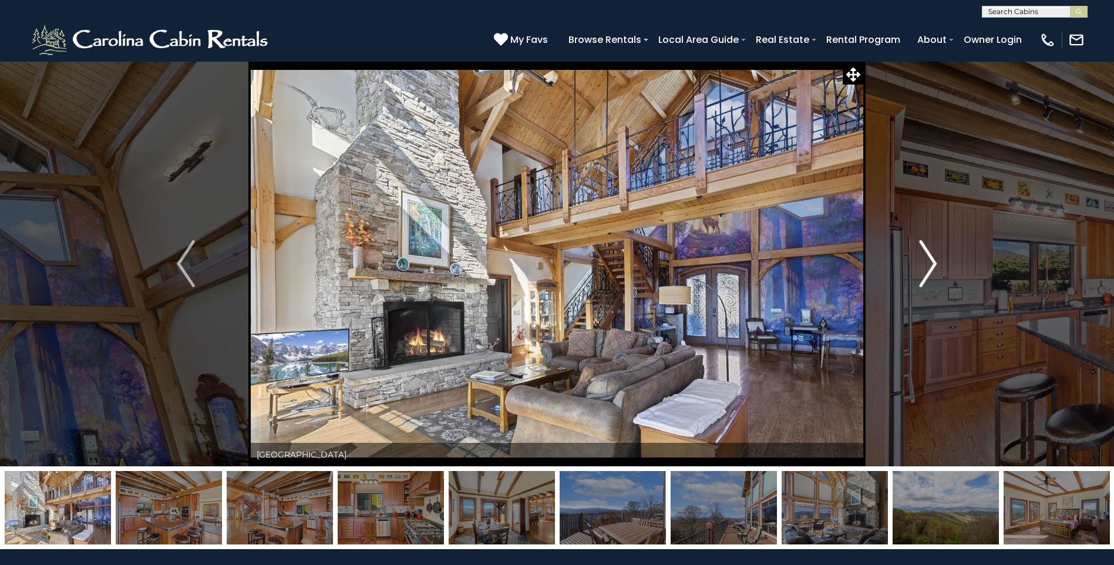
click at [925, 266] on img "Next" at bounding box center [928, 263] width 18 height 47
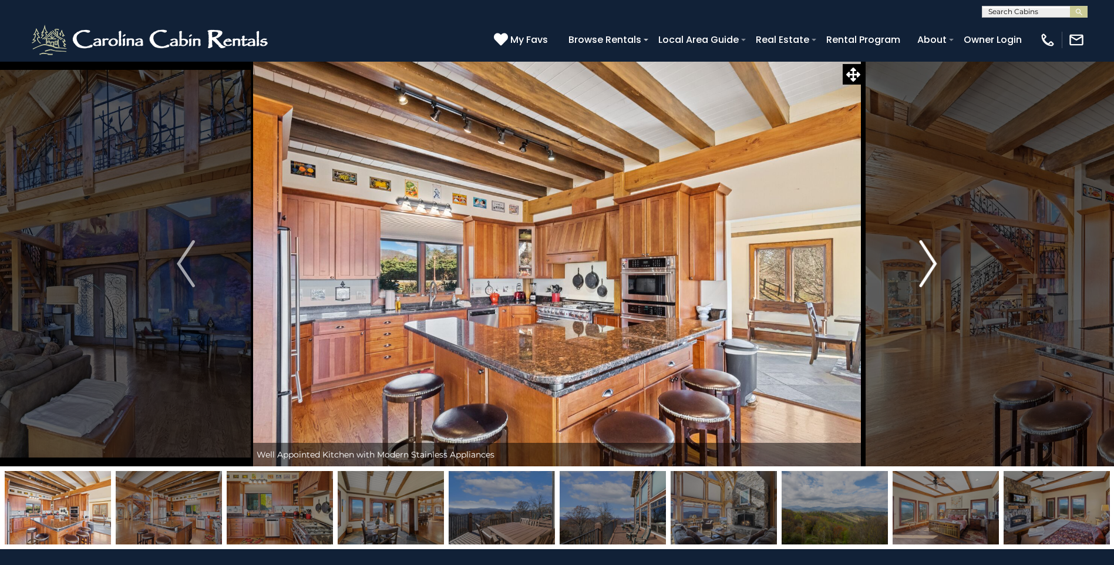
click at [925, 266] on img "Next" at bounding box center [928, 263] width 18 height 47
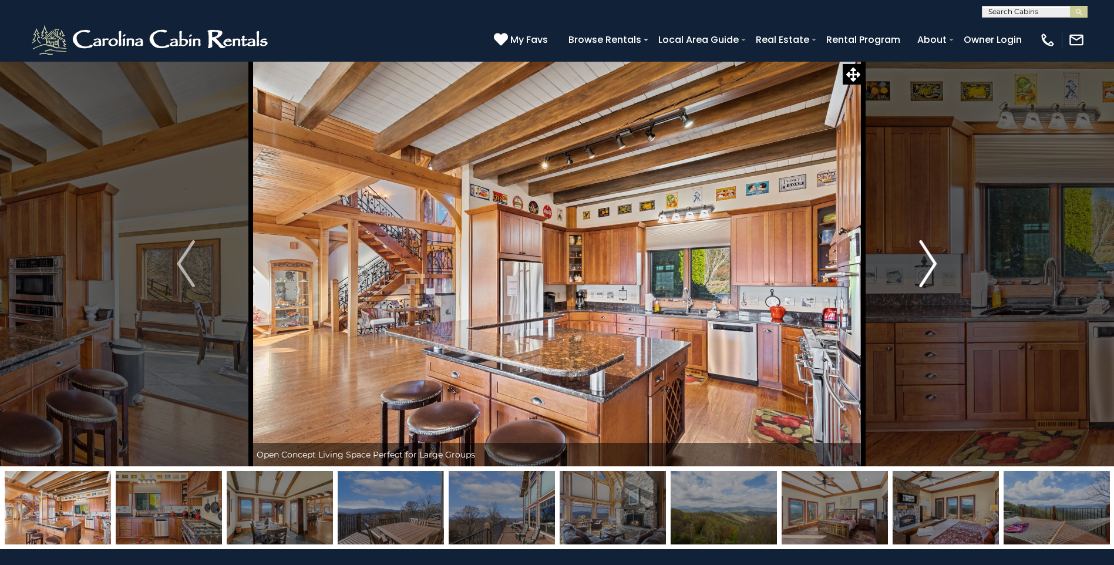
click at [925, 266] on img "Next" at bounding box center [928, 263] width 18 height 47
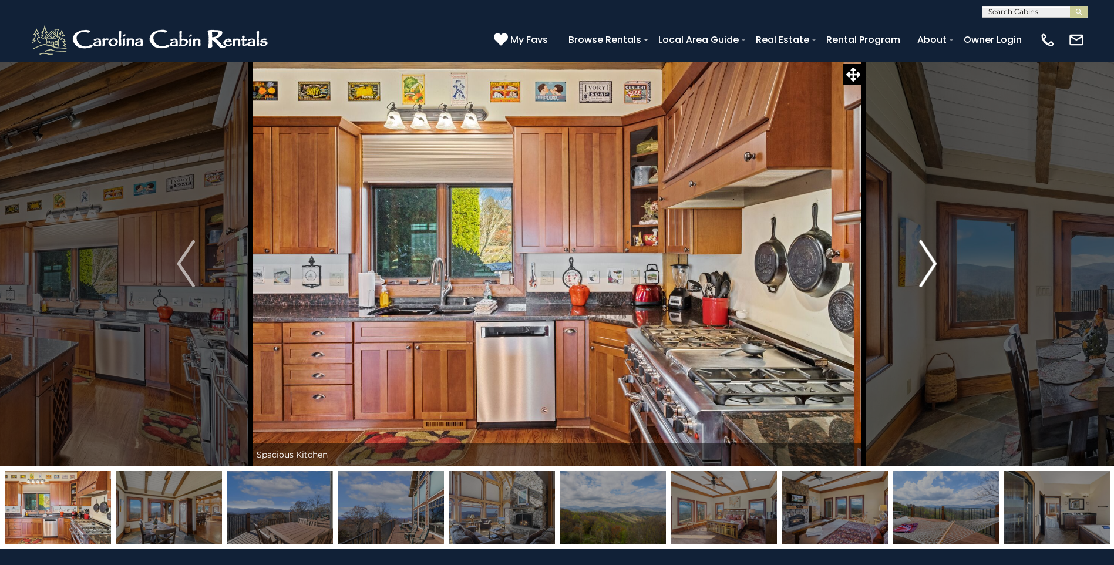
click at [925, 266] on img "Next" at bounding box center [928, 263] width 18 height 47
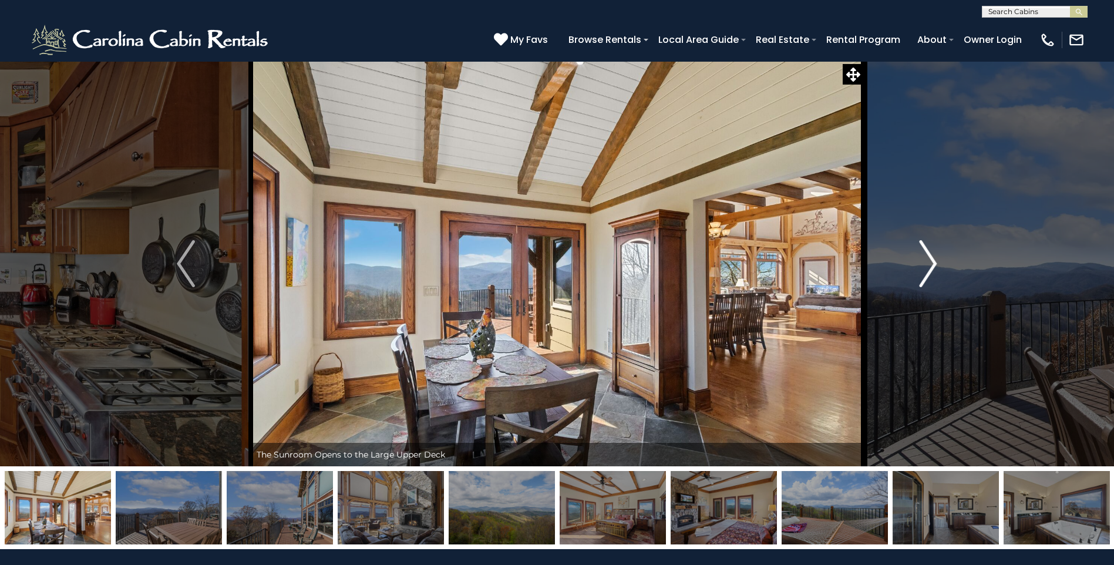
click at [925, 266] on img "Next" at bounding box center [928, 263] width 18 height 47
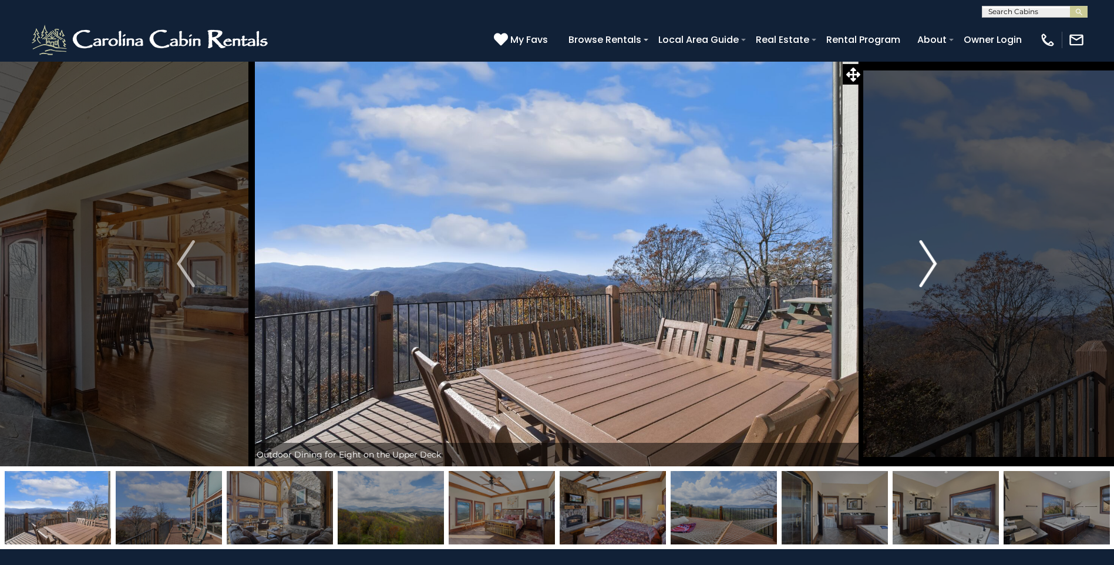
click at [925, 266] on img "Next" at bounding box center [928, 263] width 18 height 47
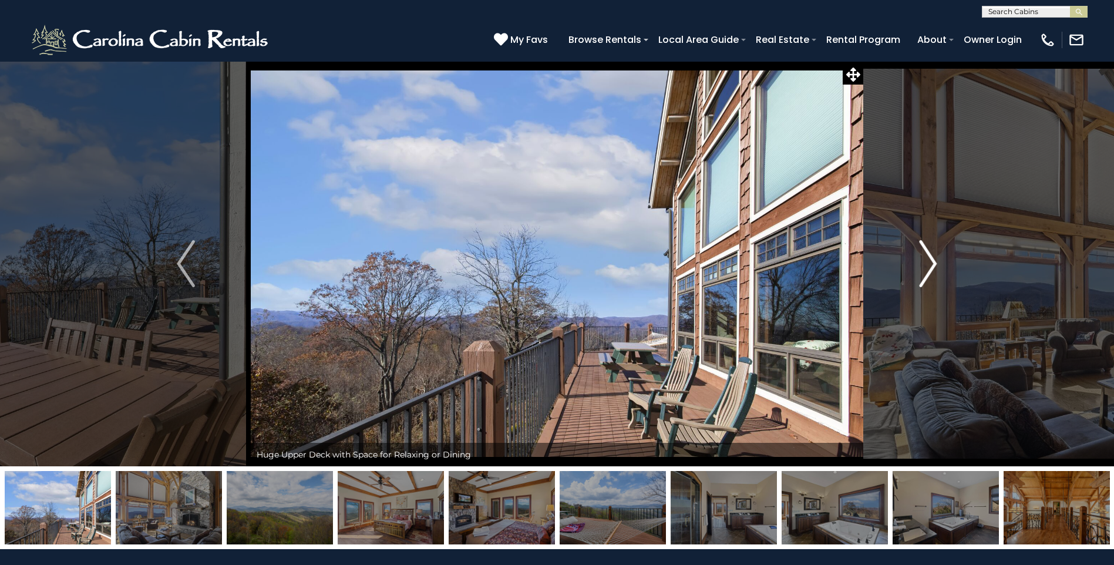
click at [925, 266] on img "Next" at bounding box center [928, 263] width 18 height 47
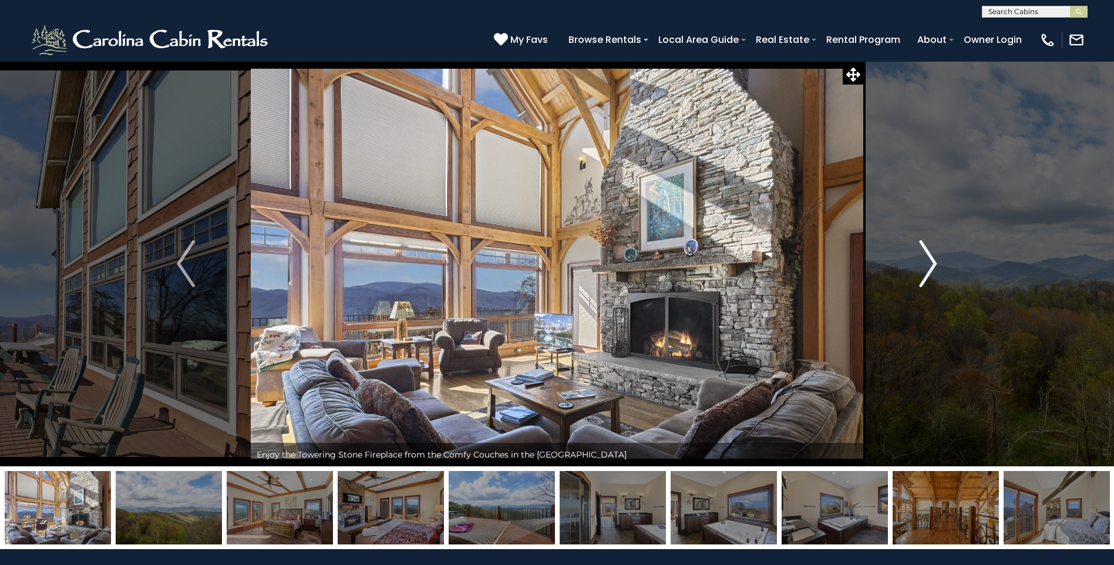
click at [925, 266] on img "Next" at bounding box center [928, 263] width 18 height 47
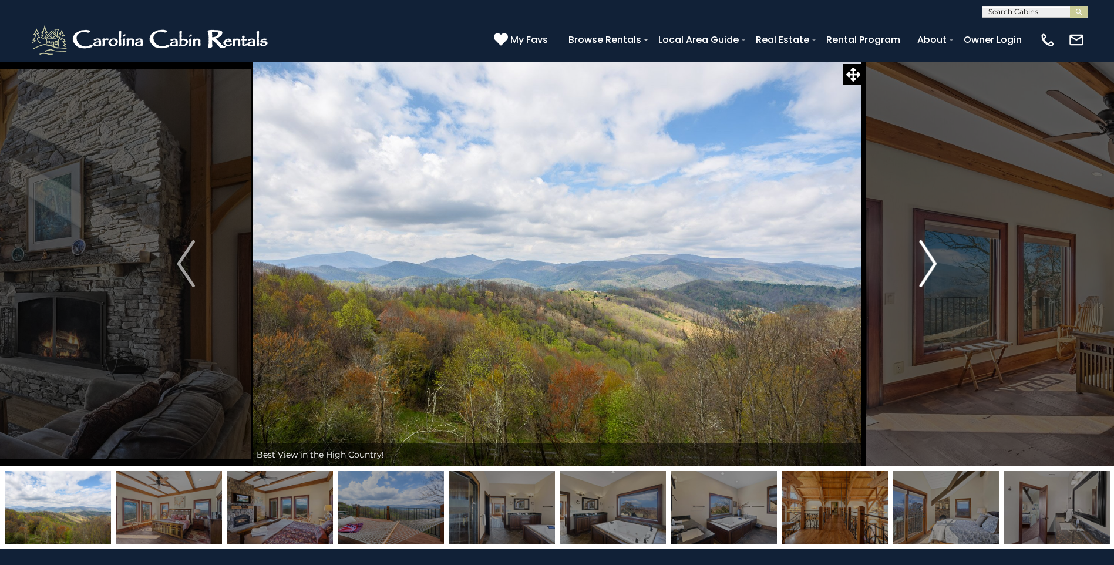
click at [925, 266] on img "Next" at bounding box center [928, 263] width 18 height 47
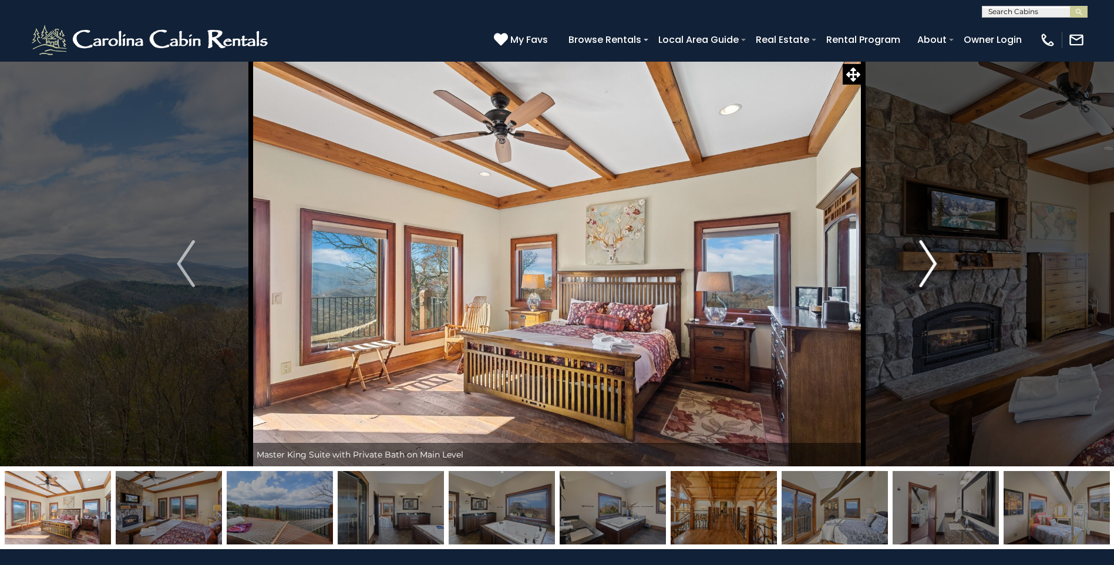
click at [925, 266] on img "Next" at bounding box center [928, 263] width 18 height 47
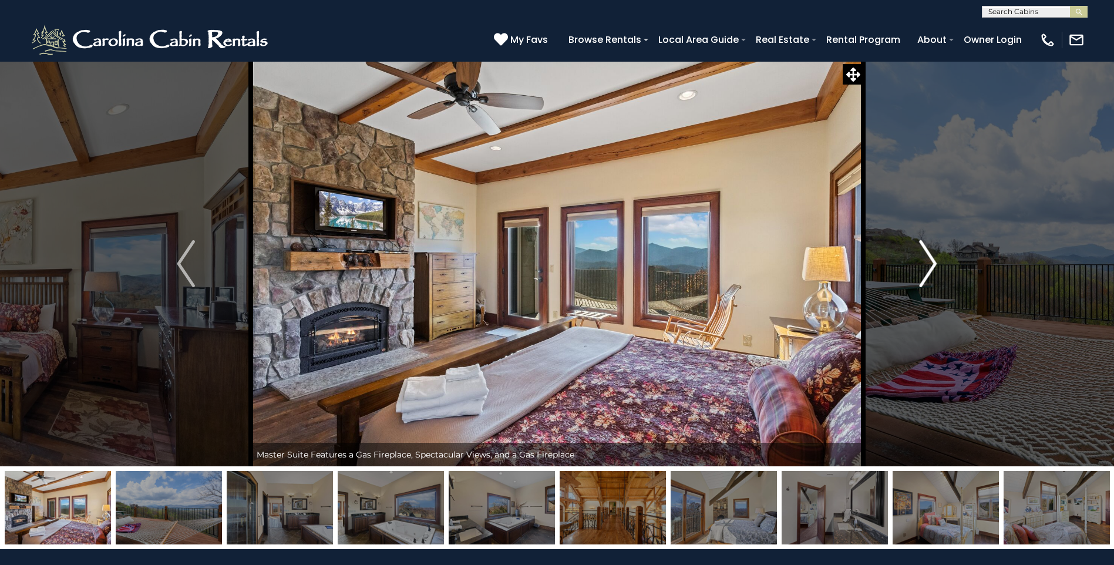
click at [925, 266] on img "Next" at bounding box center [928, 263] width 18 height 47
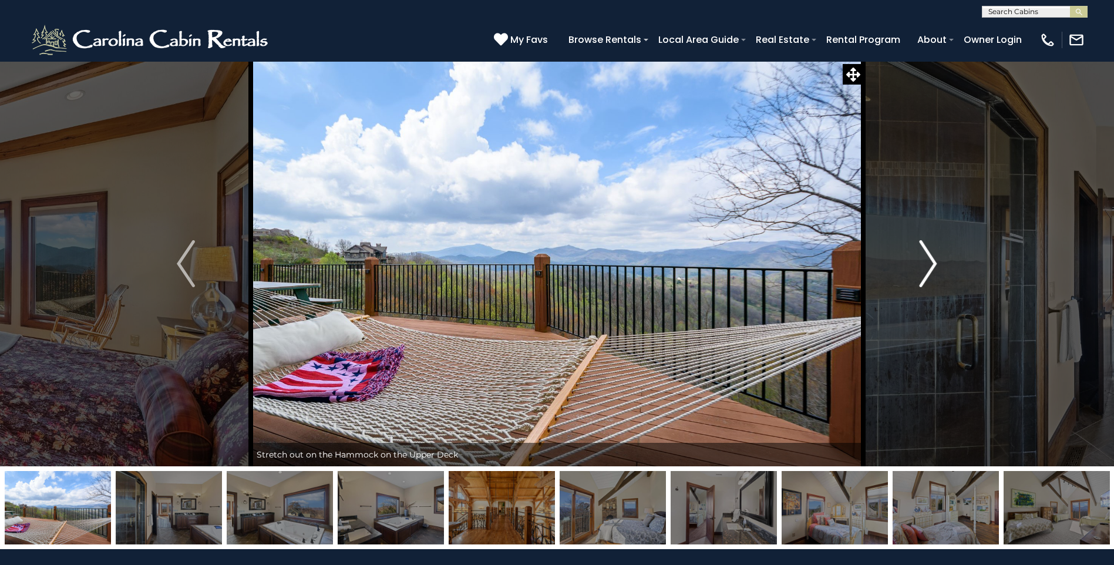
click at [925, 266] on img "Next" at bounding box center [928, 263] width 18 height 47
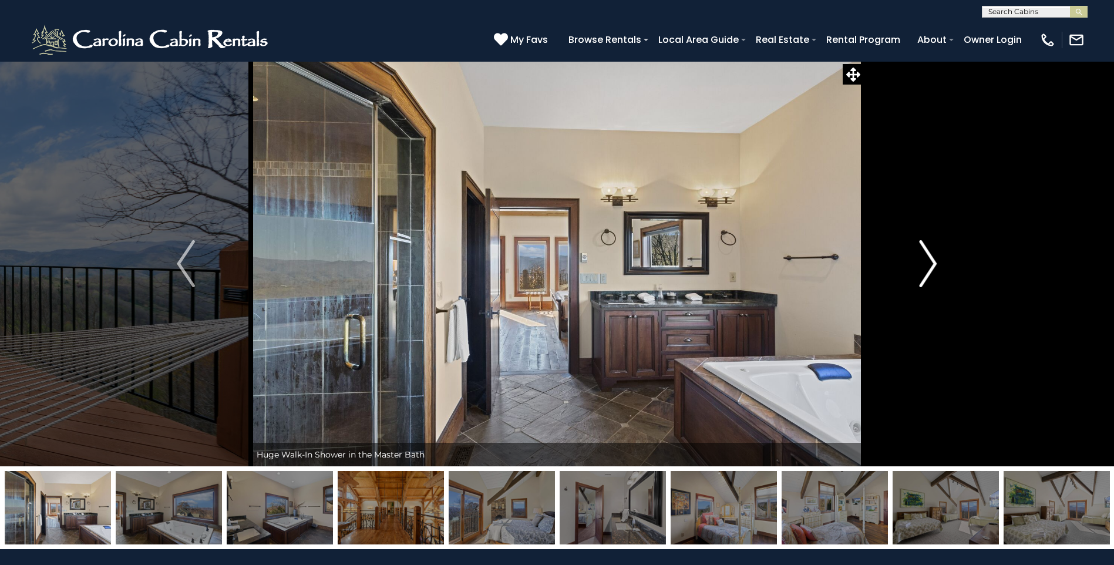
click at [925, 266] on img "Next" at bounding box center [928, 263] width 18 height 47
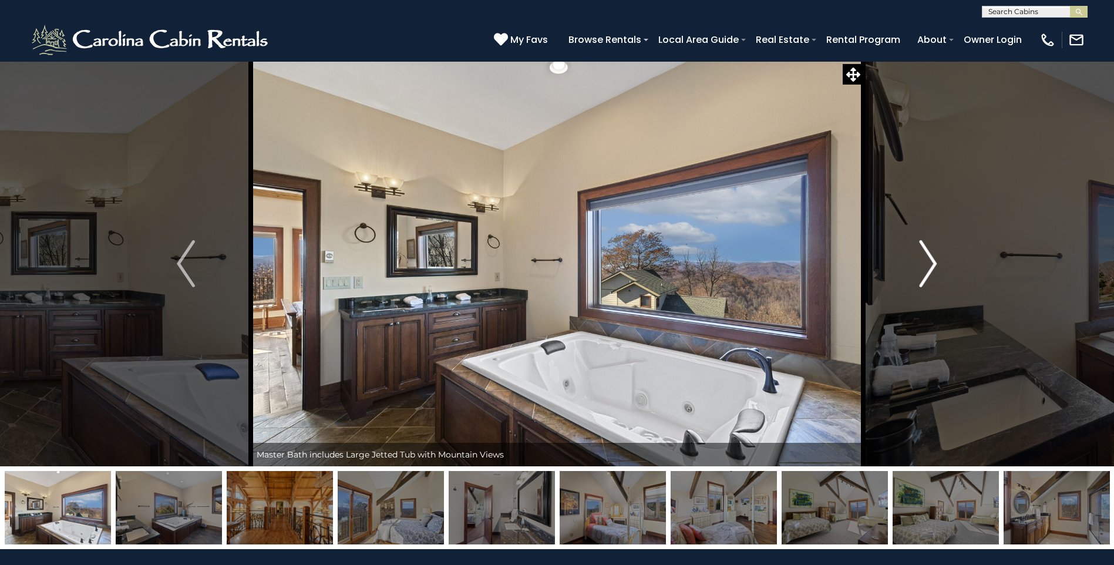
click at [925, 266] on img "Next" at bounding box center [928, 263] width 18 height 47
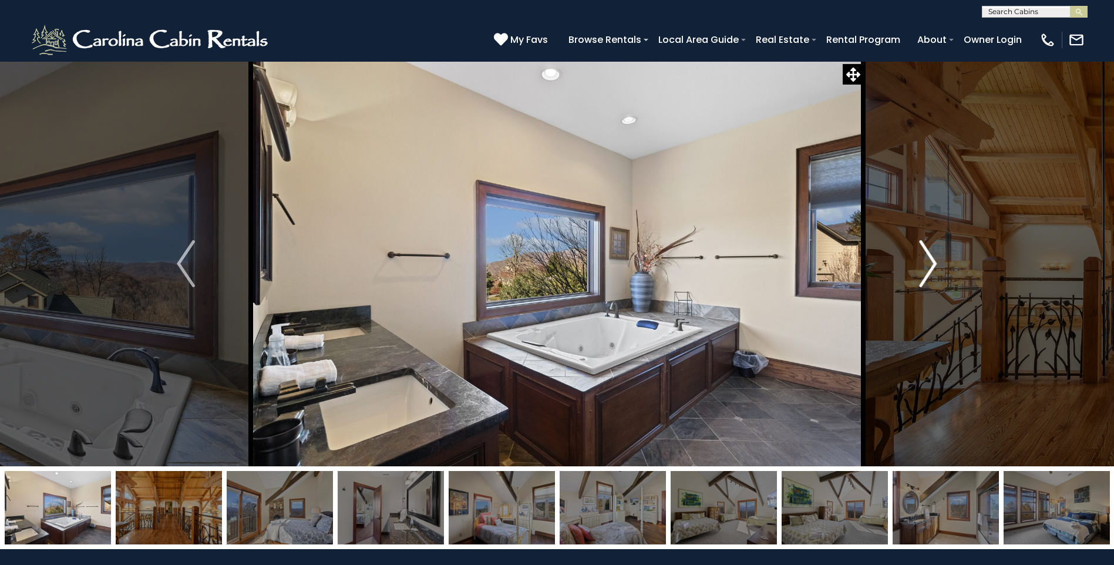
click at [925, 266] on img "Next" at bounding box center [928, 263] width 18 height 47
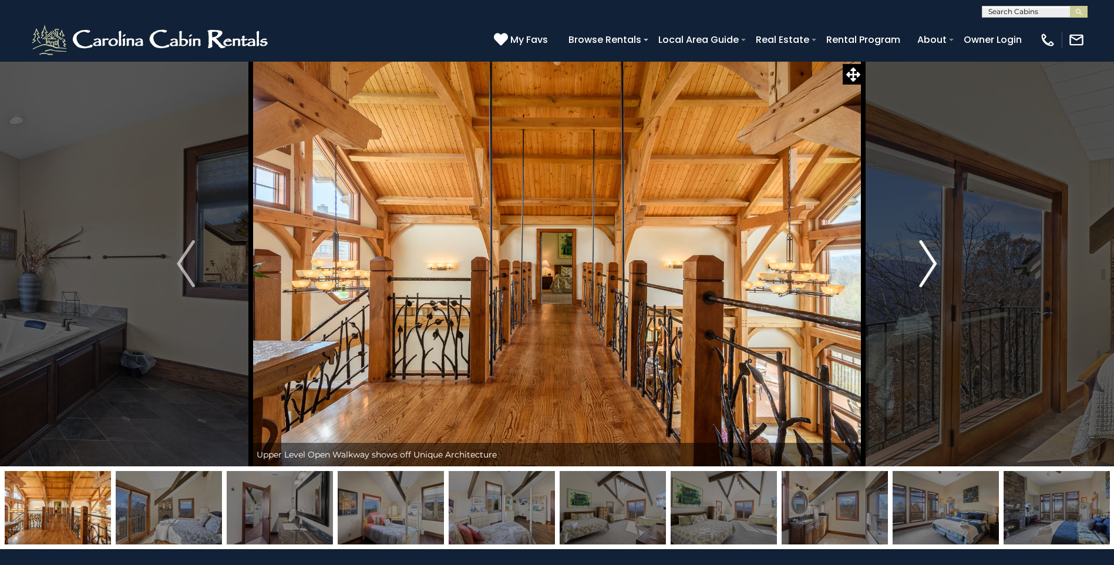
click at [925, 266] on img "Next" at bounding box center [928, 263] width 18 height 47
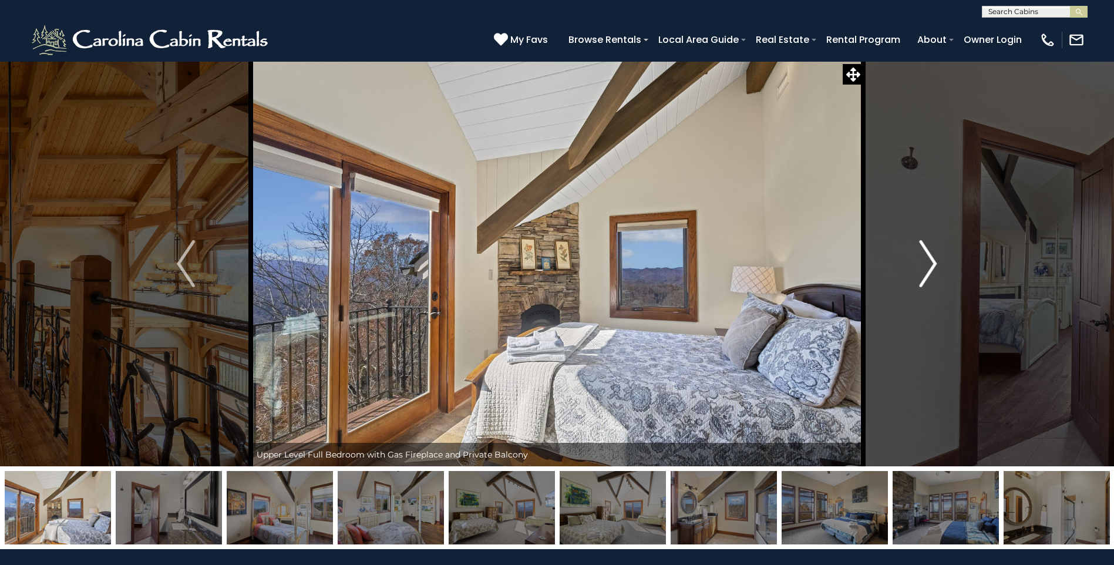
click at [925, 266] on img "Next" at bounding box center [928, 263] width 18 height 47
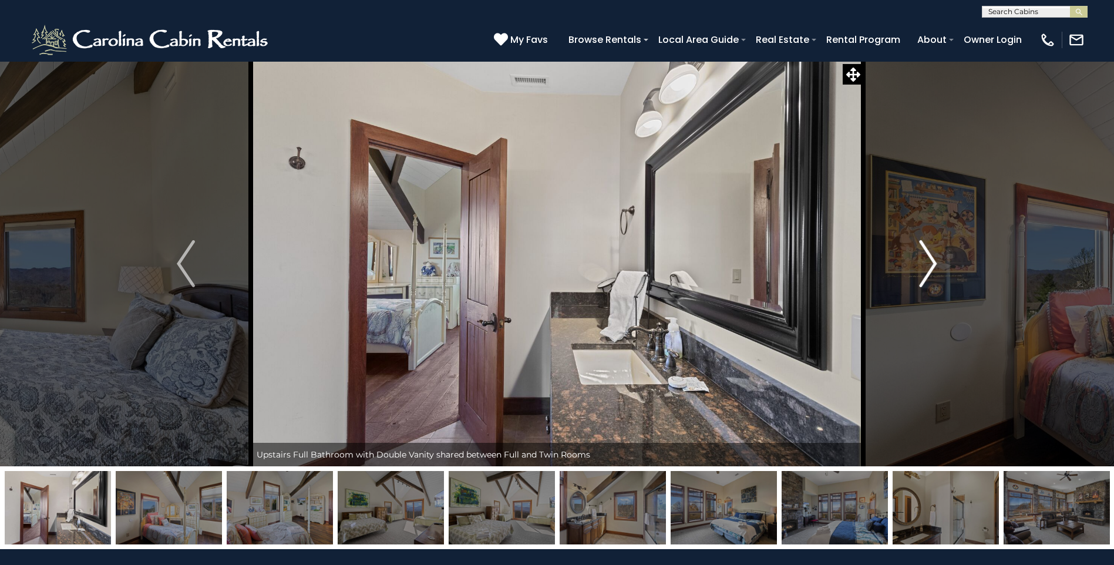
click at [925, 266] on img "Next" at bounding box center [928, 263] width 18 height 47
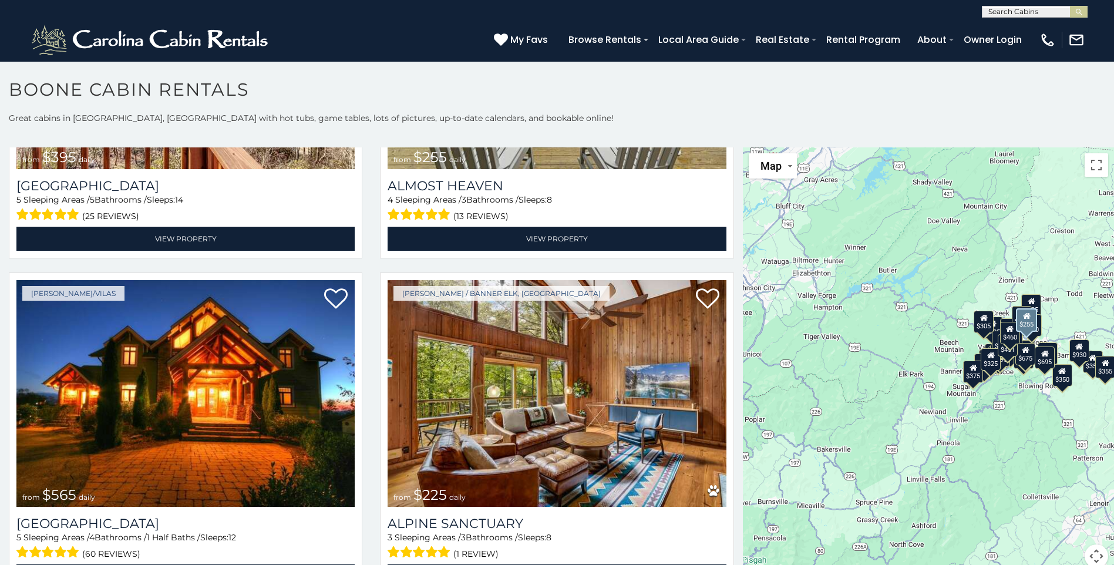
scroll to position [2702, 0]
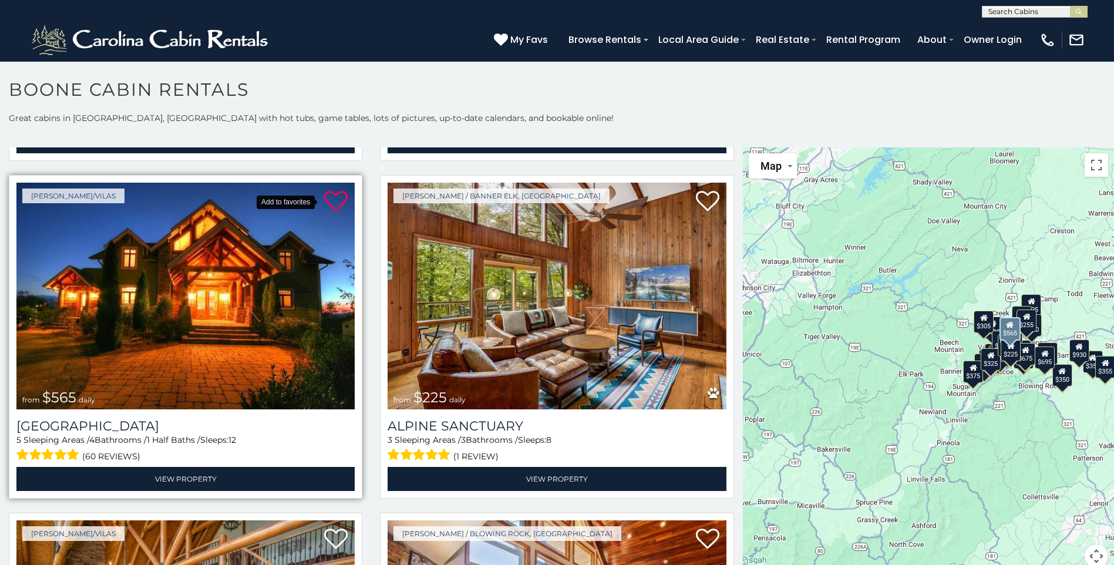
click at [326, 190] on icon at bounding box center [335, 201] width 23 height 23
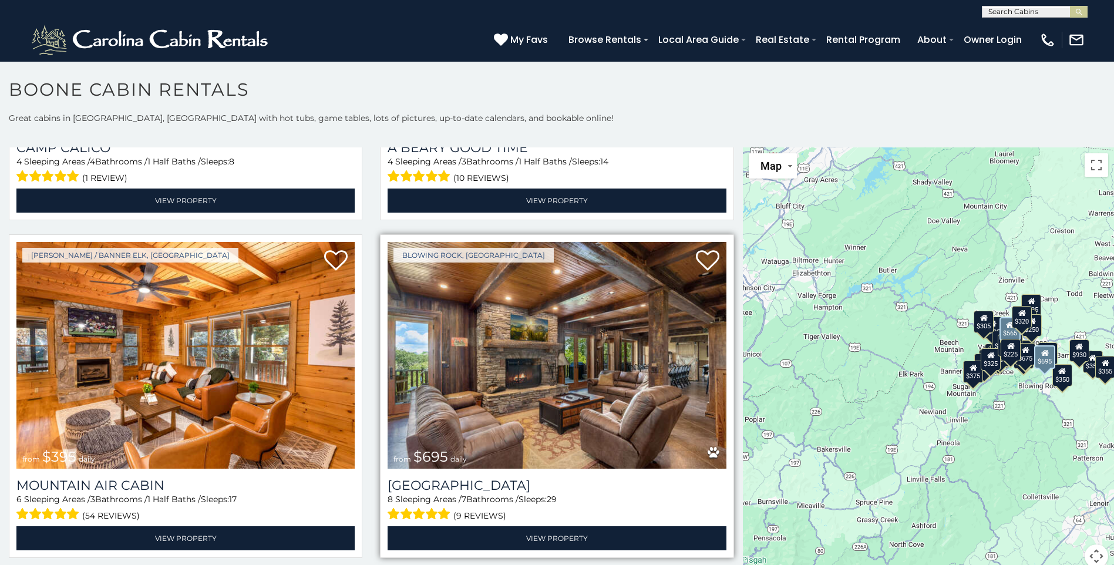
scroll to position [4053, 0]
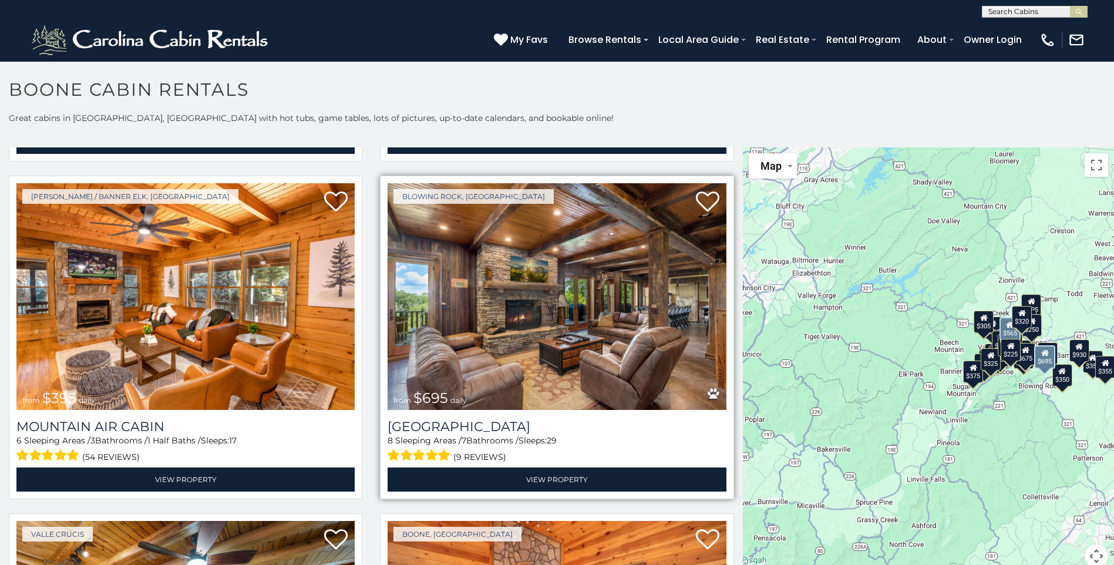
click at [534, 315] on img at bounding box center [557, 296] width 338 height 227
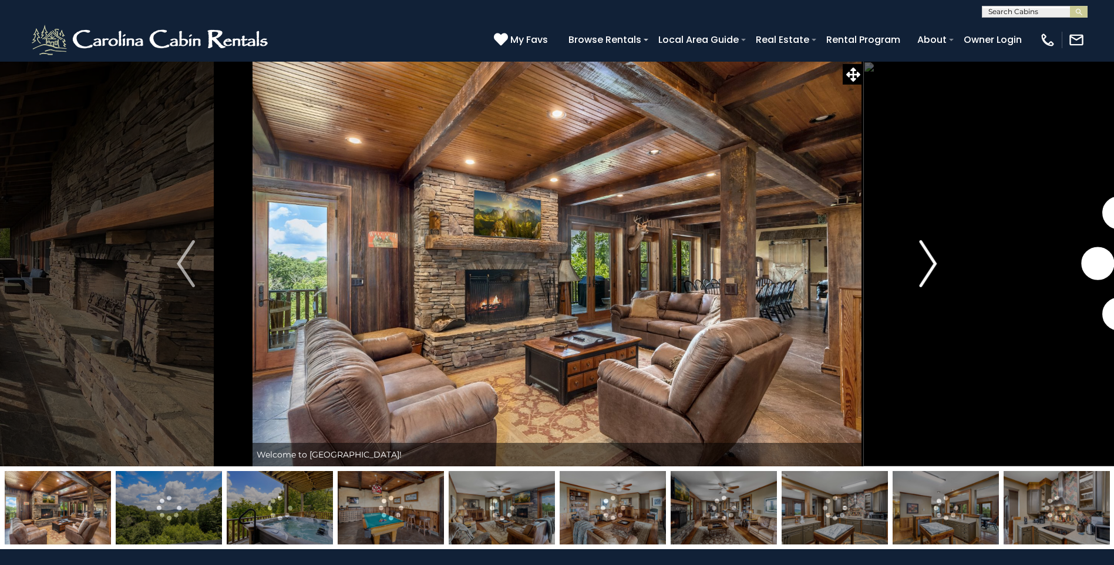
click at [927, 267] on img "Next" at bounding box center [928, 263] width 18 height 47
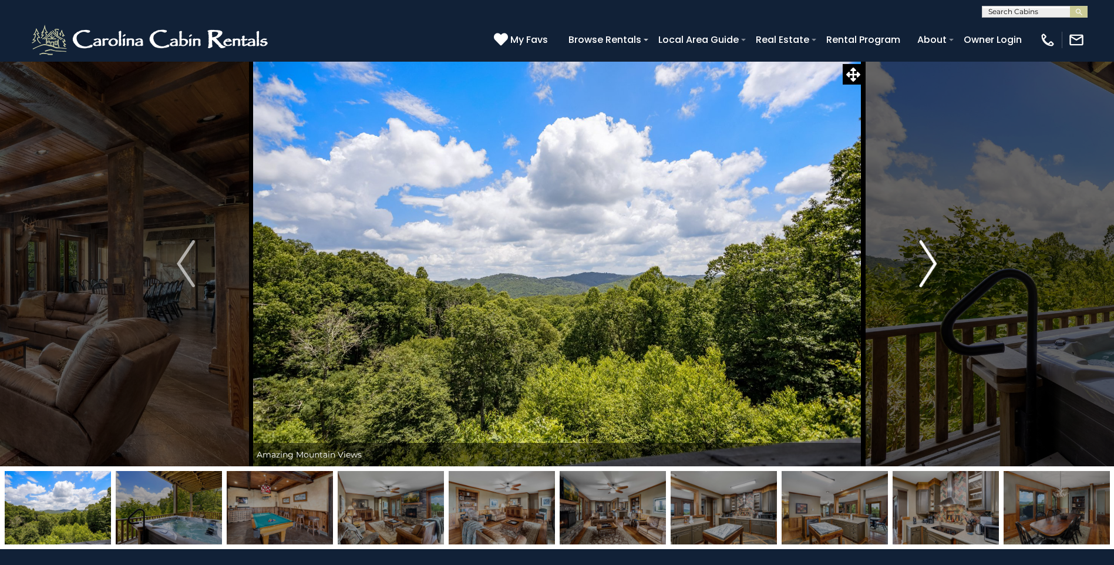
click at [927, 267] on img "Next" at bounding box center [928, 263] width 18 height 47
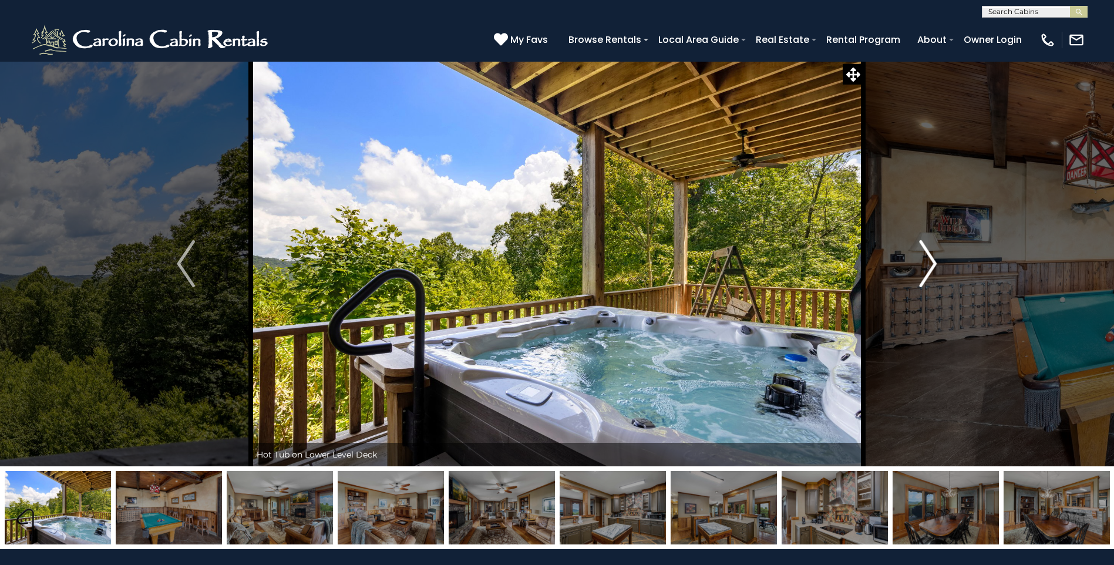
click at [927, 267] on img "Next" at bounding box center [928, 263] width 18 height 47
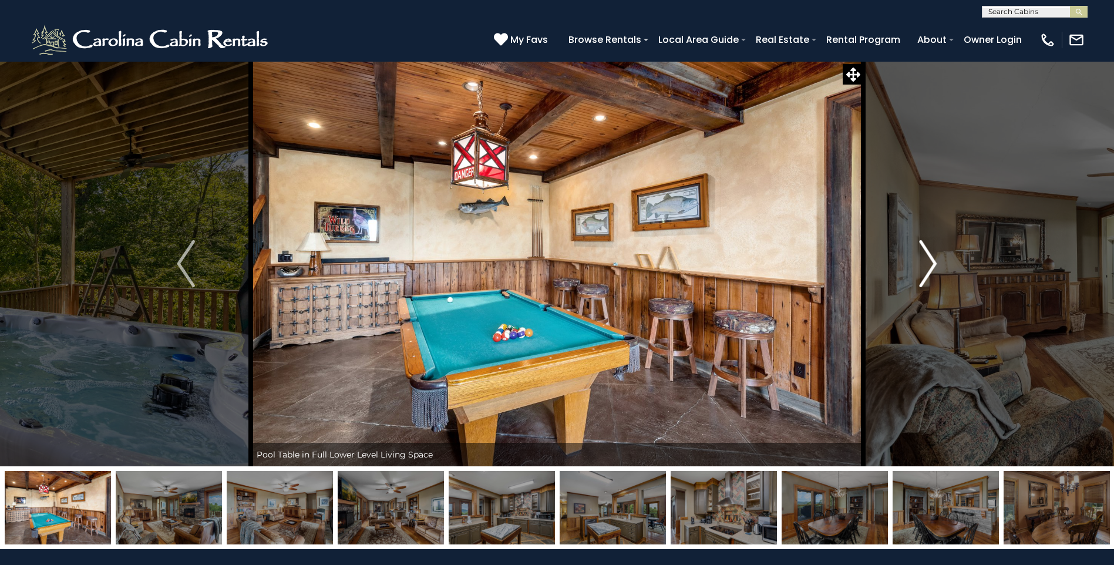
click at [927, 267] on img "Next" at bounding box center [928, 263] width 18 height 47
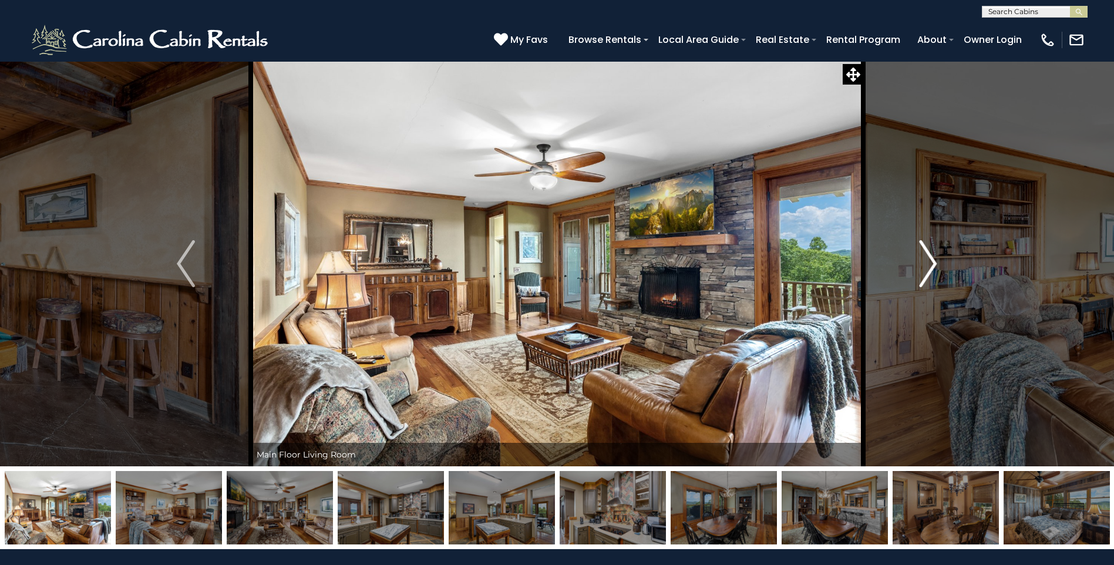
click at [927, 267] on img "Next" at bounding box center [928, 263] width 18 height 47
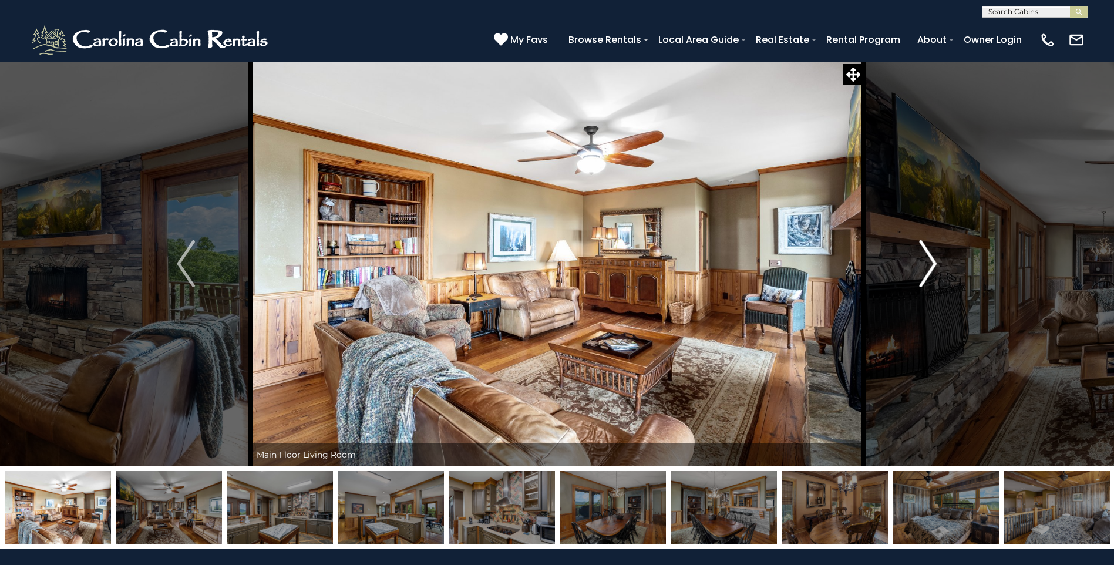
click at [927, 267] on img "Next" at bounding box center [928, 263] width 18 height 47
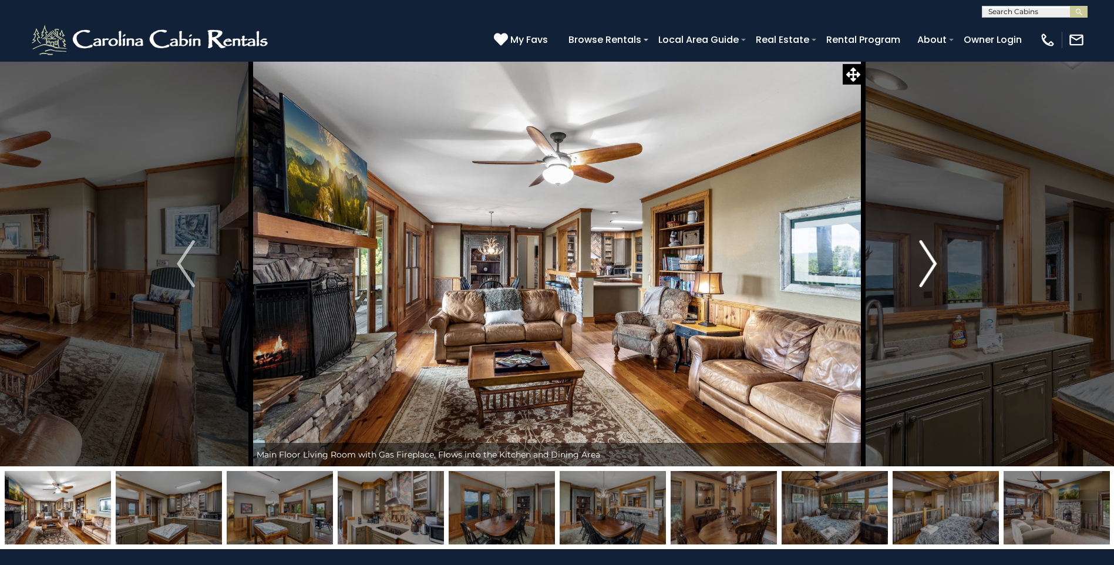
click at [927, 267] on img "Next" at bounding box center [928, 263] width 18 height 47
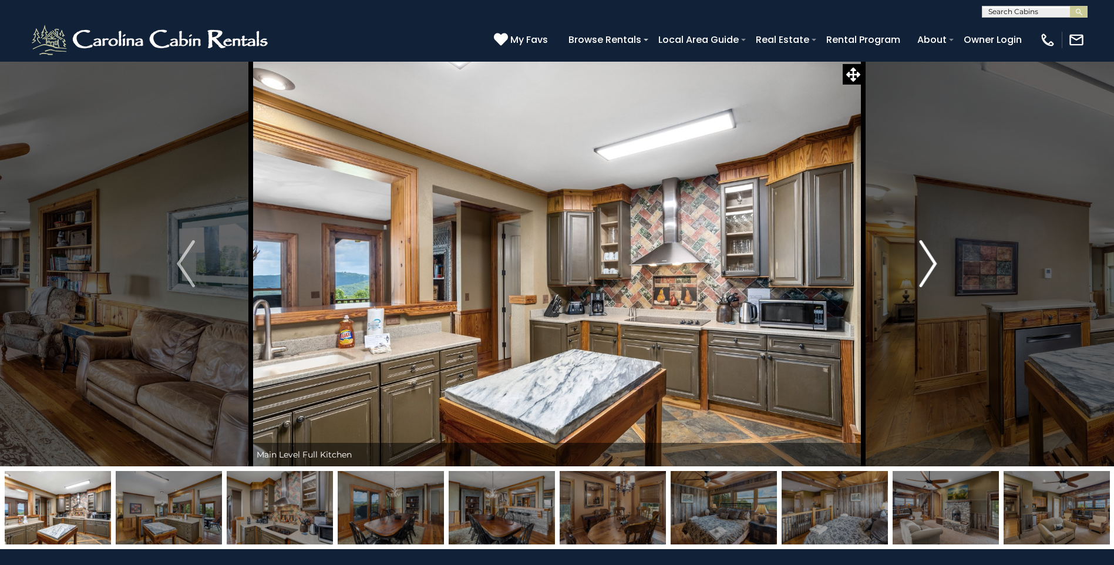
click at [927, 267] on img "Next" at bounding box center [928, 263] width 18 height 47
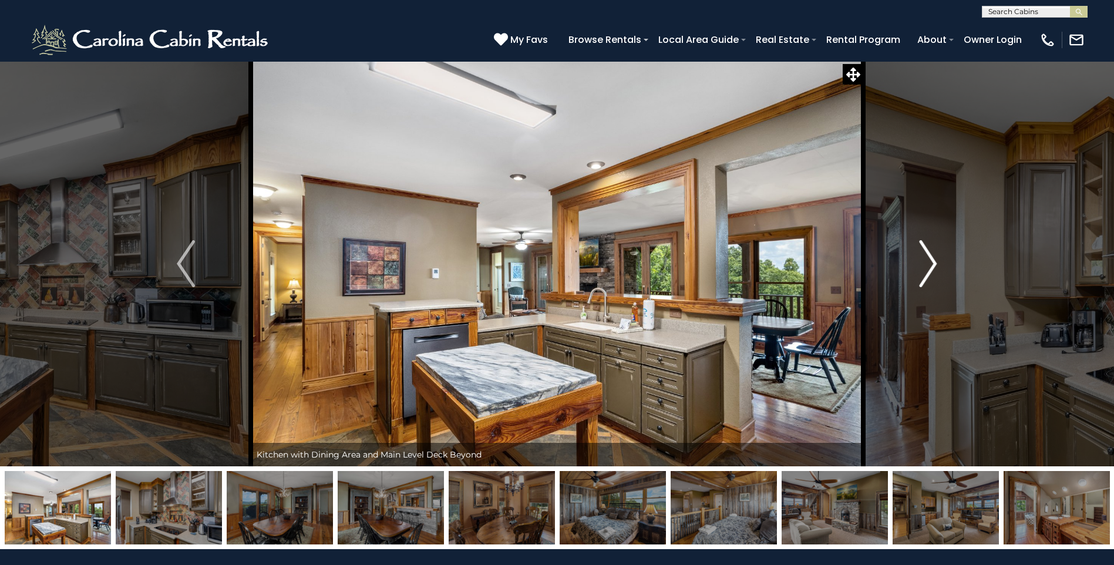
click at [927, 267] on img "Next" at bounding box center [928, 263] width 18 height 47
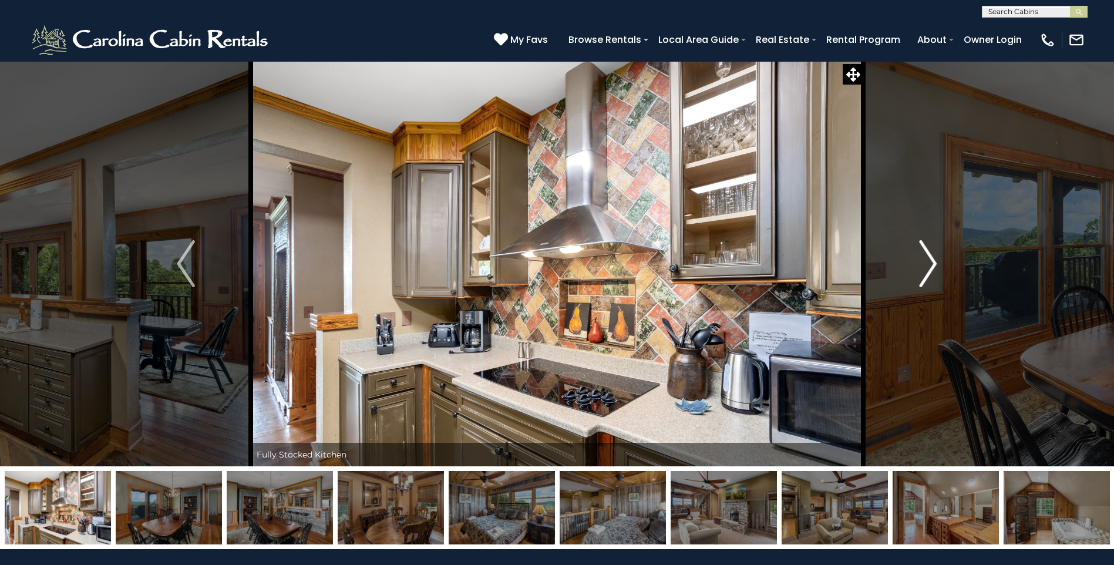
click at [927, 267] on img "Next" at bounding box center [928, 263] width 18 height 47
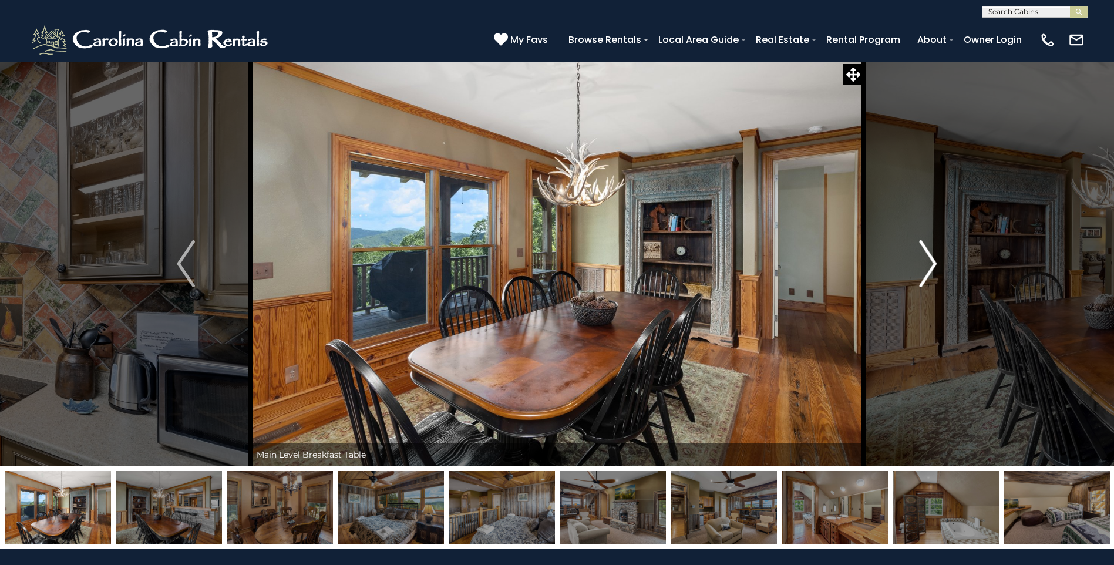
click at [927, 267] on img "Next" at bounding box center [928, 263] width 18 height 47
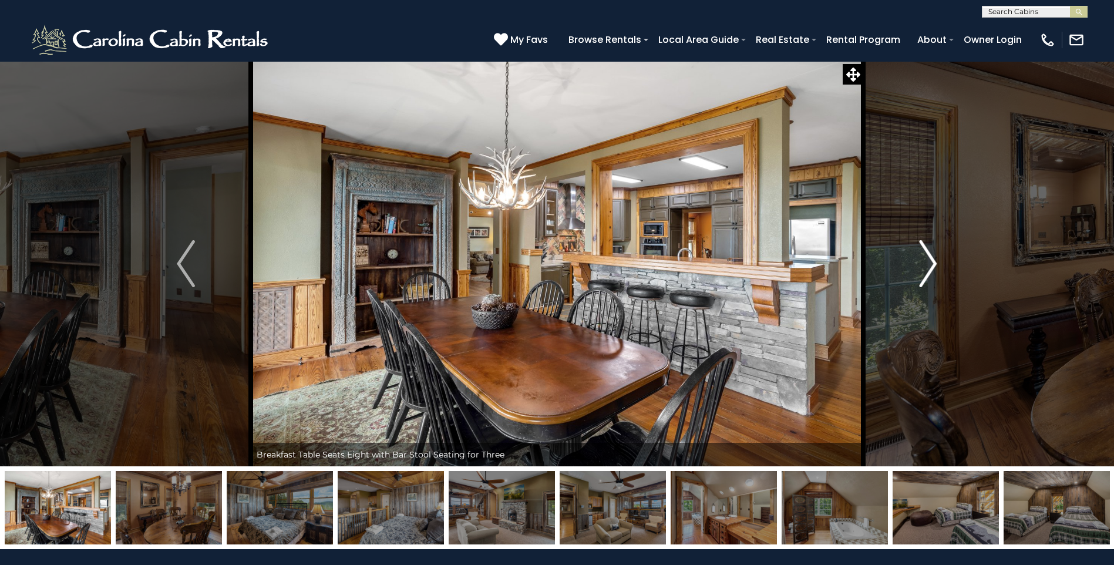
click at [927, 267] on img "Next" at bounding box center [928, 263] width 18 height 47
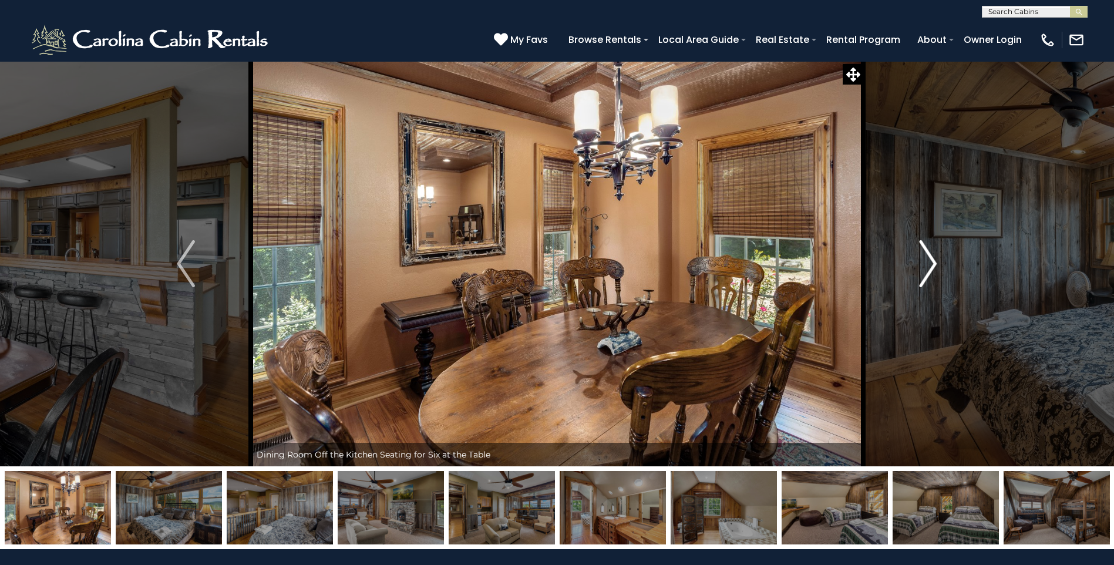
click at [927, 267] on img "Next" at bounding box center [928, 263] width 18 height 47
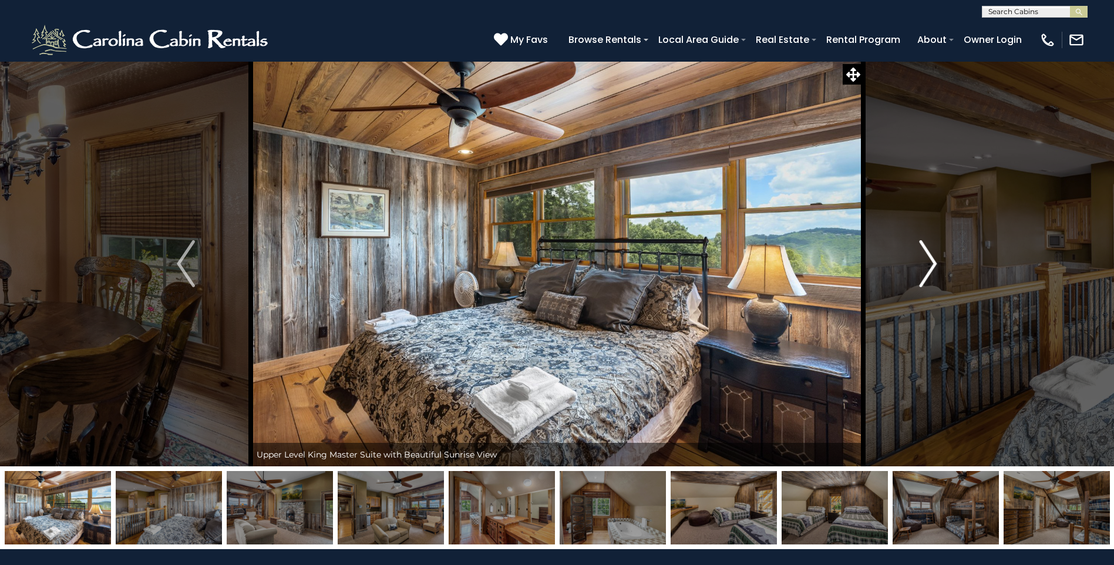
click at [927, 267] on img "Next" at bounding box center [928, 263] width 18 height 47
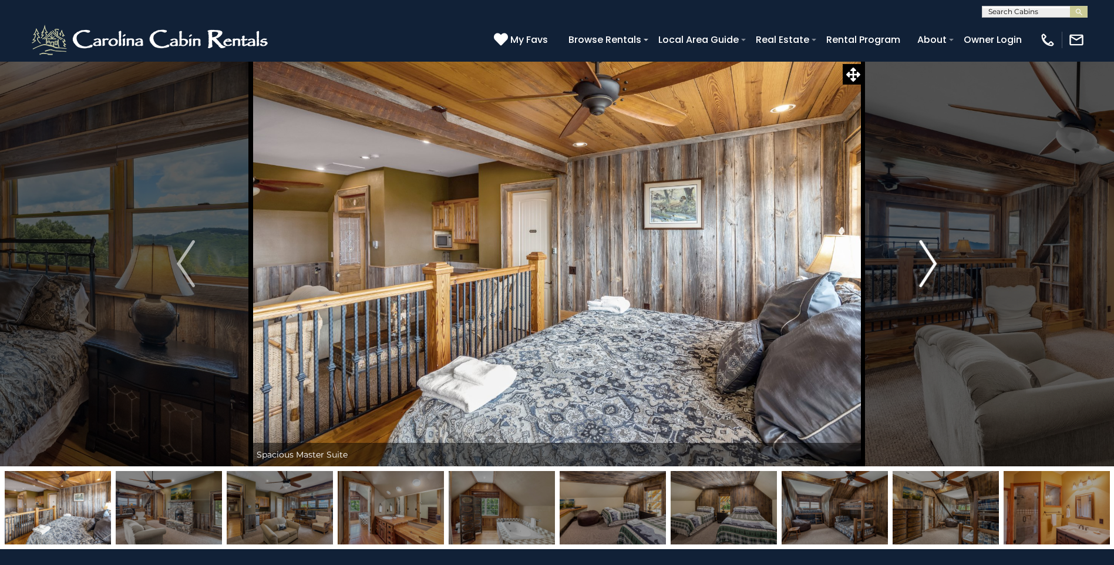
click at [927, 267] on img "Next" at bounding box center [928, 263] width 18 height 47
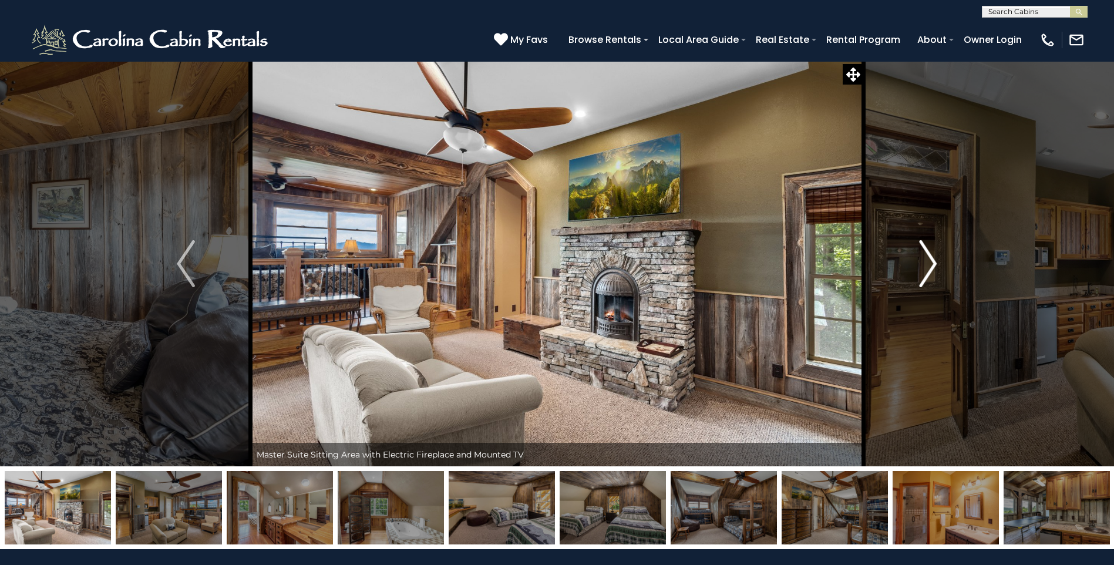
click at [927, 267] on img "Next" at bounding box center [928, 263] width 18 height 47
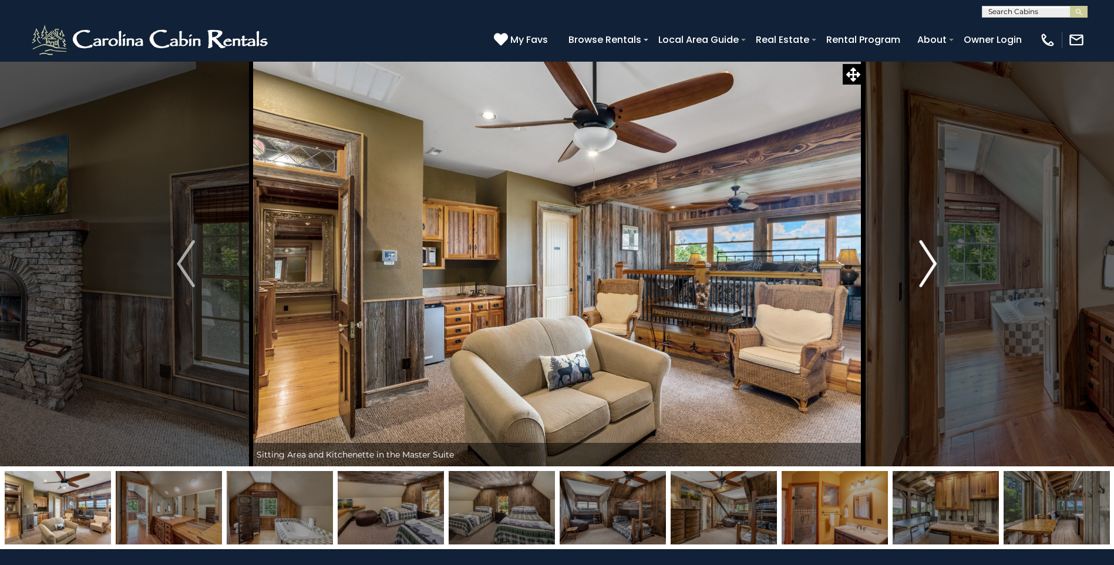
click at [927, 267] on img "Next" at bounding box center [928, 263] width 18 height 47
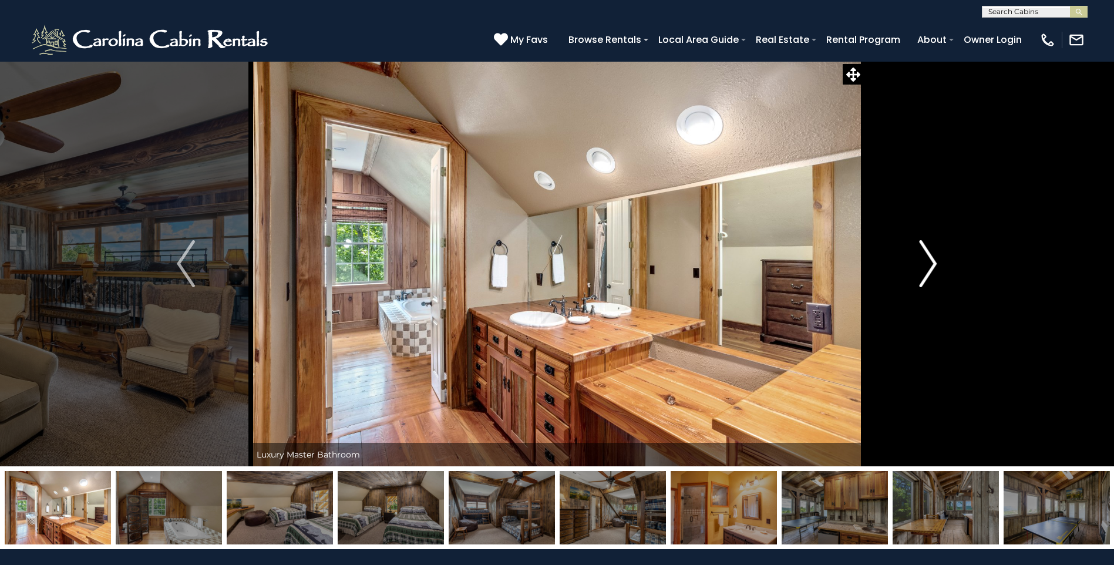
click at [925, 268] on img "Next" at bounding box center [928, 263] width 18 height 47
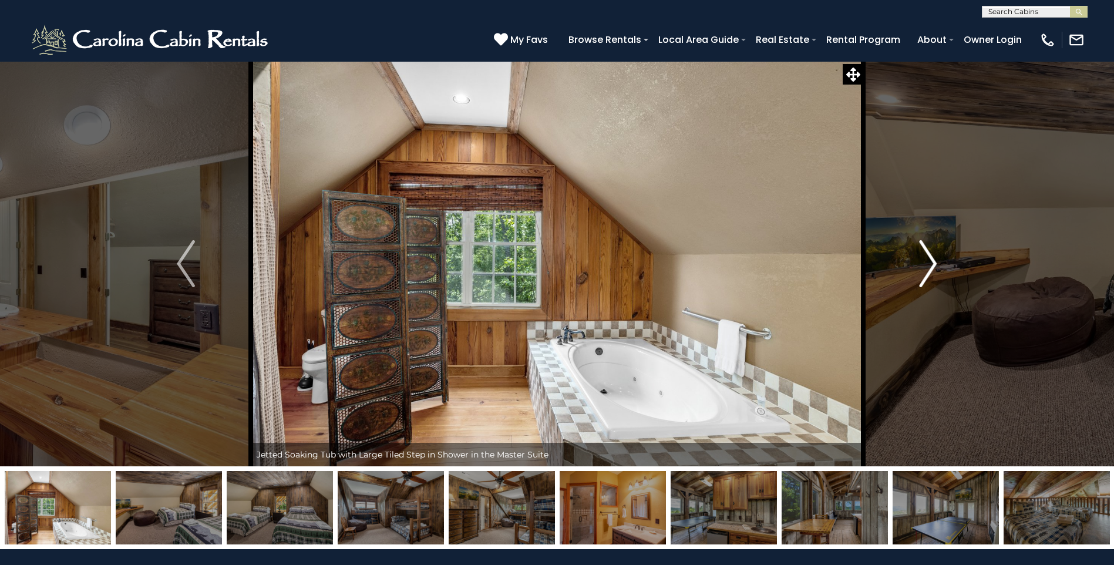
click at [925, 268] on img "Next" at bounding box center [928, 263] width 18 height 47
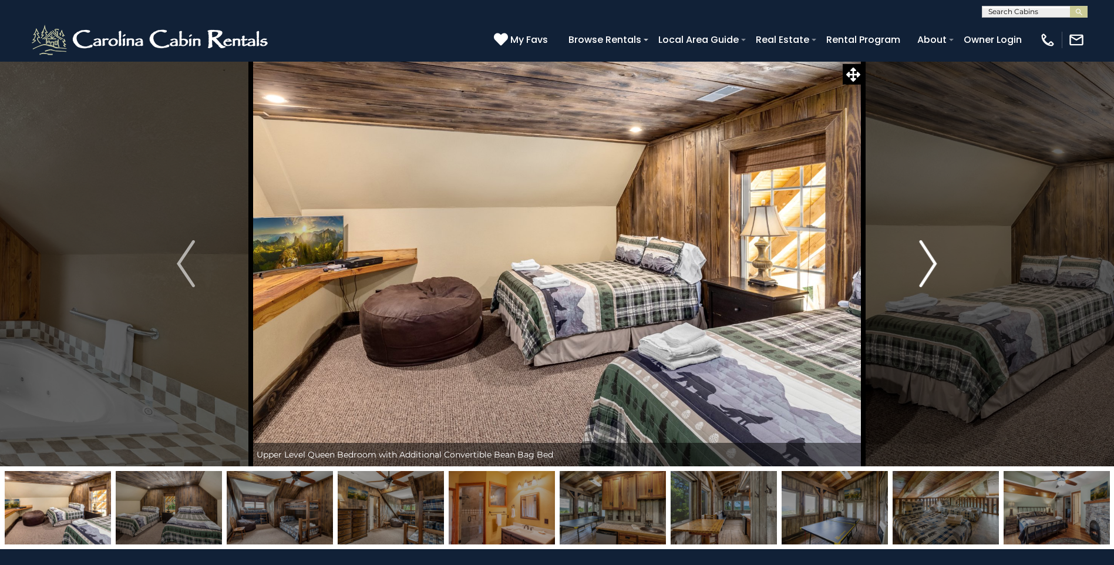
click at [925, 268] on img "Next" at bounding box center [928, 263] width 18 height 47
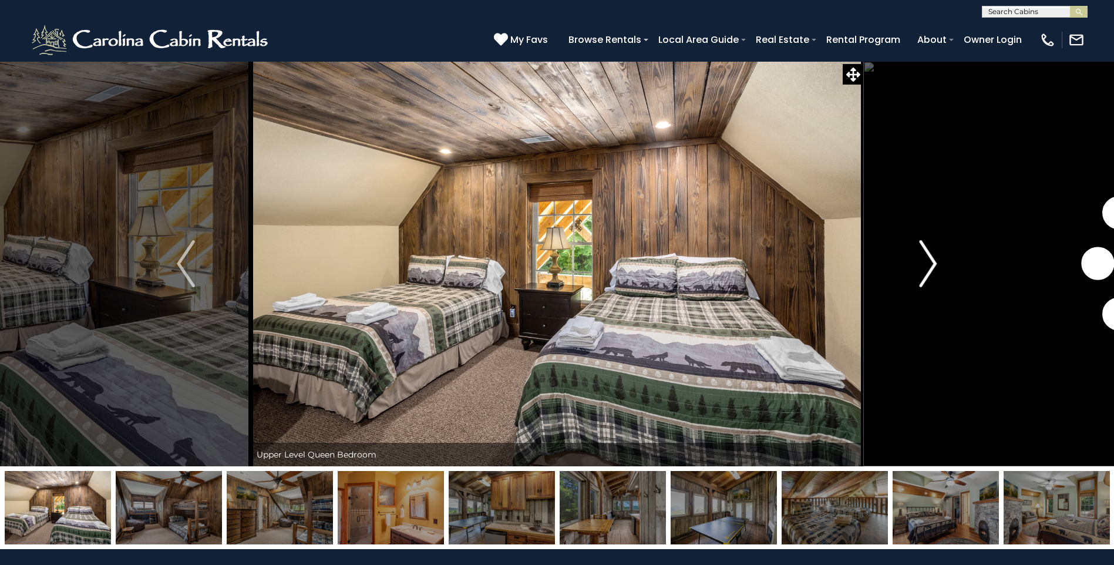
click at [925, 268] on img "Next" at bounding box center [928, 263] width 18 height 47
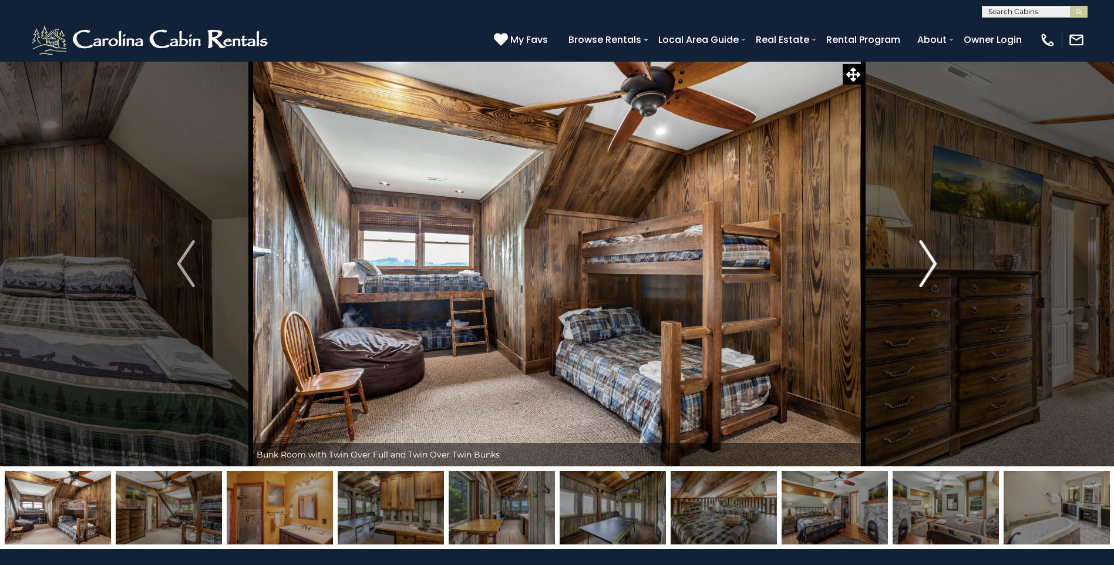
click at [925, 268] on img "Next" at bounding box center [928, 263] width 18 height 47
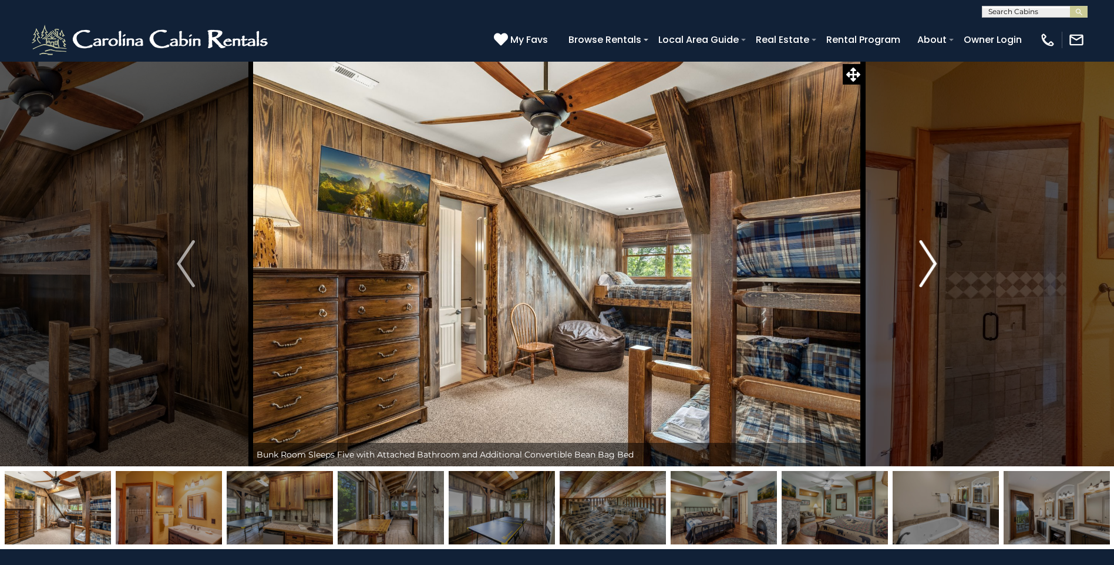
click at [925, 268] on img "Next" at bounding box center [928, 263] width 18 height 47
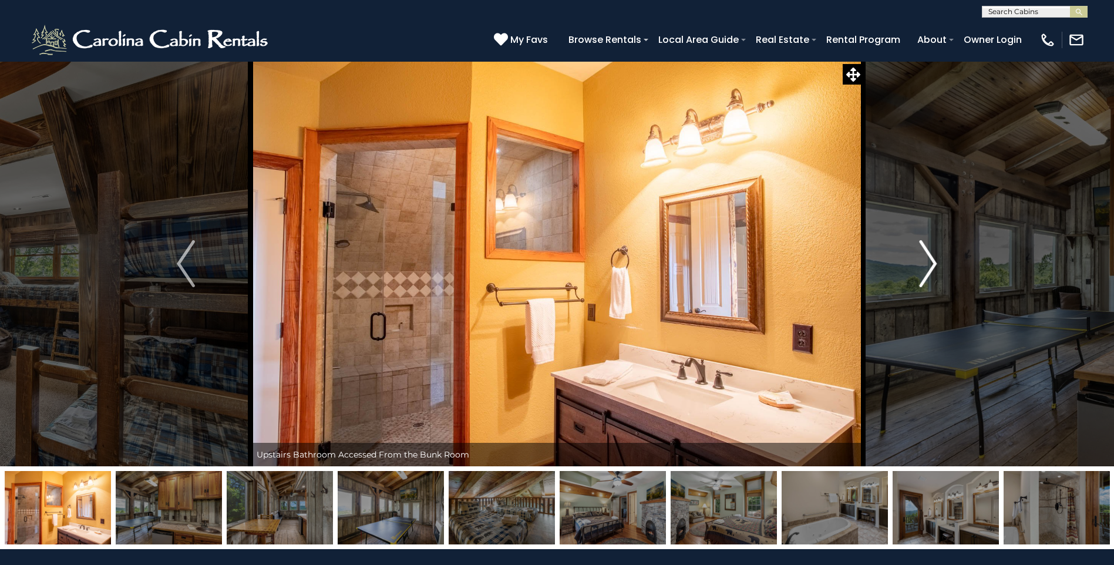
click at [925, 268] on img "Next" at bounding box center [928, 263] width 18 height 47
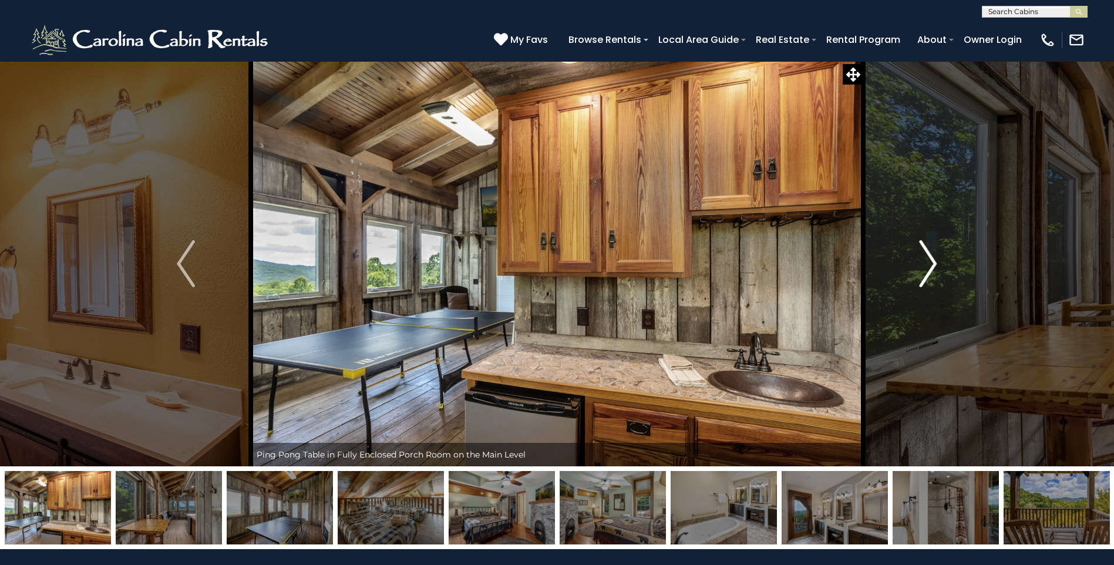
click at [925, 268] on img "Next" at bounding box center [928, 263] width 18 height 47
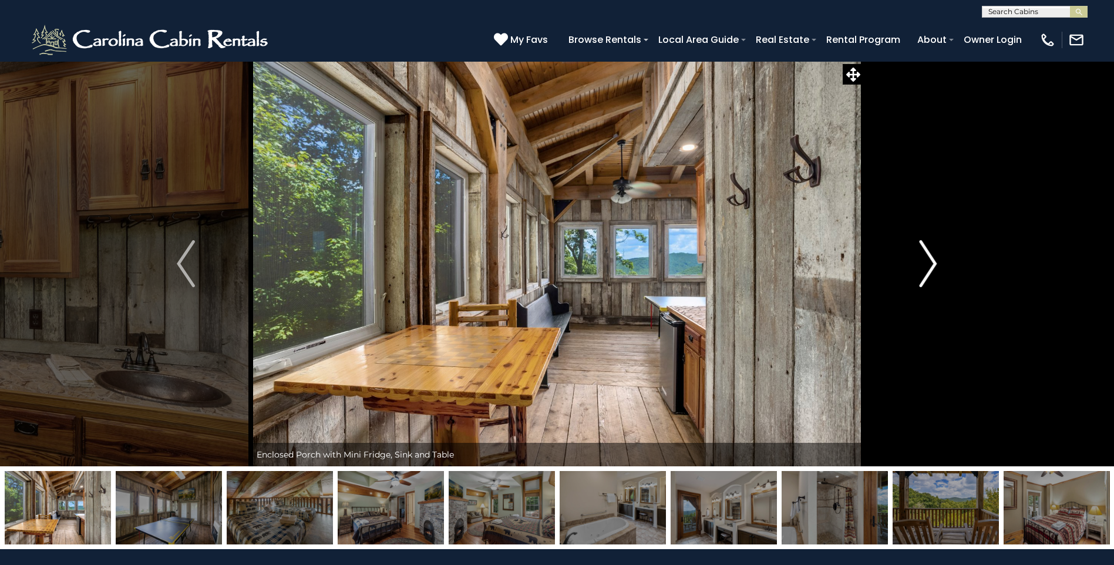
click at [925, 268] on img "Next" at bounding box center [928, 263] width 18 height 47
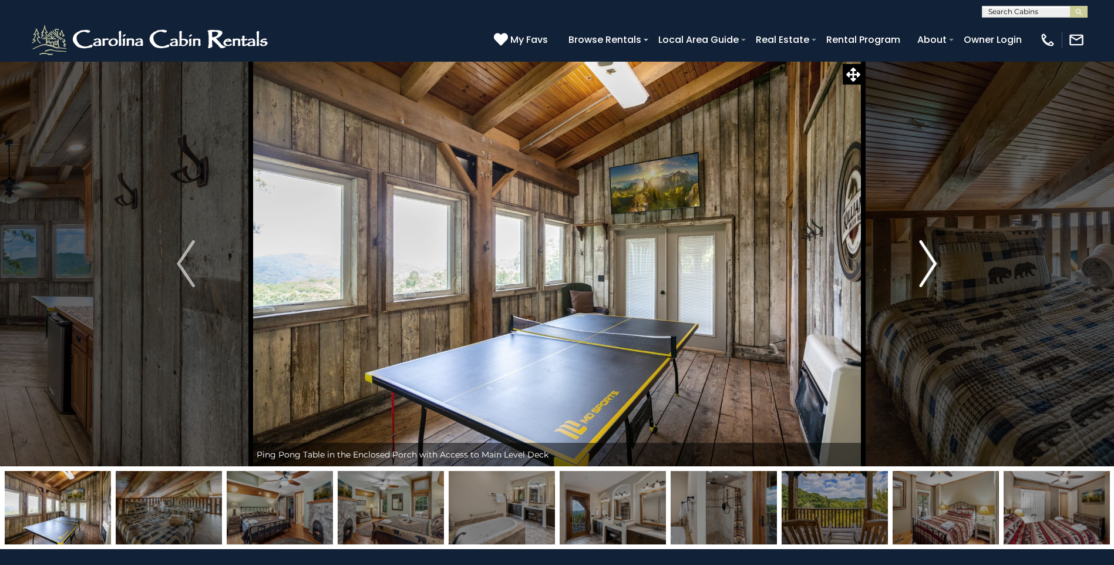
click at [925, 268] on img "Next" at bounding box center [928, 263] width 18 height 47
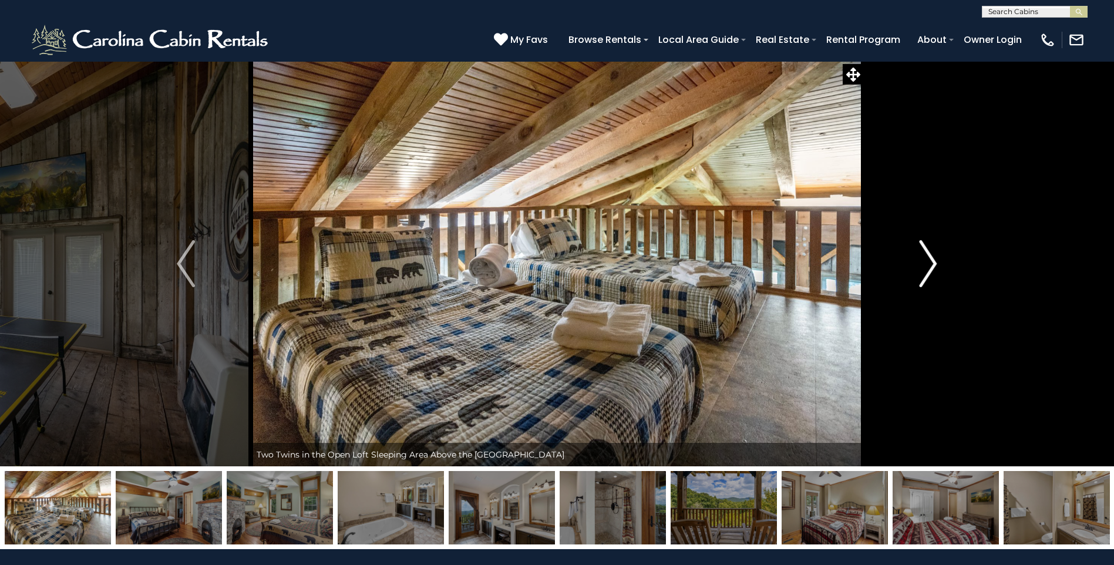
click at [925, 268] on img "Next" at bounding box center [928, 263] width 18 height 47
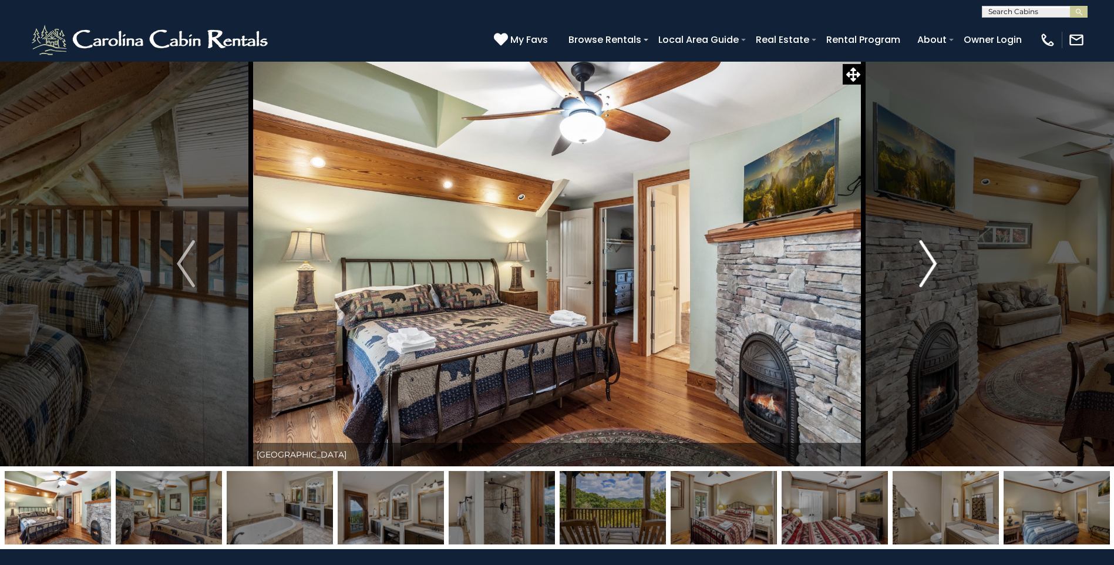
click at [925, 268] on img "Next" at bounding box center [928, 263] width 18 height 47
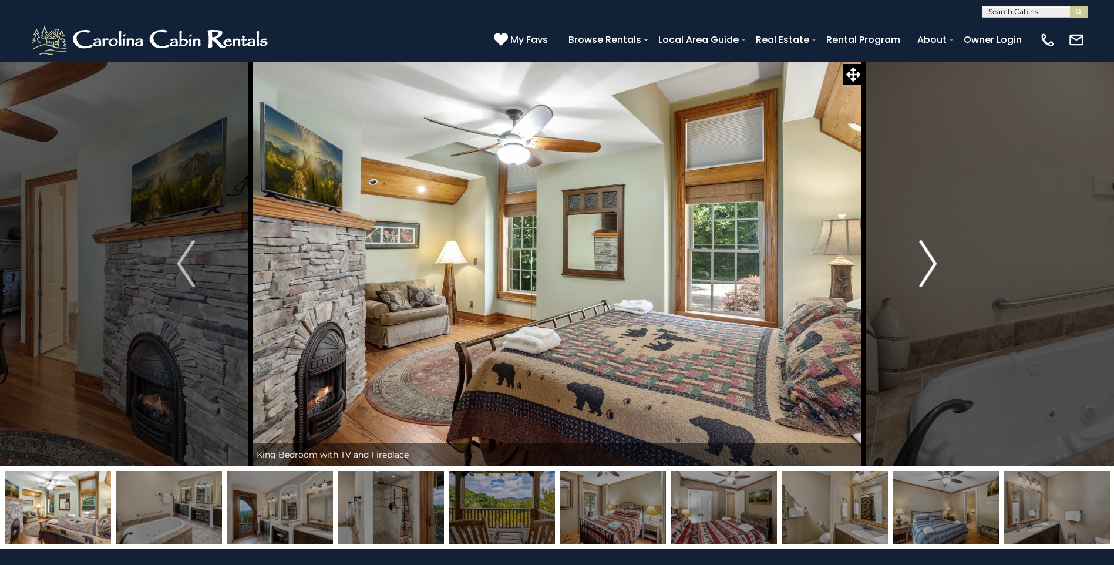
click at [925, 268] on img "Next" at bounding box center [928, 263] width 18 height 47
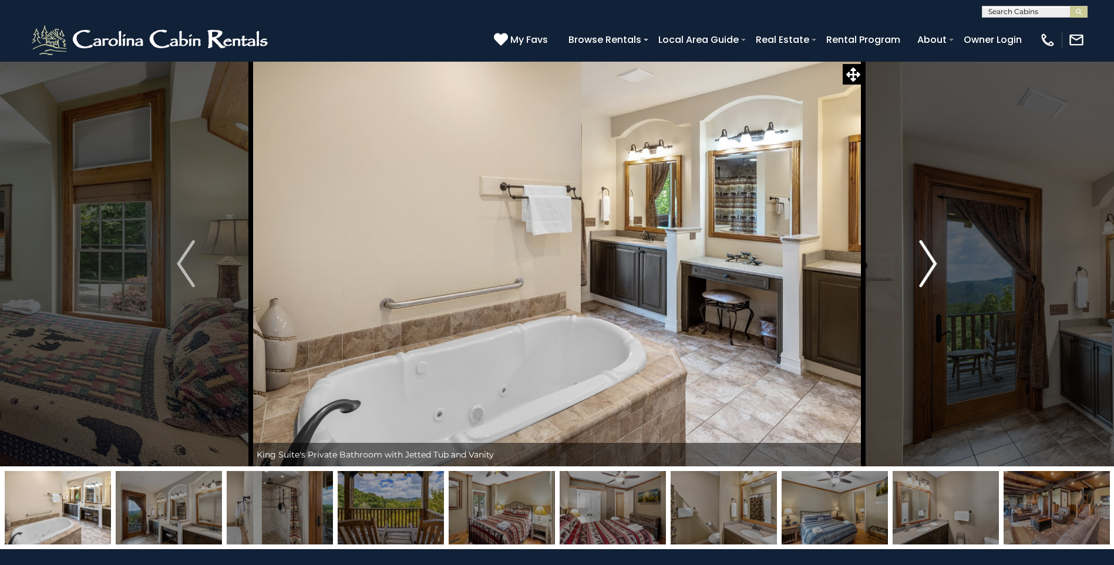
click at [925, 268] on img "Next" at bounding box center [928, 263] width 18 height 47
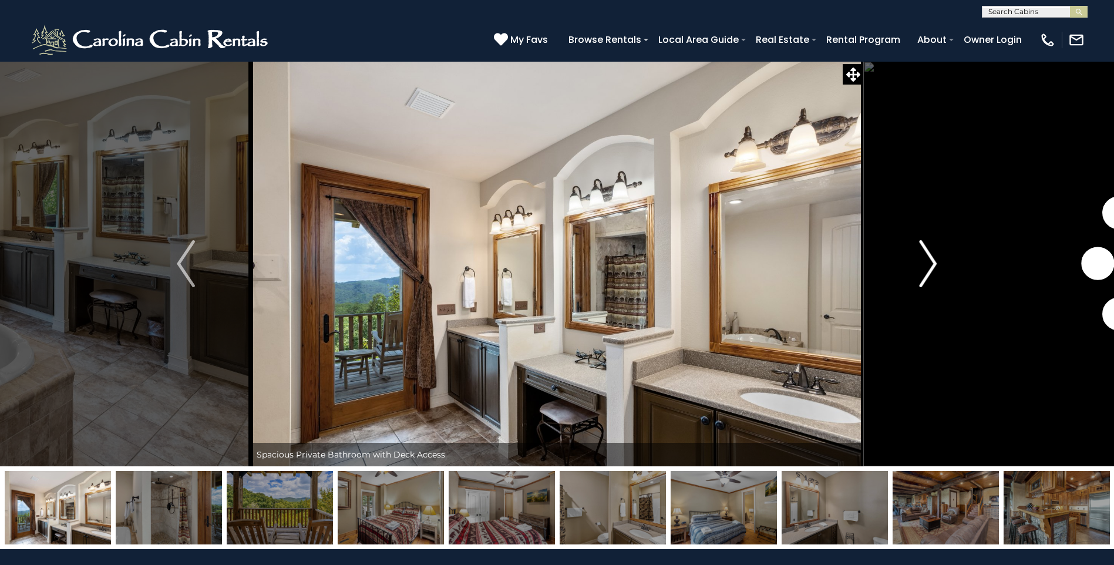
click at [925, 268] on img "Next" at bounding box center [928, 263] width 18 height 47
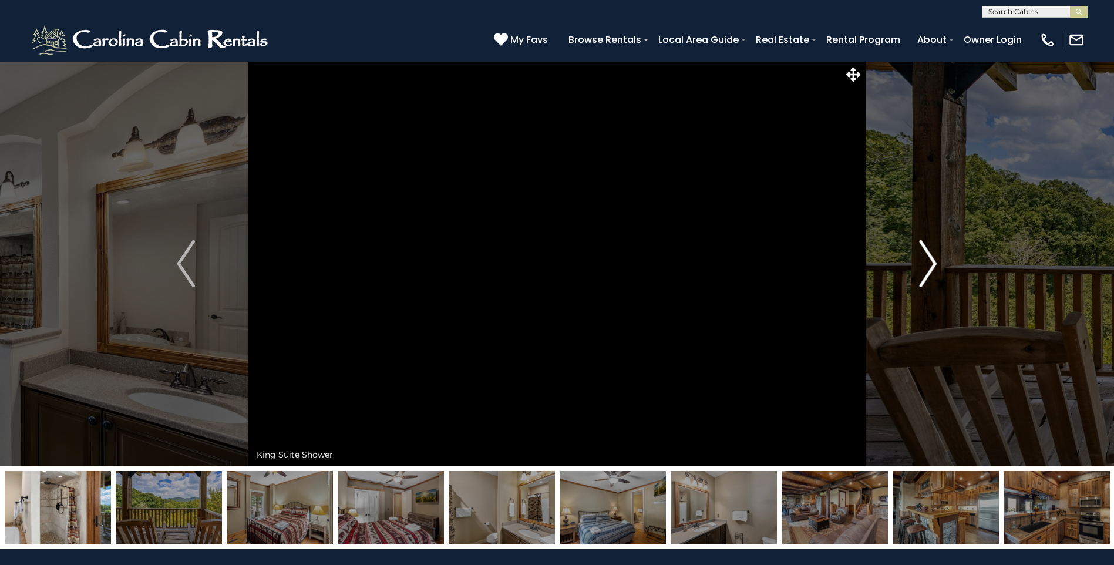
click at [925, 268] on img "Next" at bounding box center [928, 263] width 18 height 47
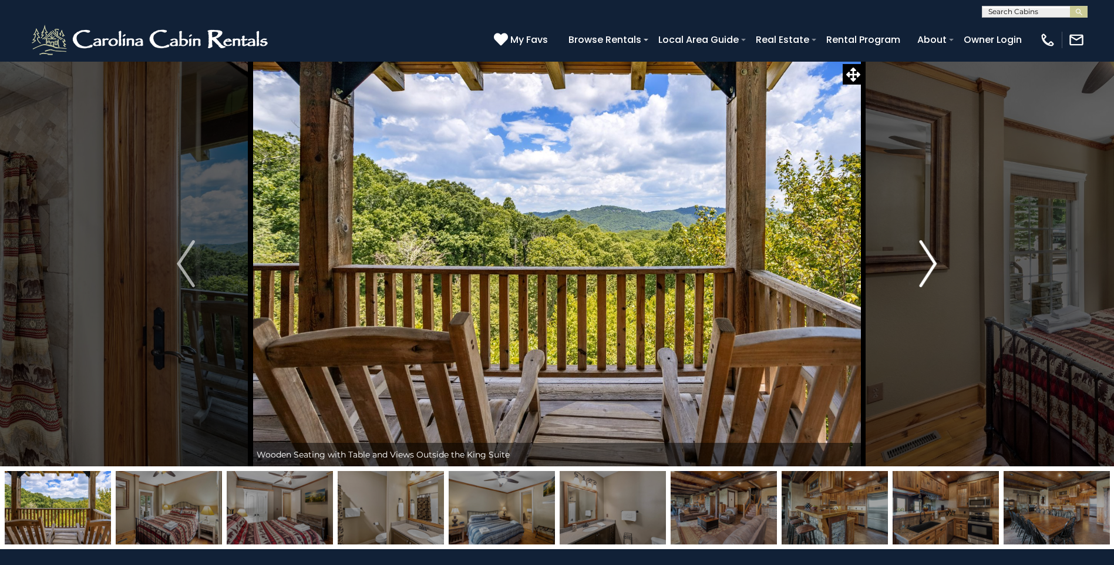
click at [925, 268] on img "Next" at bounding box center [928, 263] width 18 height 47
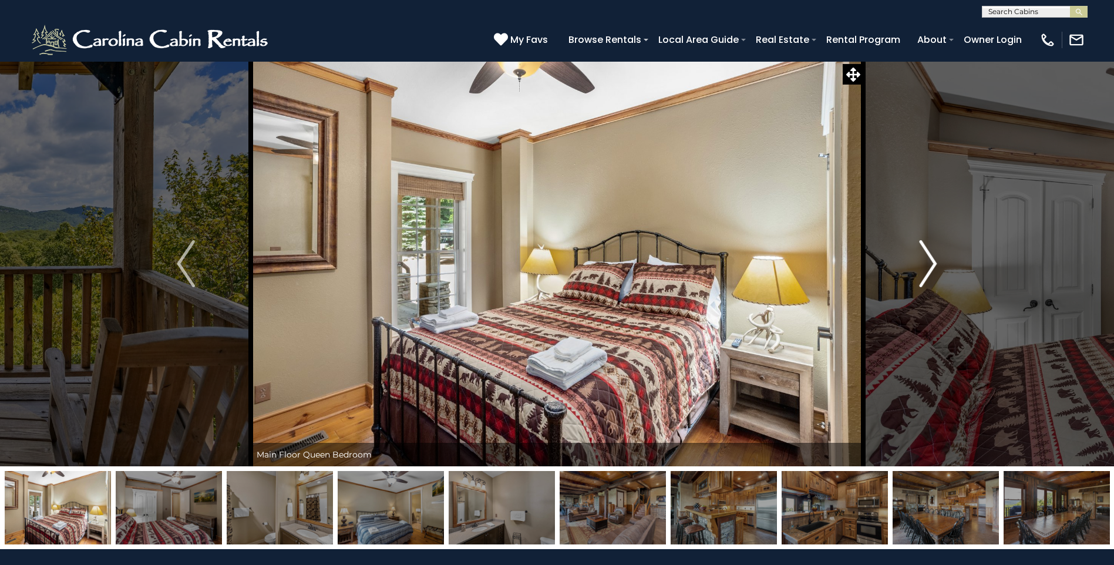
click at [925, 268] on img "Next" at bounding box center [928, 263] width 18 height 47
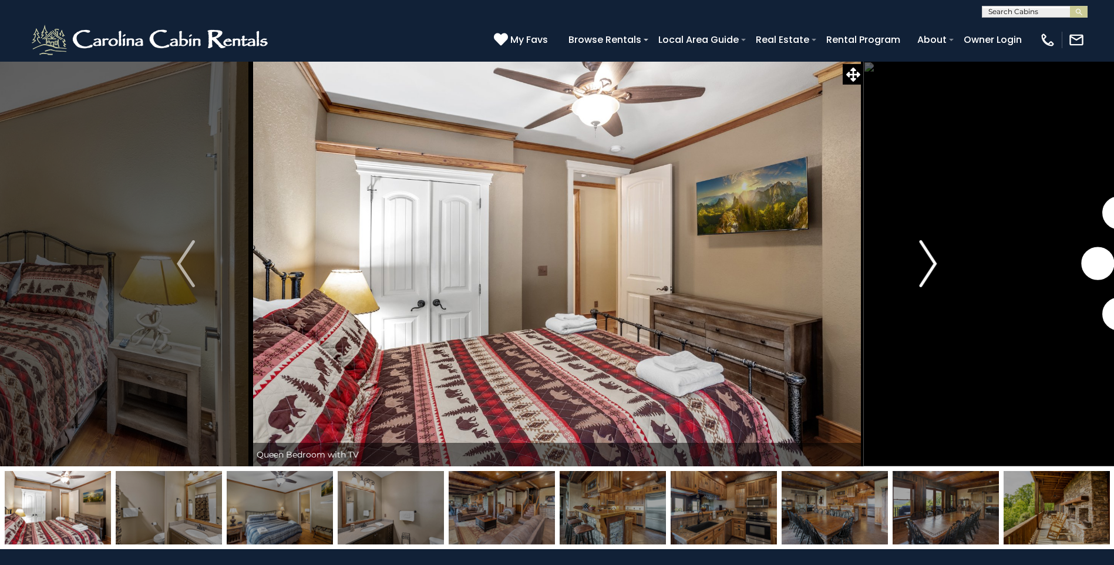
click at [925, 268] on img "Next" at bounding box center [928, 263] width 18 height 47
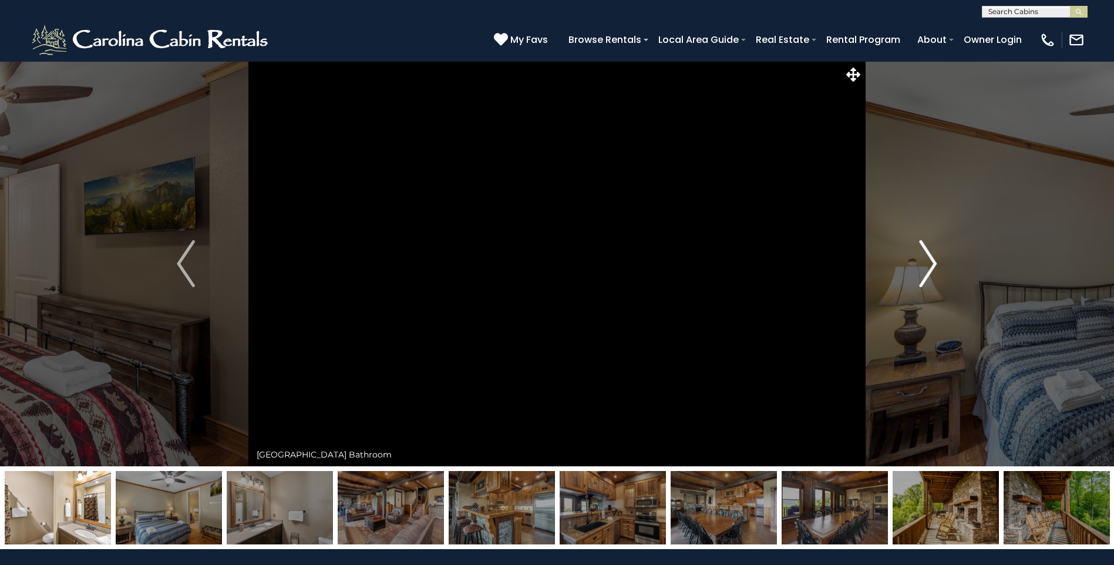
click at [925, 268] on img "Next" at bounding box center [928, 263] width 18 height 47
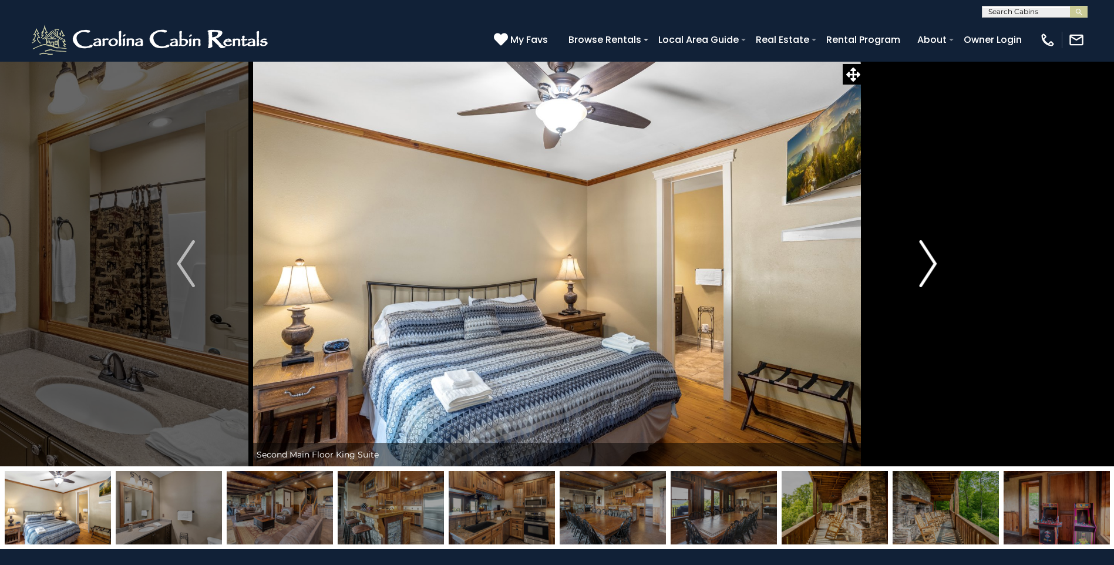
click at [925, 268] on img "Next" at bounding box center [928, 263] width 18 height 47
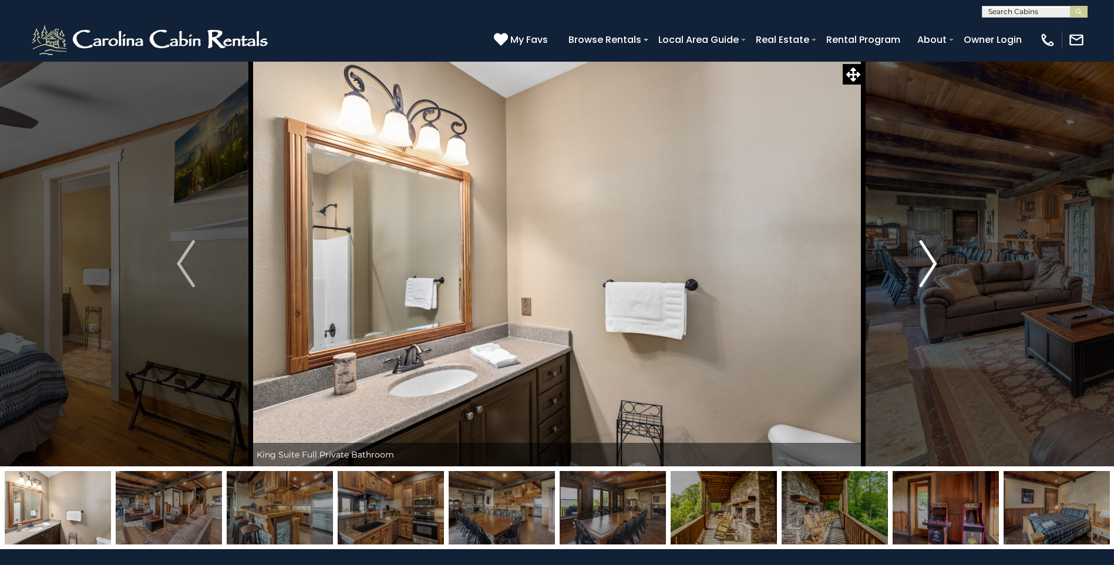
click at [925, 268] on img "Next" at bounding box center [928, 263] width 18 height 47
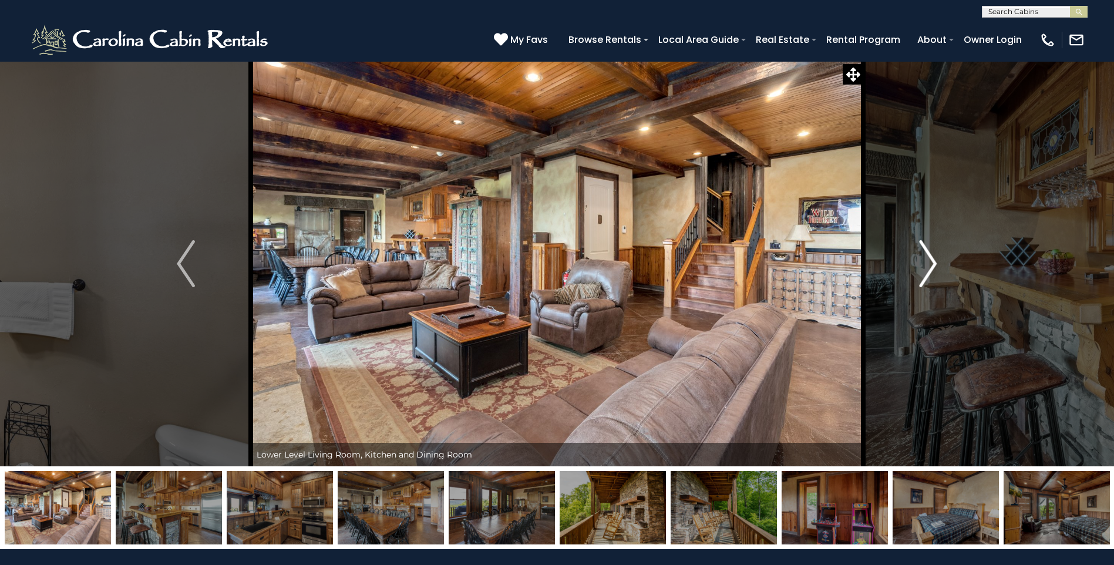
click at [925, 268] on img "Next" at bounding box center [928, 263] width 18 height 47
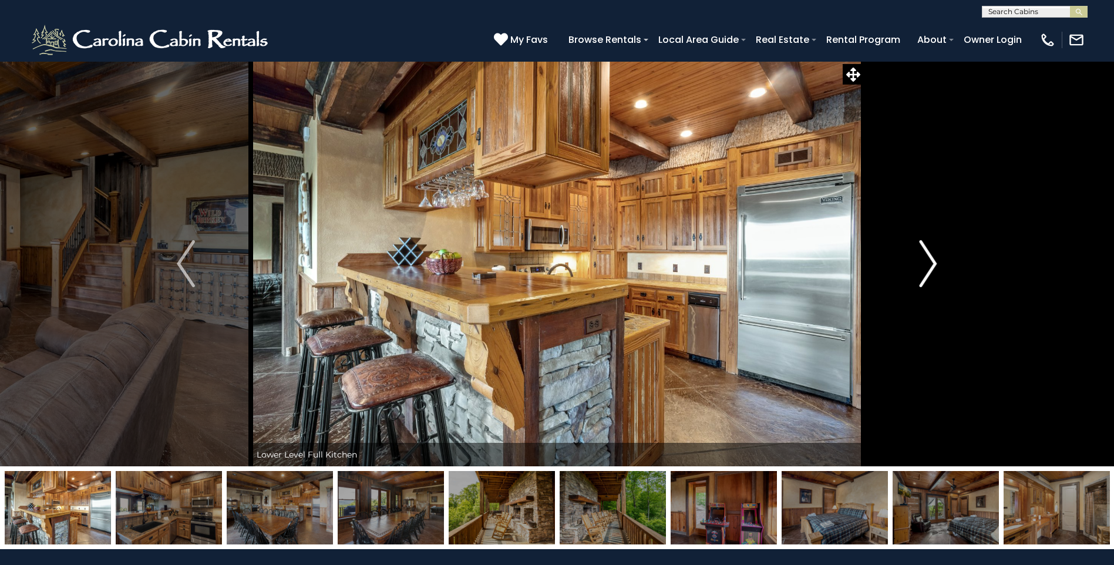
click at [925, 268] on img "Next" at bounding box center [928, 263] width 18 height 47
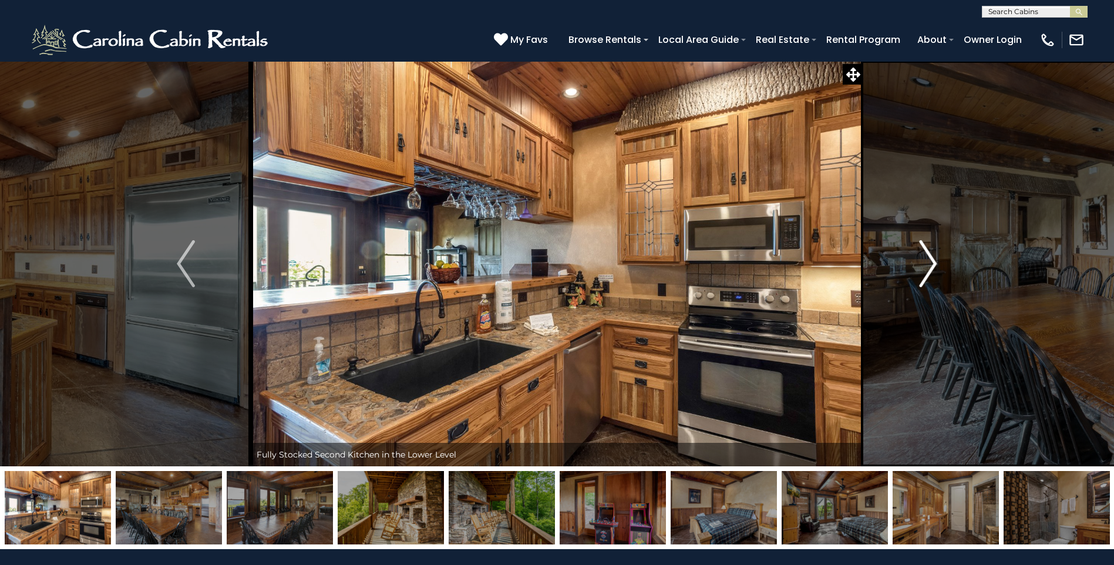
click at [925, 268] on img "Next" at bounding box center [928, 263] width 18 height 47
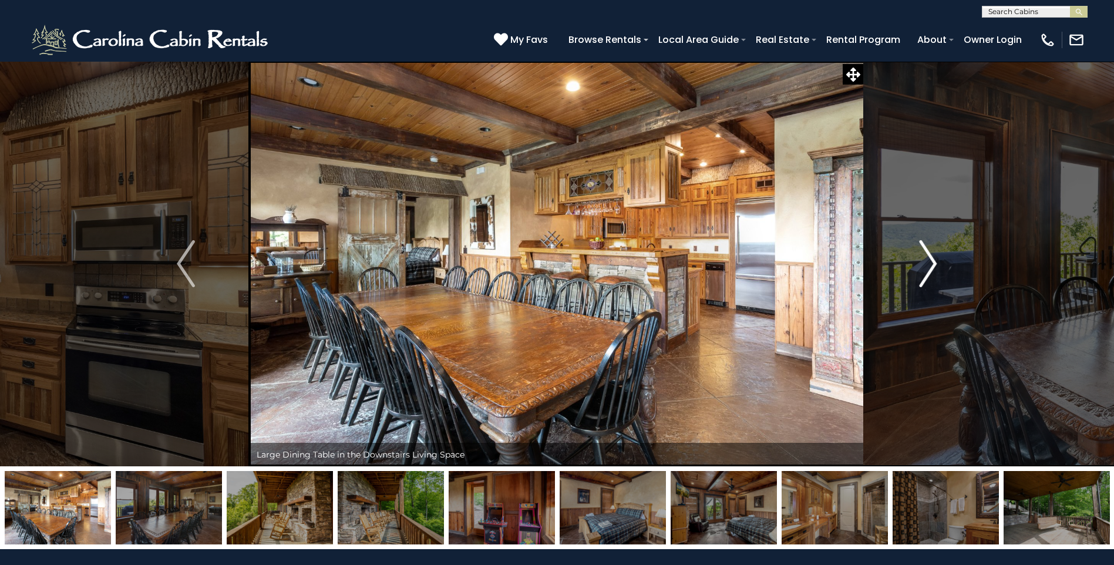
click at [925, 268] on img "Next" at bounding box center [928, 263] width 18 height 47
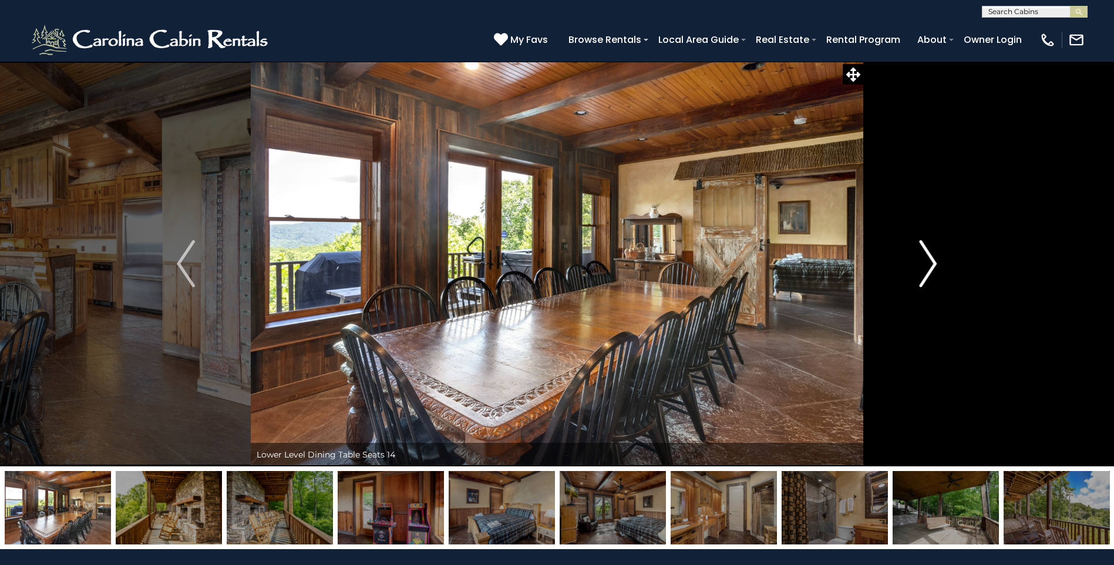
click at [925, 268] on img "Next" at bounding box center [928, 263] width 18 height 47
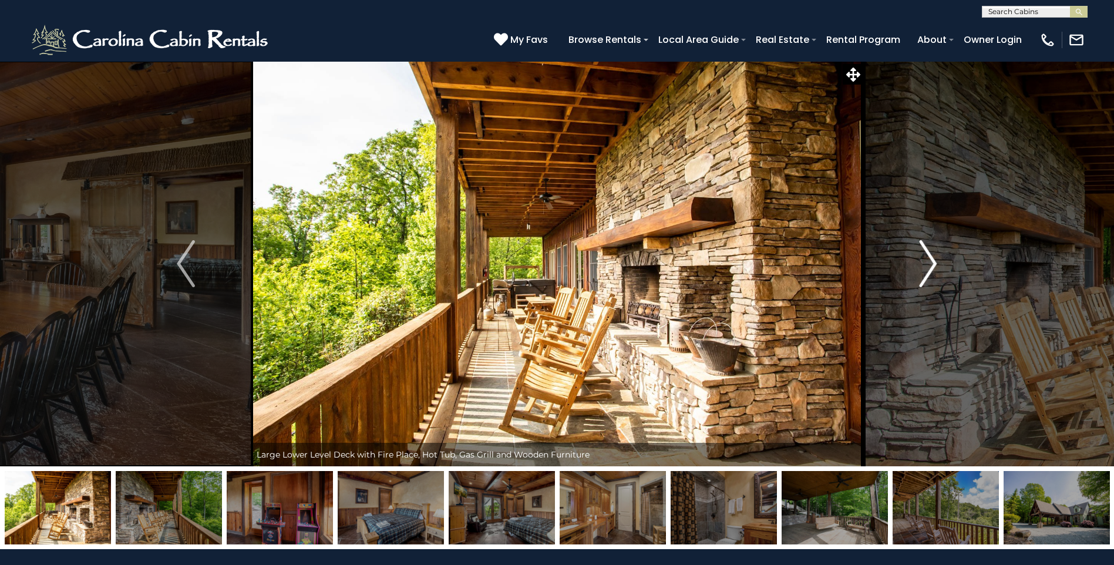
click at [925, 268] on img "Next" at bounding box center [928, 263] width 18 height 47
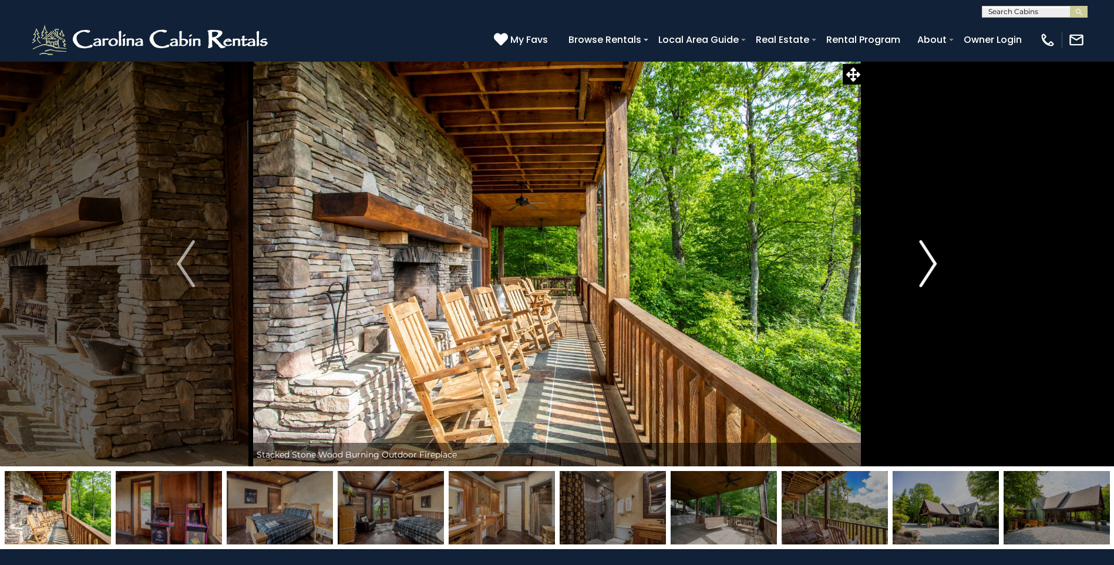
click at [925, 268] on img "Next" at bounding box center [928, 263] width 18 height 47
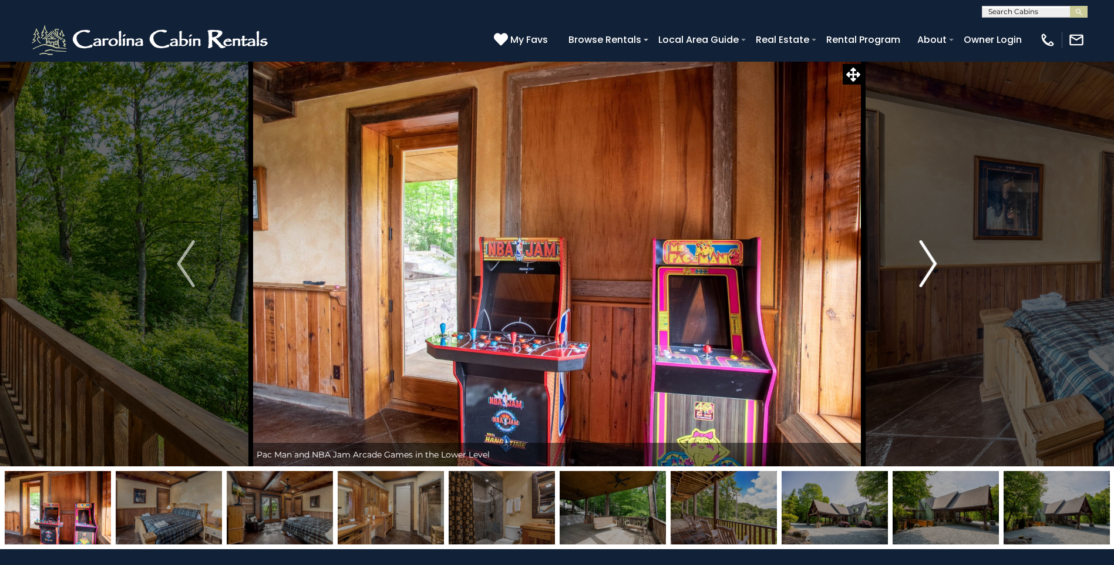
click at [925, 268] on img "Next" at bounding box center [928, 263] width 18 height 47
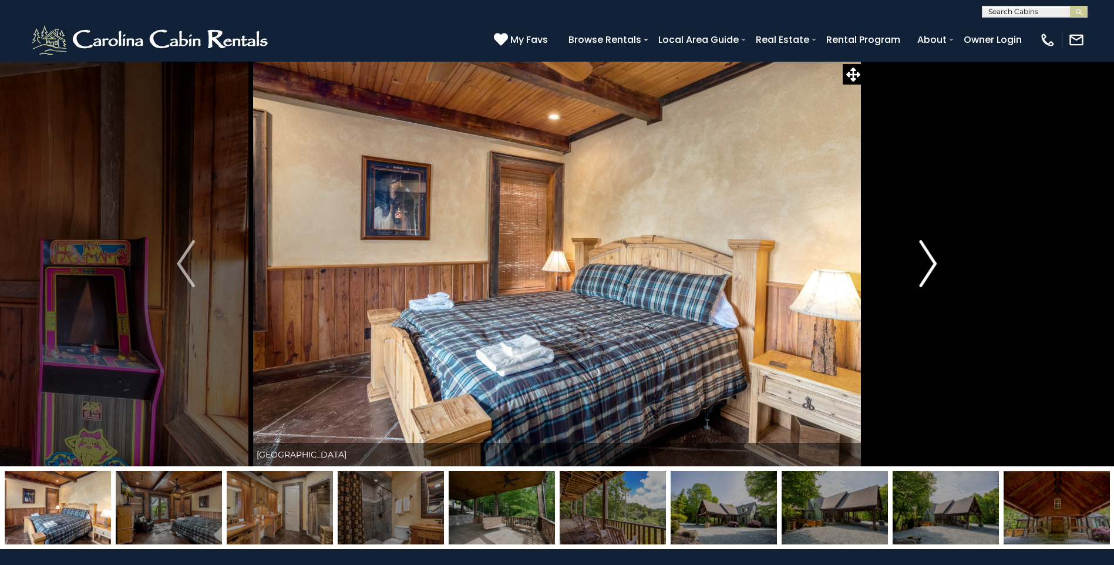
click at [925, 268] on img "Next" at bounding box center [928, 263] width 18 height 47
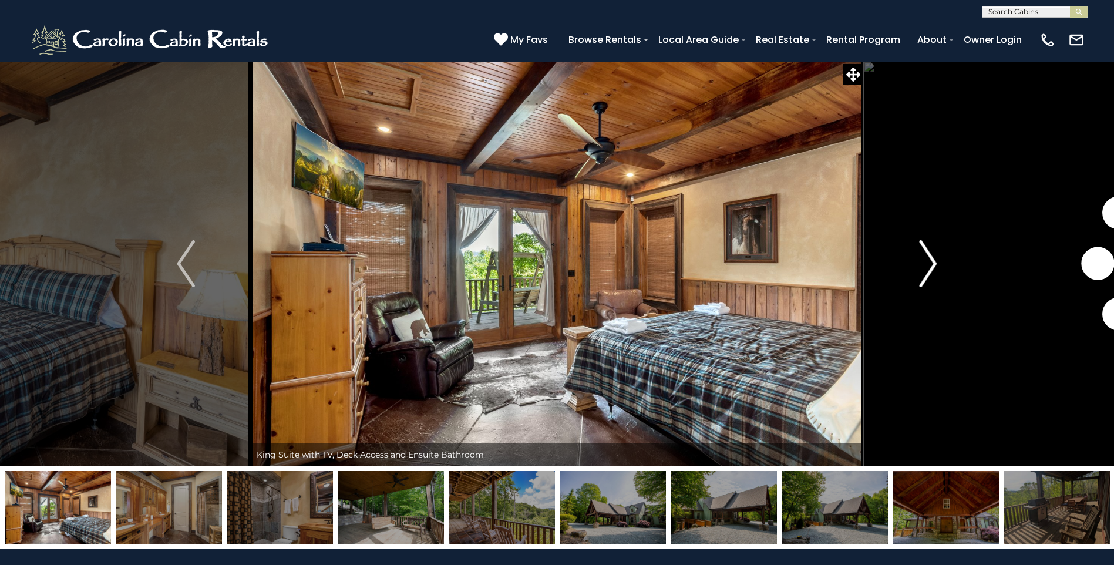
click at [925, 268] on img "Next" at bounding box center [928, 263] width 18 height 47
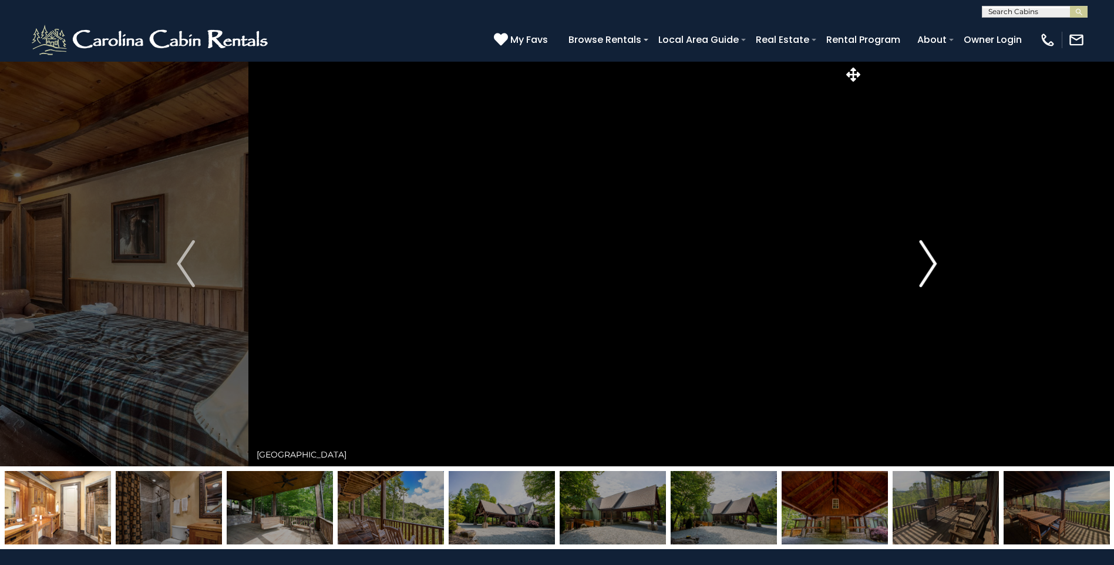
click at [925, 268] on img "Next" at bounding box center [928, 263] width 18 height 47
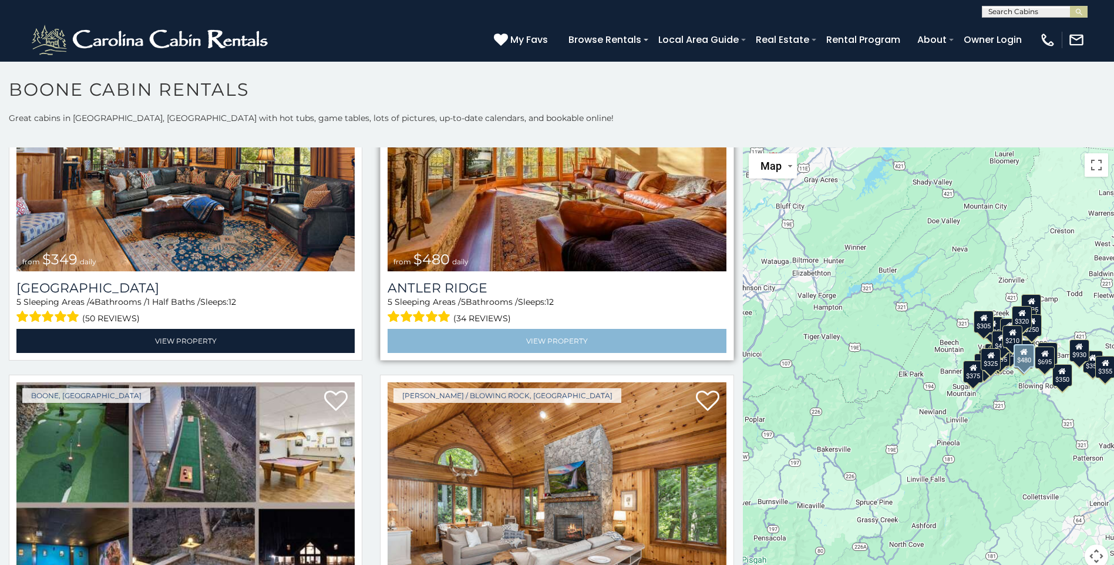
scroll to position [294, 0]
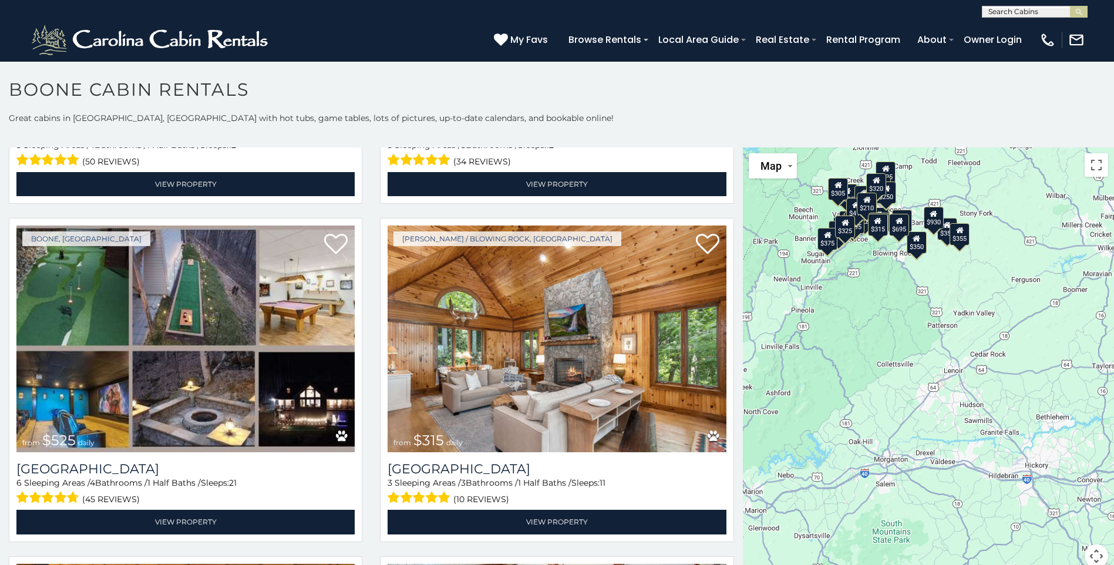
drag, startPoint x: 993, startPoint y: 462, endPoint x: 848, endPoint y: 324, distance: 200.7
click at [849, 331] on div "$349 $480 $525 $315 $355 $675 $635 $930 $400 $451 $330 $400 $485 $460 $395 $255…" at bounding box center [928, 364] width 371 height 435
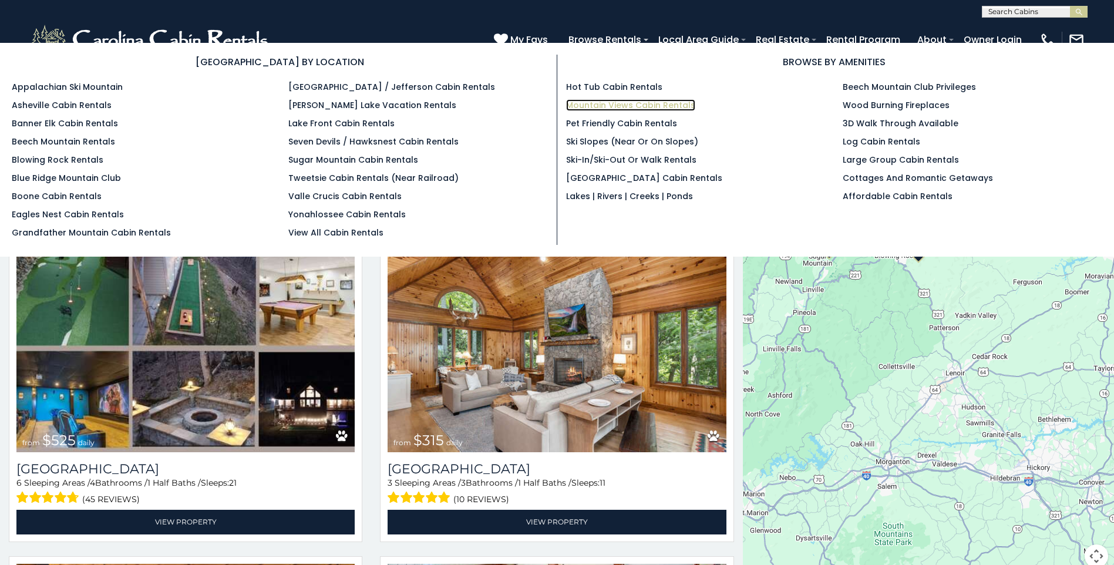
click at [640, 107] on link "Mountain Views Cabin Rentals" at bounding box center [630, 105] width 129 height 12
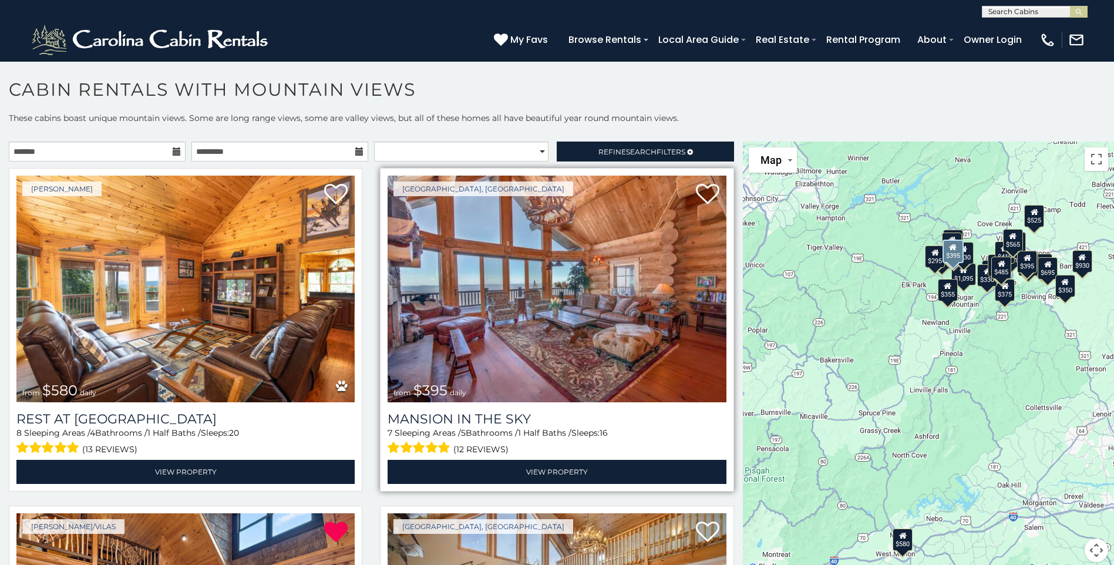
click at [543, 356] on img at bounding box center [557, 289] width 338 height 227
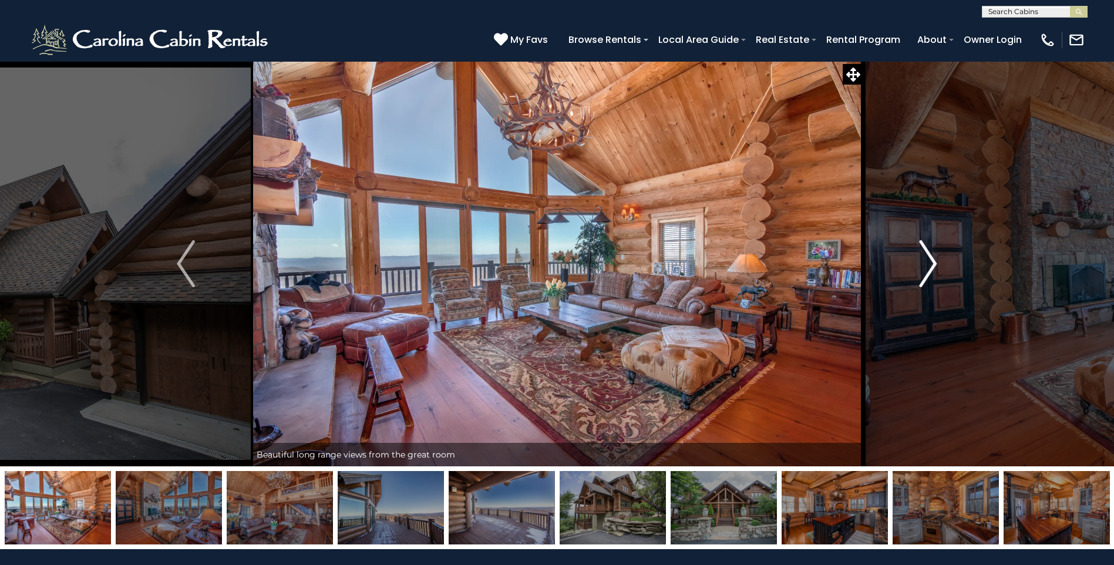
click at [922, 262] on img "Next" at bounding box center [928, 263] width 18 height 47
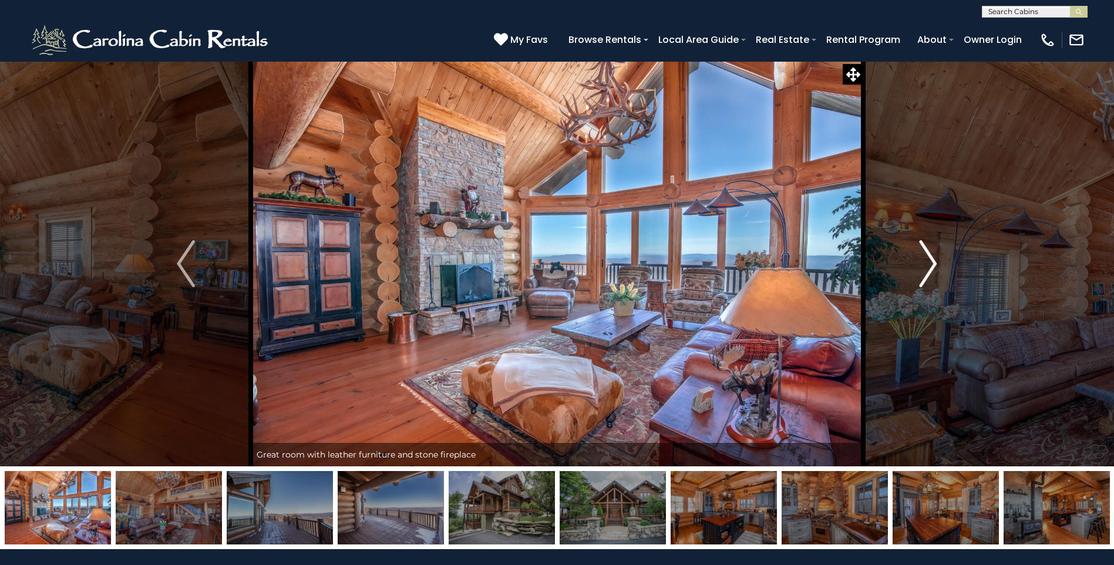
click at [919, 263] on img "Next" at bounding box center [928, 263] width 18 height 47
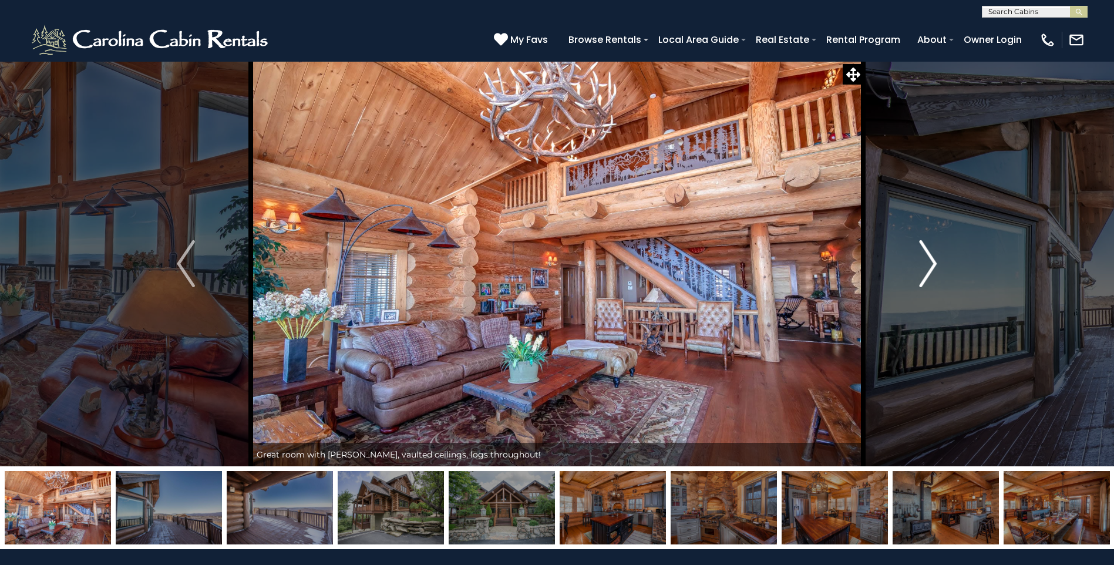
click at [918, 263] on button "Next" at bounding box center [927, 263] width 129 height 405
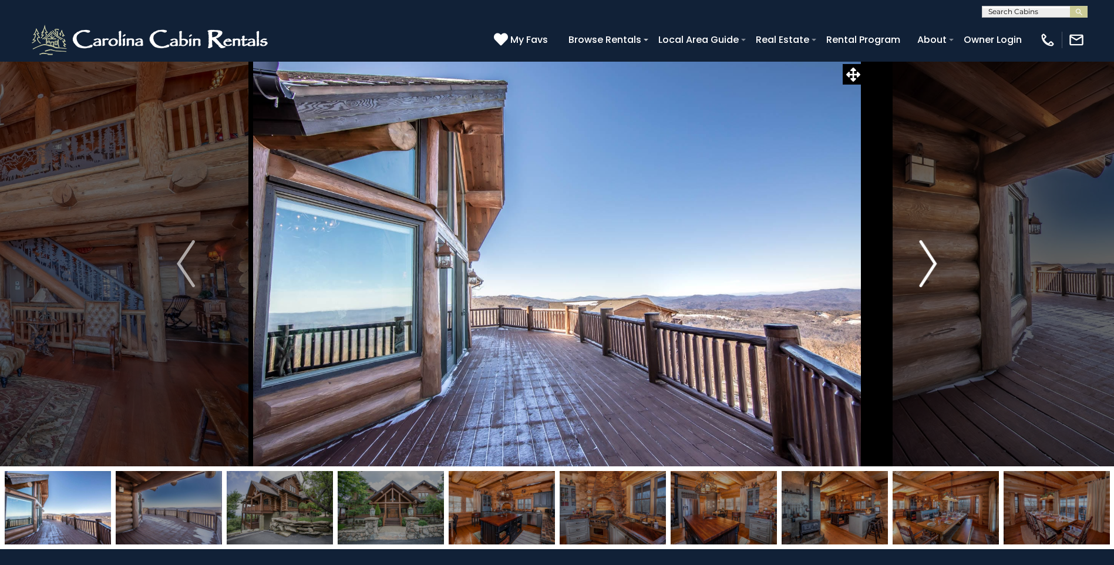
click at [916, 263] on button "Next" at bounding box center [927, 263] width 129 height 405
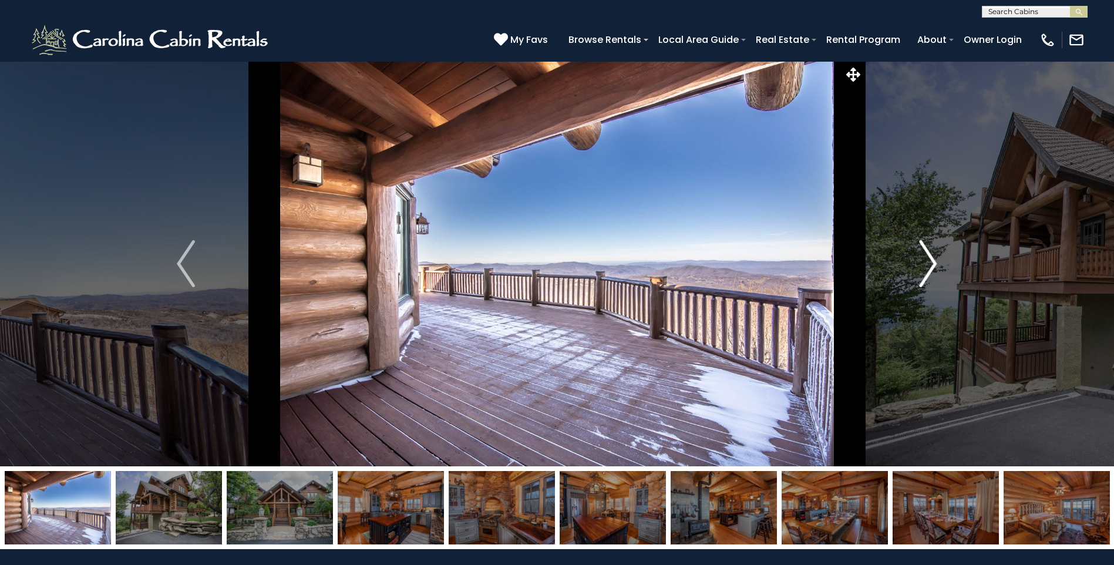
click at [915, 263] on button "Next" at bounding box center [927, 263] width 129 height 405
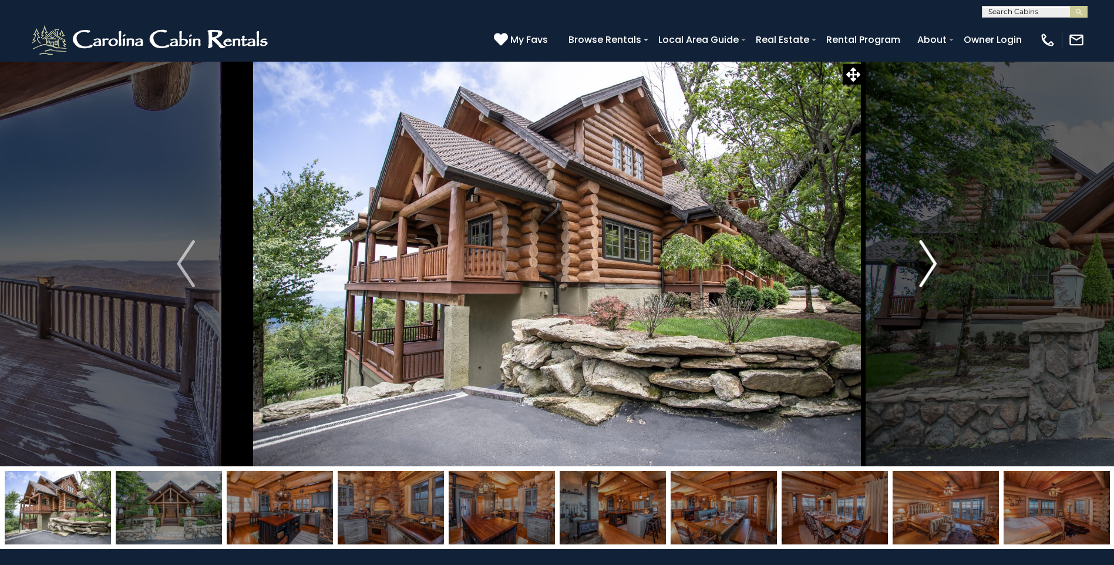
click at [932, 272] on img "Next" at bounding box center [928, 263] width 18 height 47
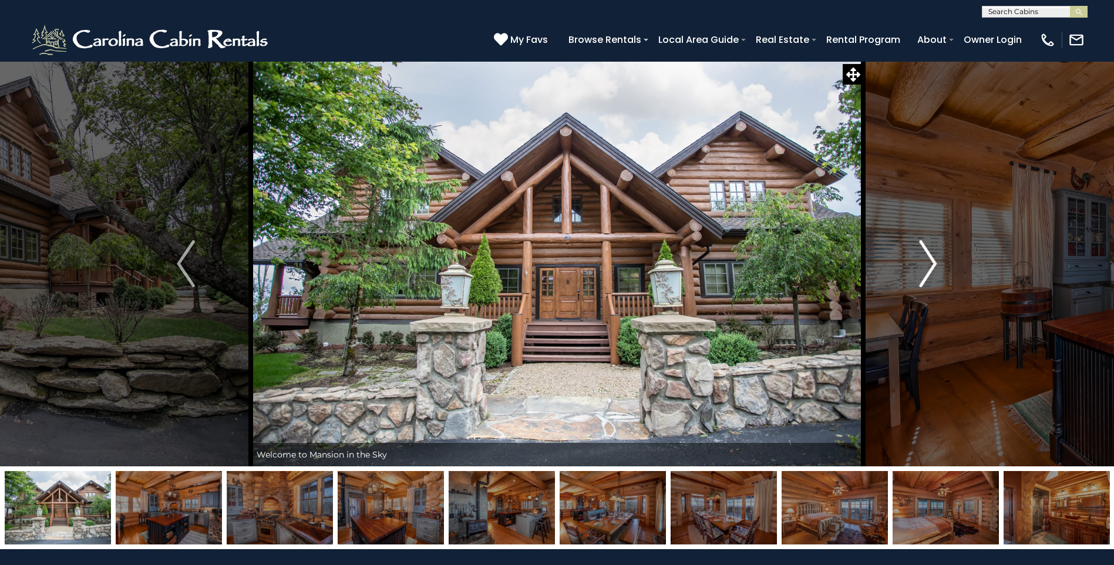
click at [932, 272] on img "Next" at bounding box center [928, 263] width 18 height 47
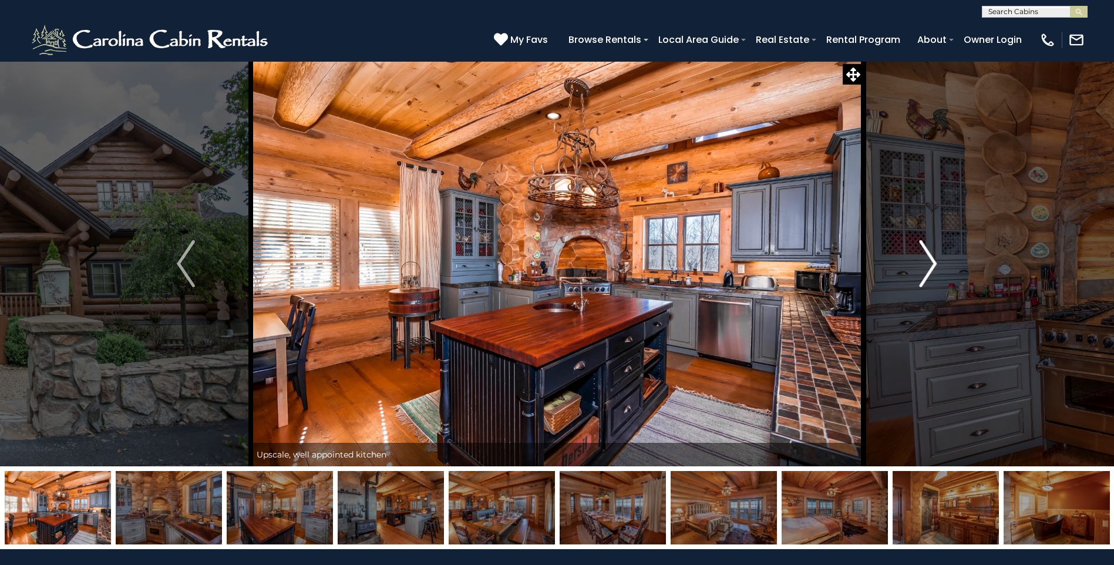
click at [932, 272] on img "Next" at bounding box center [928, 263] width 18 height 47
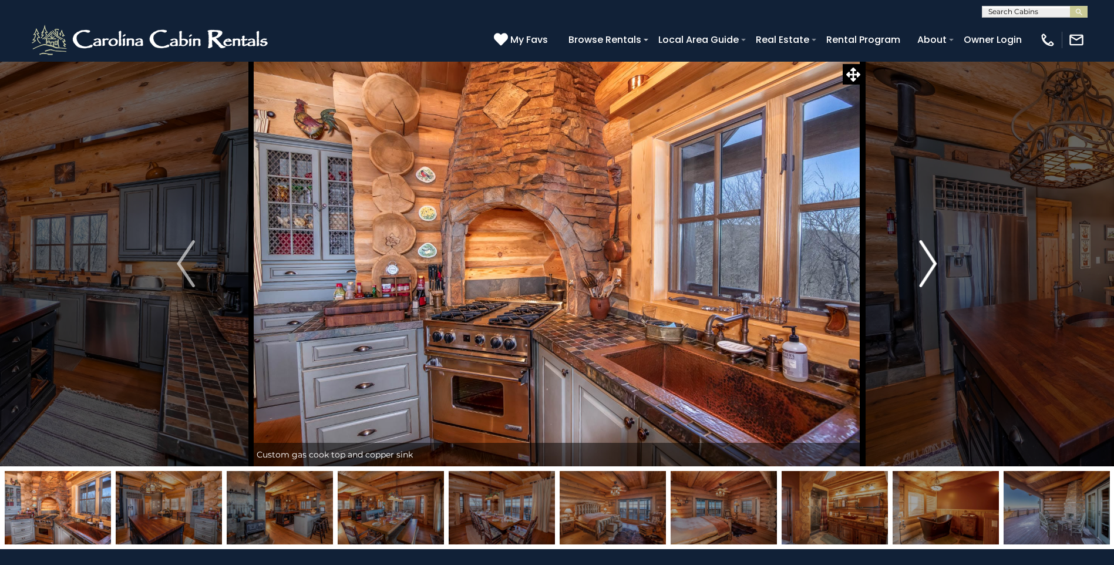
click at [932, 272] on img "Next" at bounding box center [928, 263] width 18 height 47
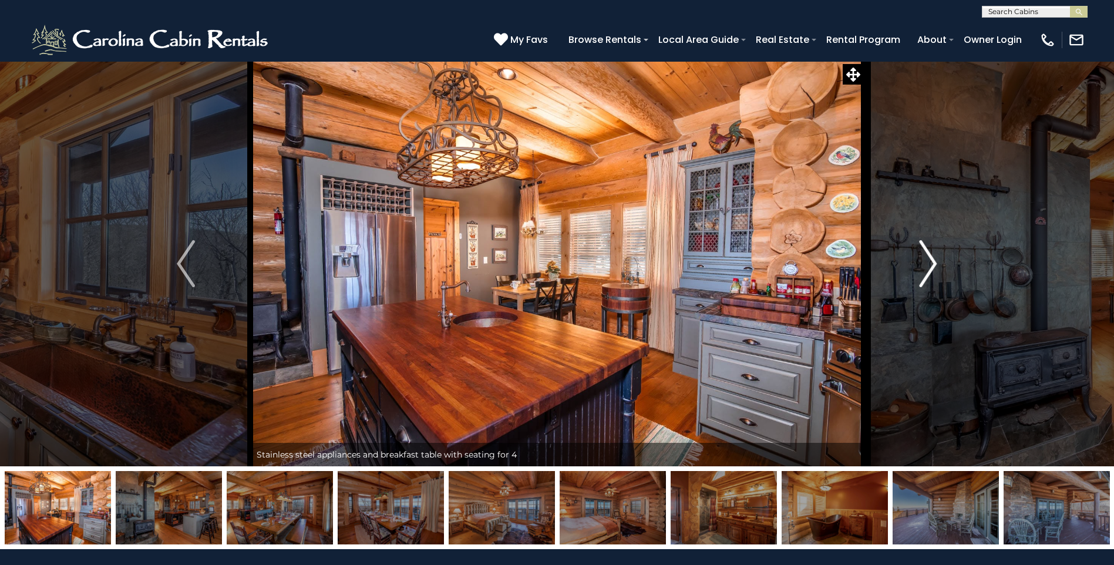
click at [932, 272] on img "Next" at bounding box center [928, 263] width 18 height 47
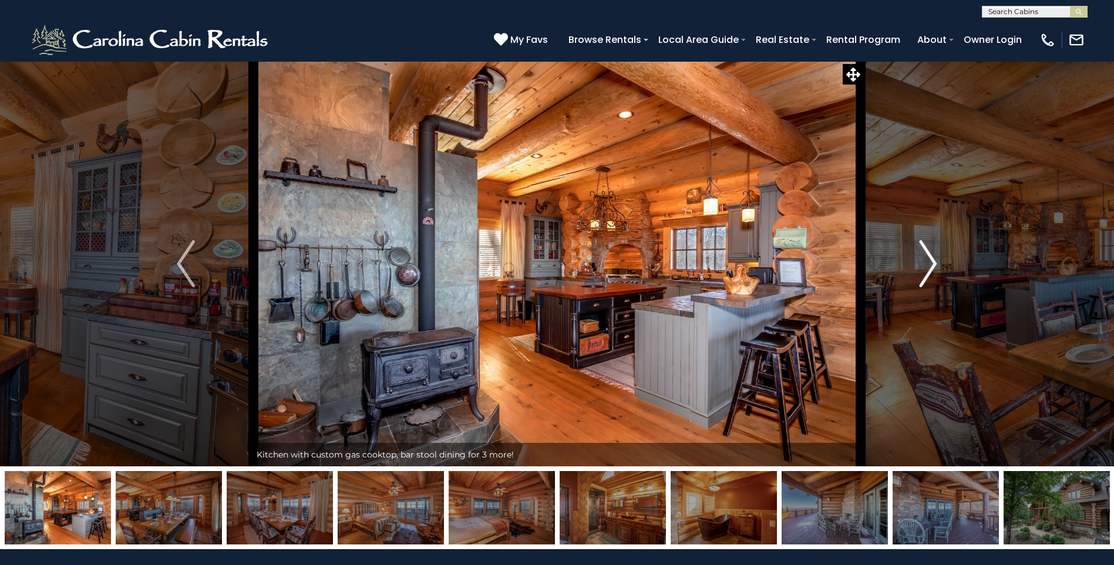
click at [932, 272] on img "Next" at bounding box center [928, 263] width 18 height 47
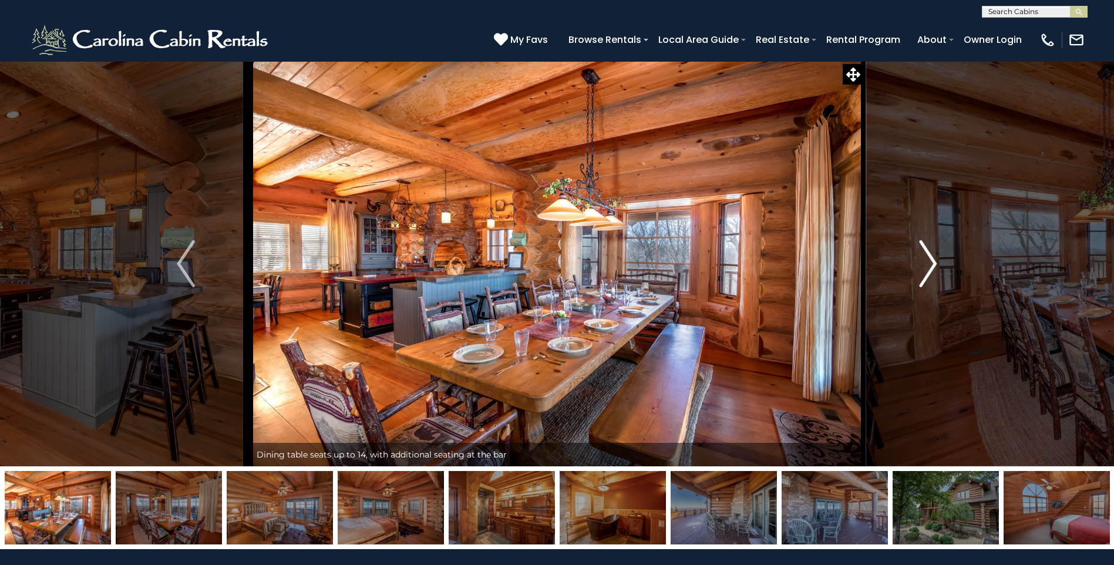
click at [932, 272] on img "Next" at bounding box center [928, 263] width 18 height 47
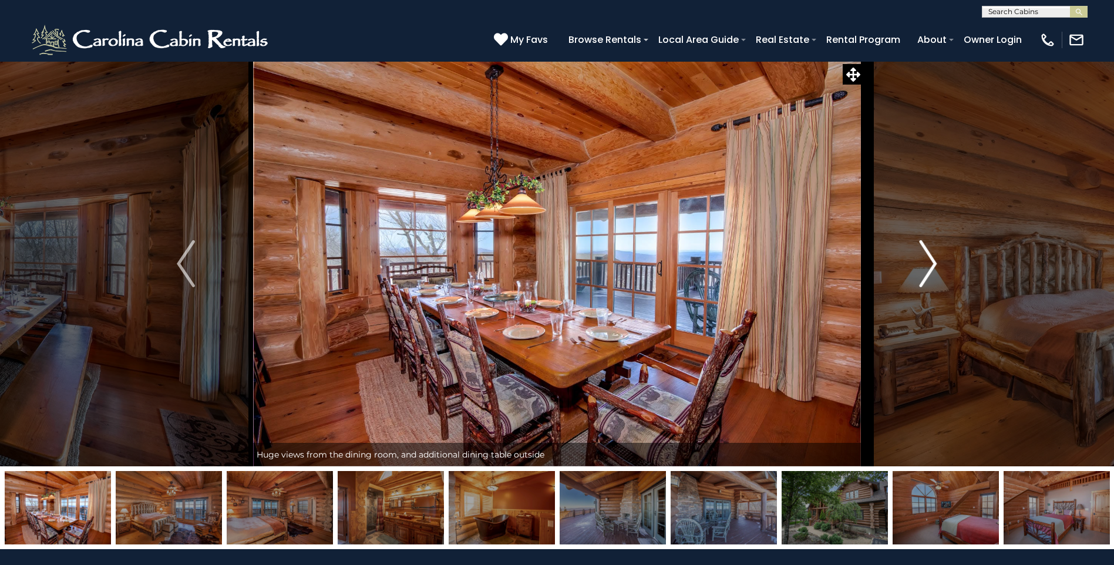
click at [932, 272] on img "Next" at bounding box center [928, 263] width 18 height 47
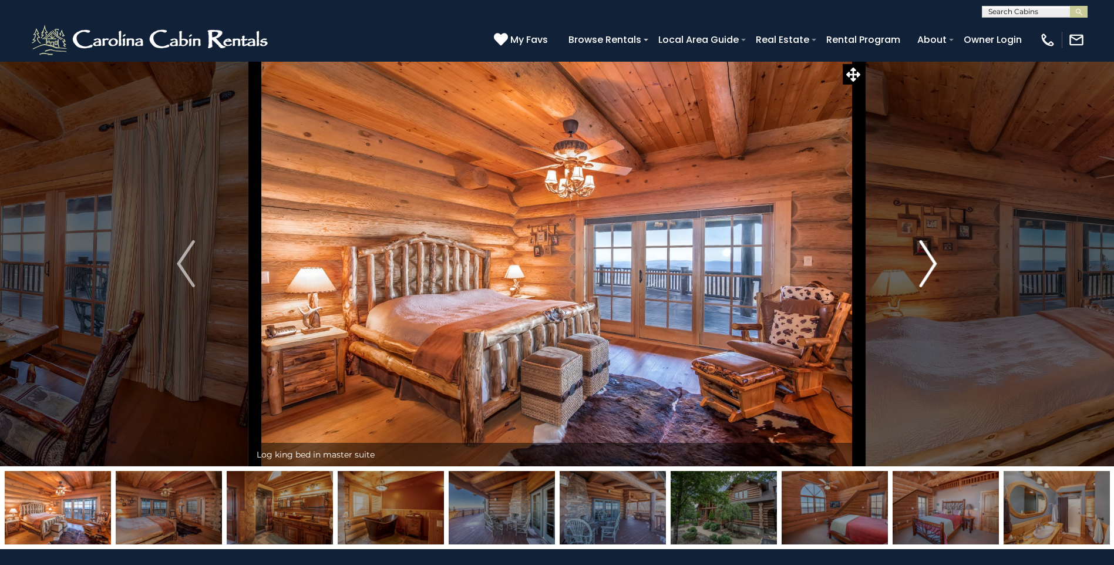
click at [932, 272] on img "Next" at bounding box center [928, 263] width 18 height 47
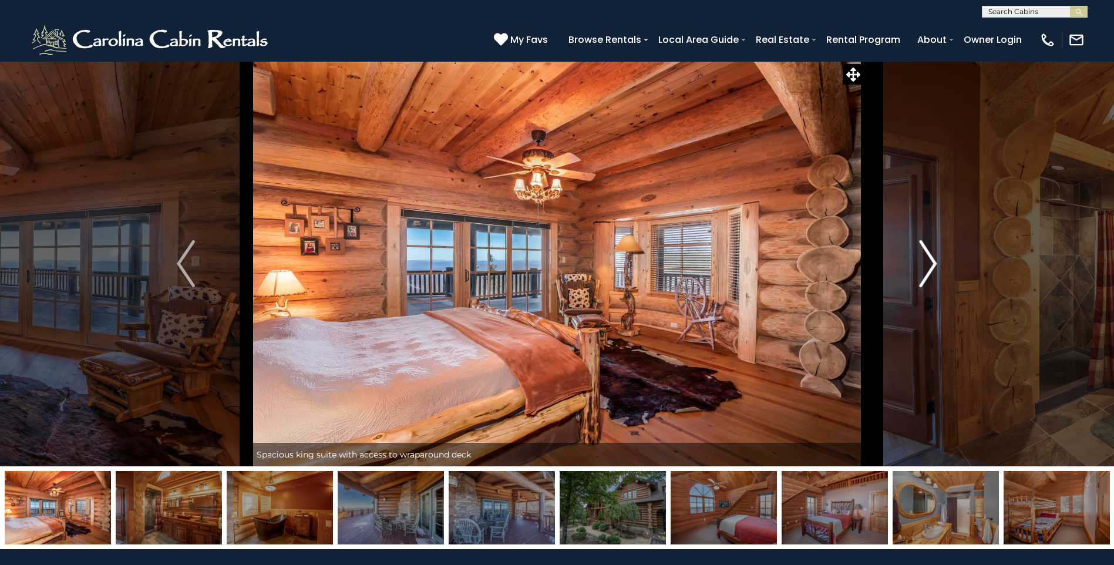
click at [932, 272] on img "Next" at bounding box center [928, 263] width 18 height 47
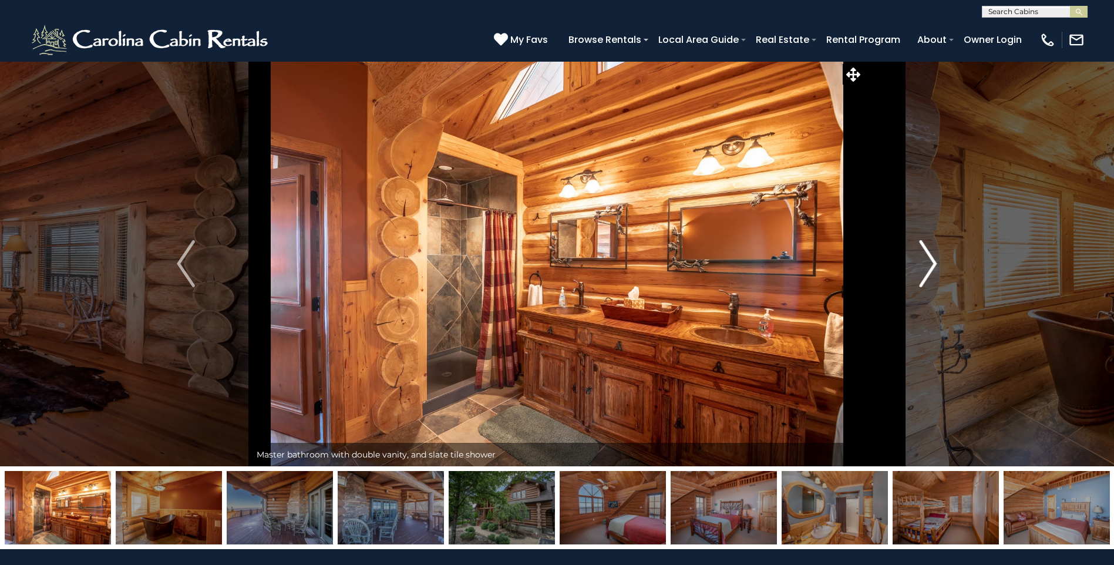
click at [932, 272] on img "Next" at bounding box center [928, 263] width 18 height 47
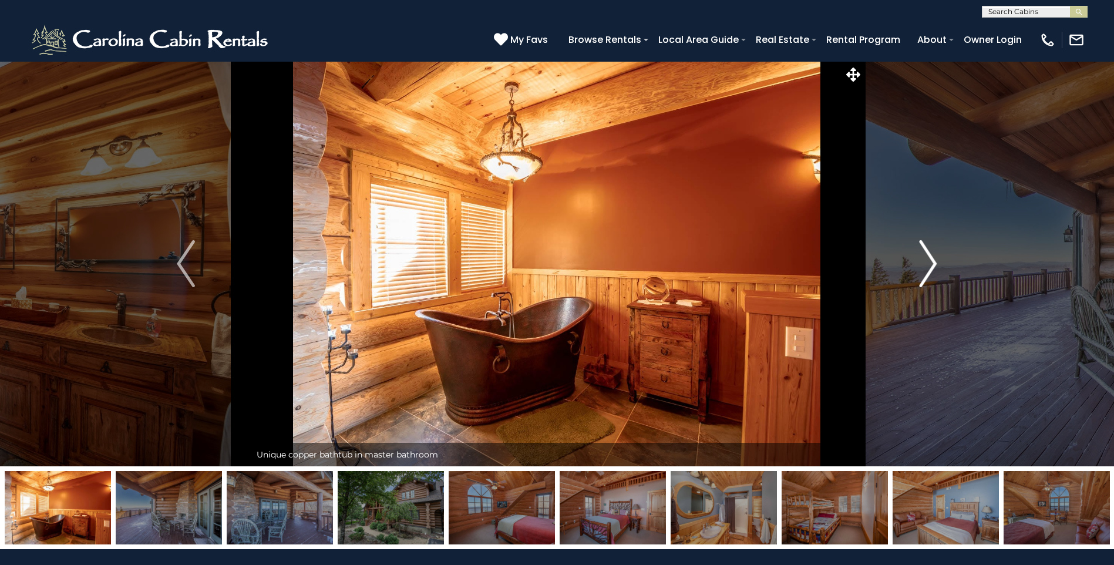
click at [932, 272] on img "Next" at bounding box center [928, 263] width 18 height 47
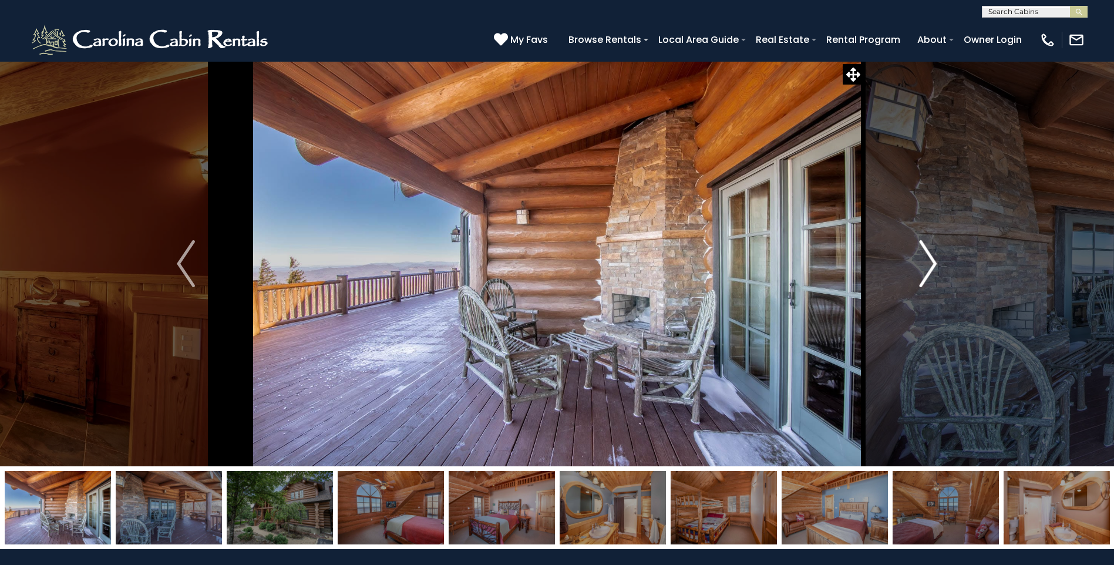
click at [932, 272] on img "Next" at bounding box center [928, 263] width 18 height 47
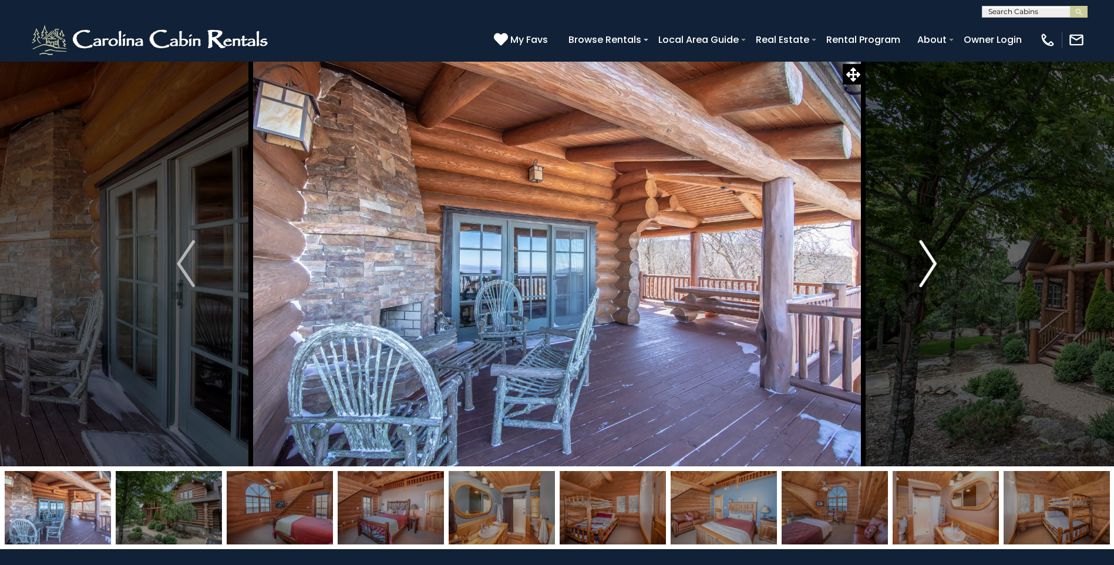
click at [932, 272] on img "Next" at bounding box center [928, 263] width 18 height 47
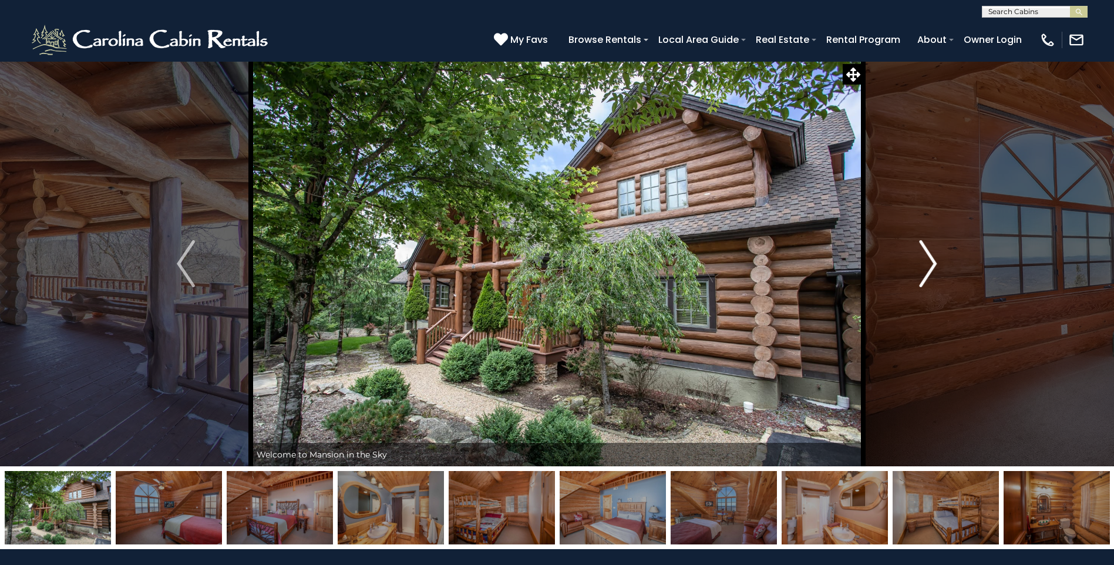
click at [932, 272] on img "Next" at bounding box center [928, 263] width 18 height 47
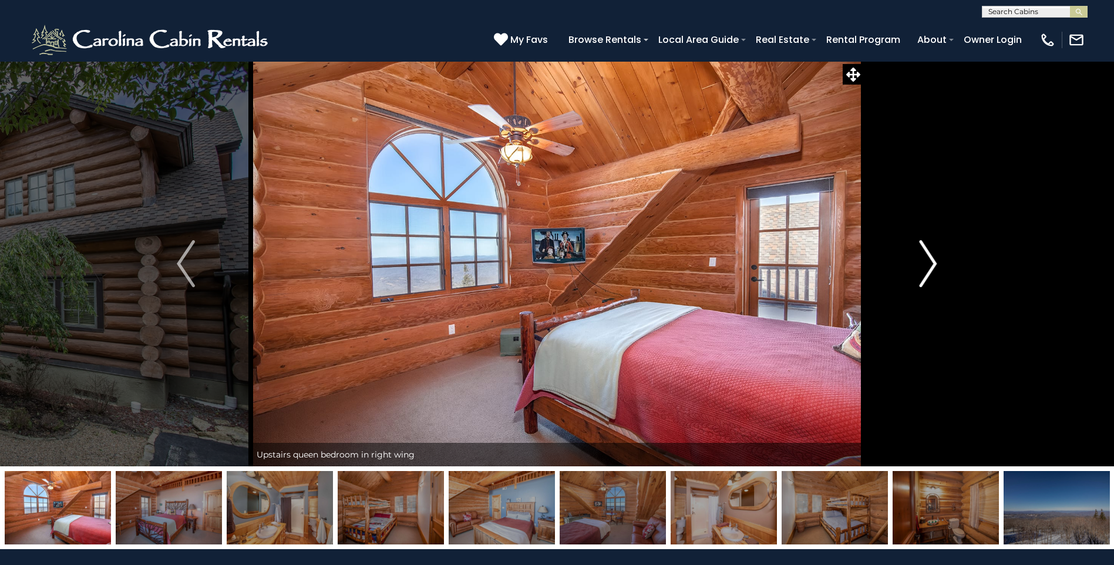
click at [932, 272] on img "Next" at bounding box center [928, 263] width 18 height 47
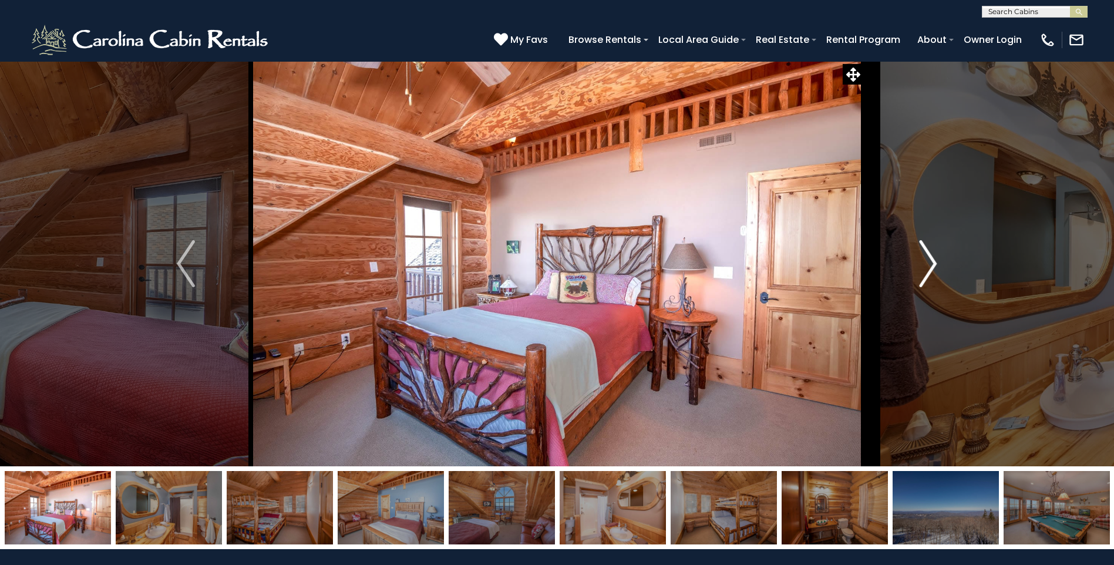
click at [932, 272] on img "Next" at bounding box center [928, 263] width 18 height 47
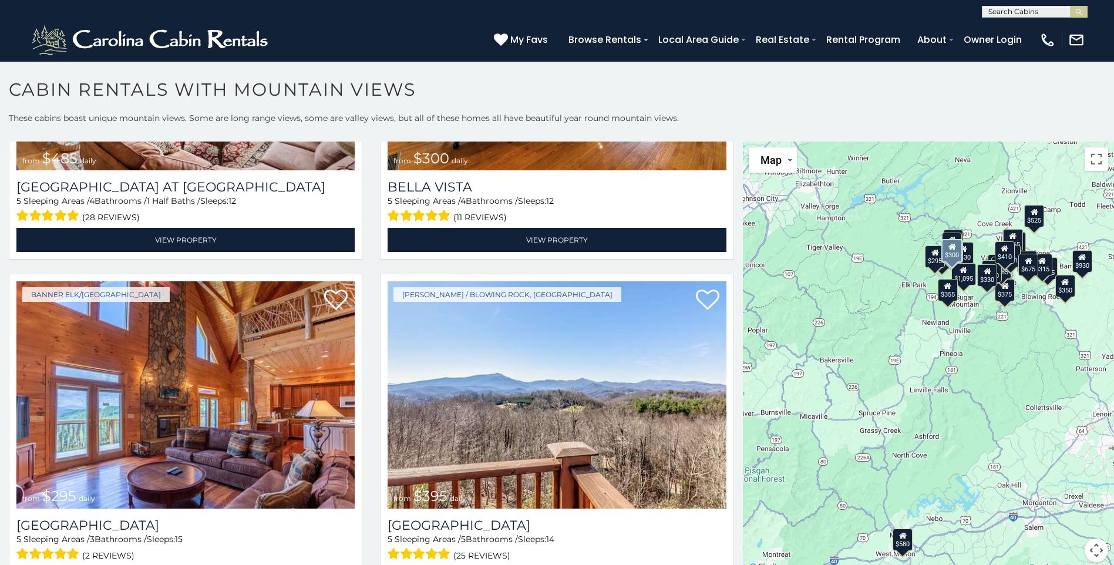
scroll to position [4288, 0]
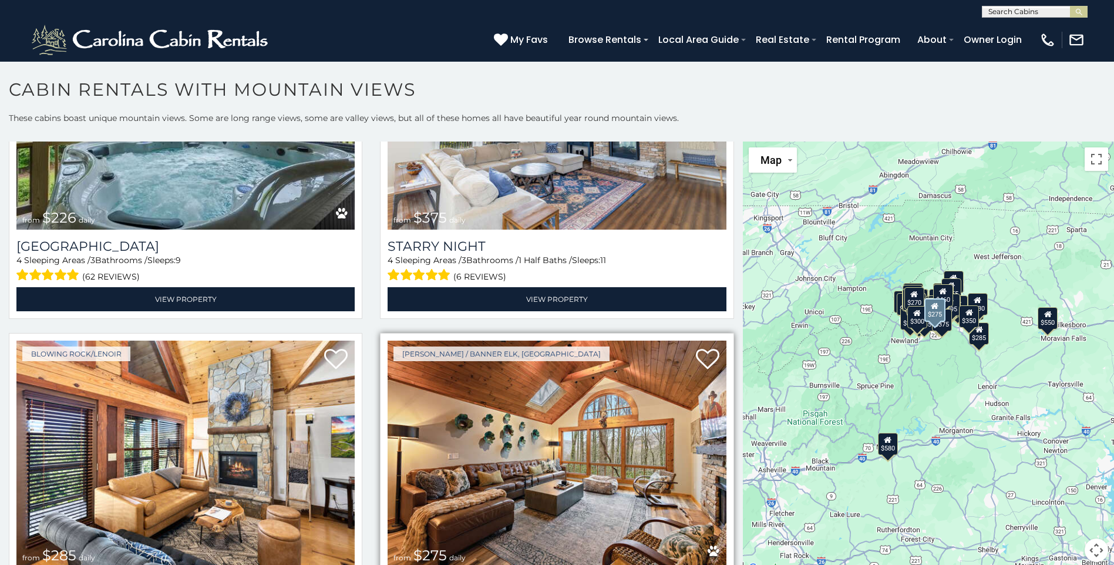
scroll to position [7900, 0]
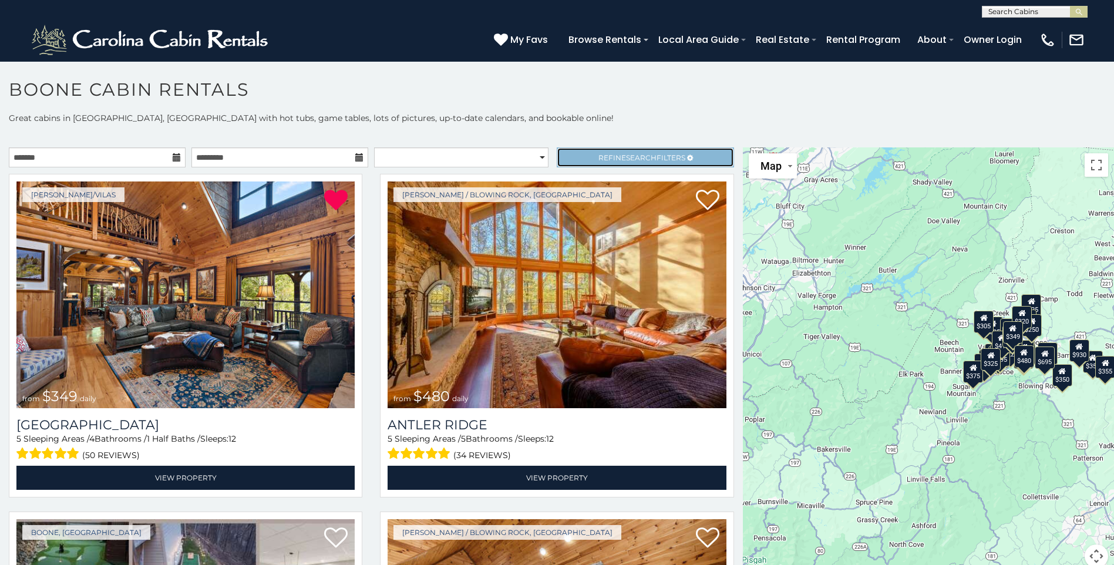
click at [648, 154] on span "Refine Search Filters" at bounding box center [642, 157] width 87 height 9
